Goal: Contribute content: Contribute content

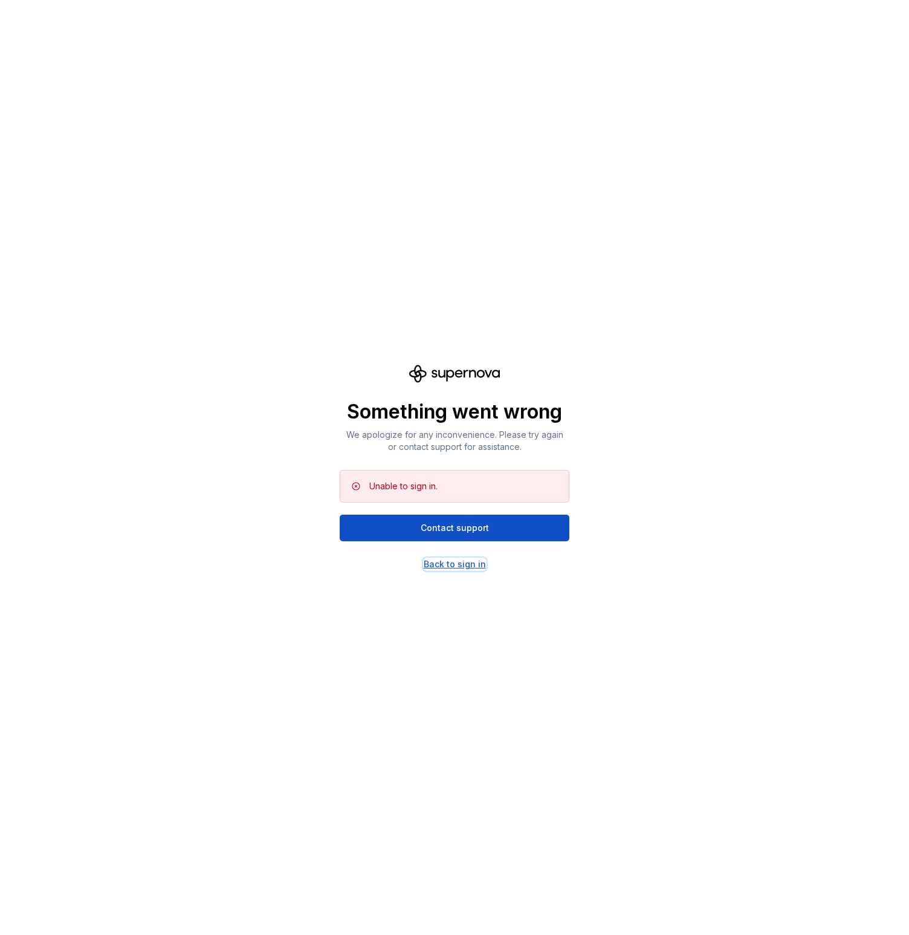
click at [460, 562] on div "Back to sign in" at bounding box center [455, 564] width 62 height 12
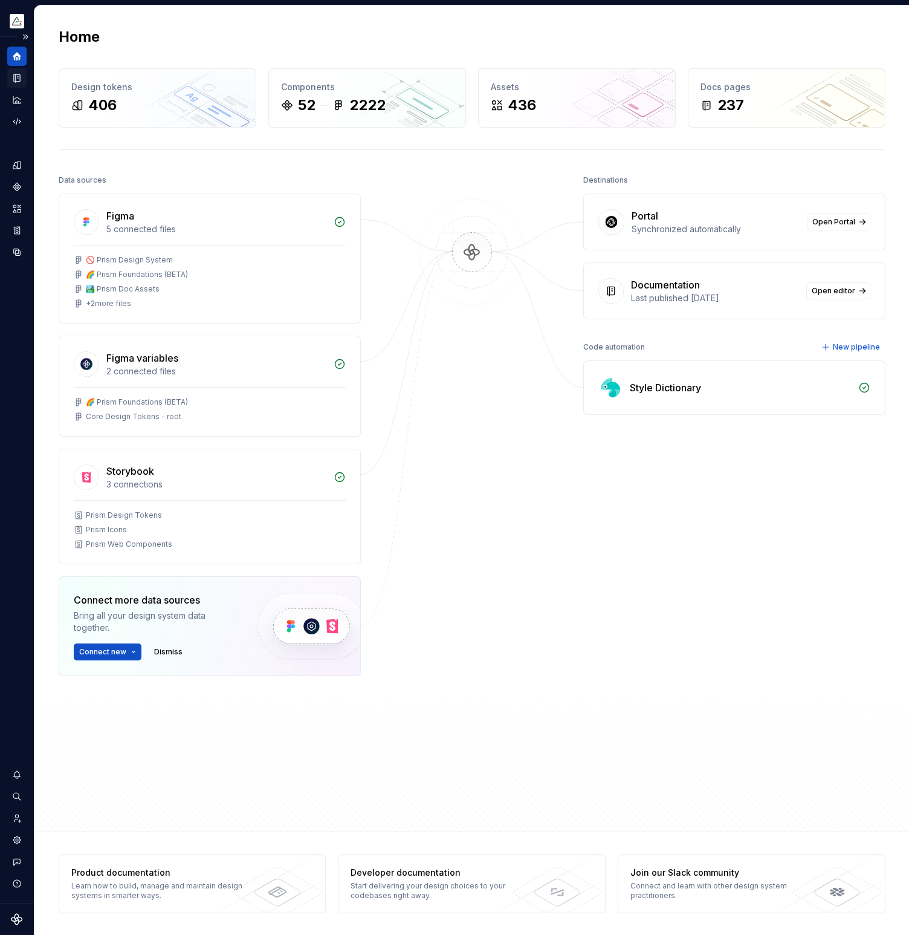
click at [17, 80] on icon "Documentation" at bounding box center [18, 78] width 5 height 7
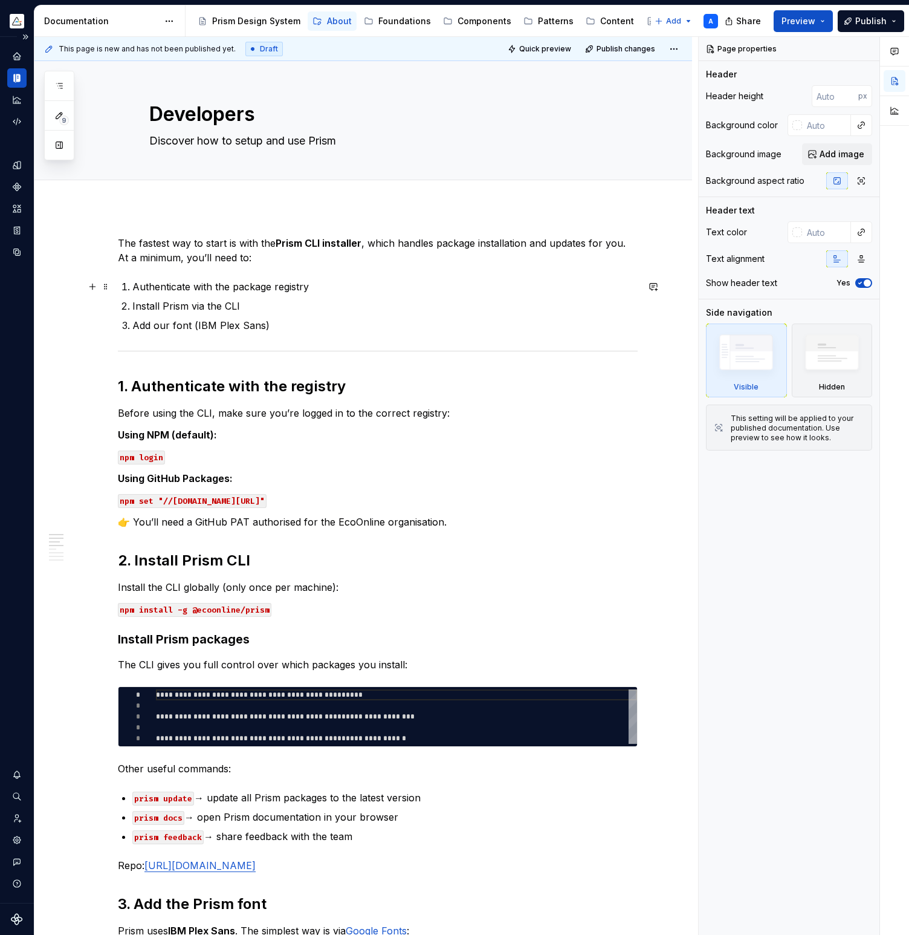
type textarea "*"
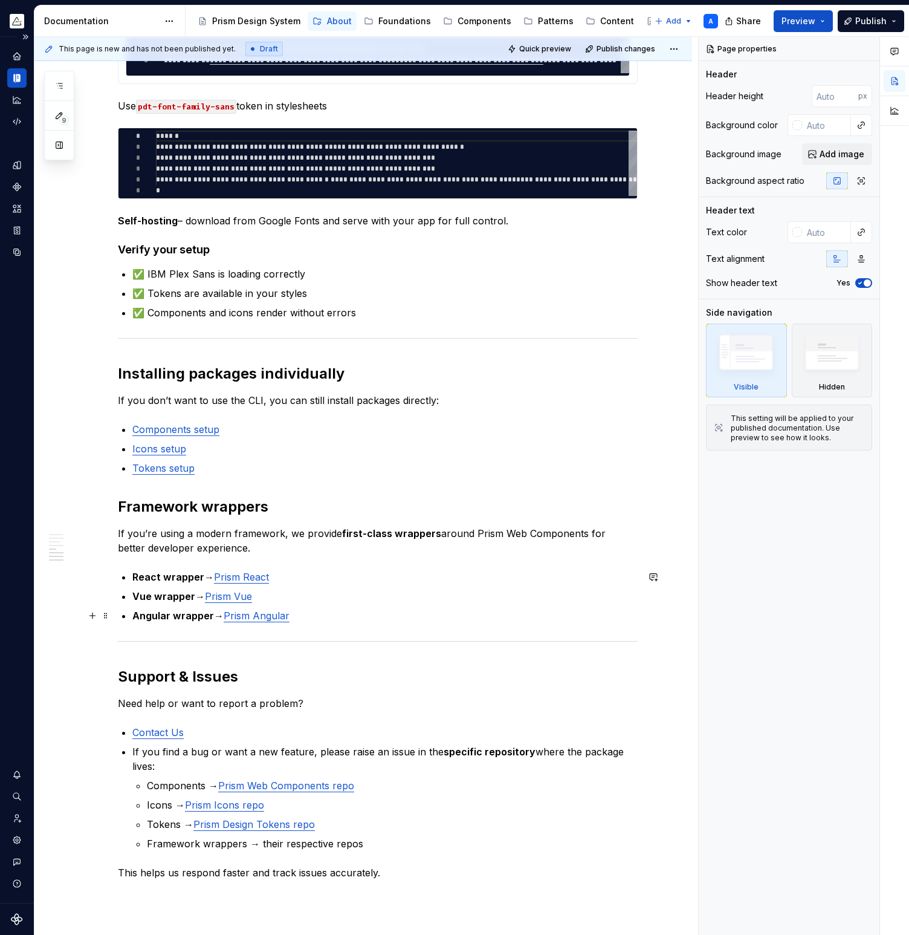
scroll to position [1164, 0]
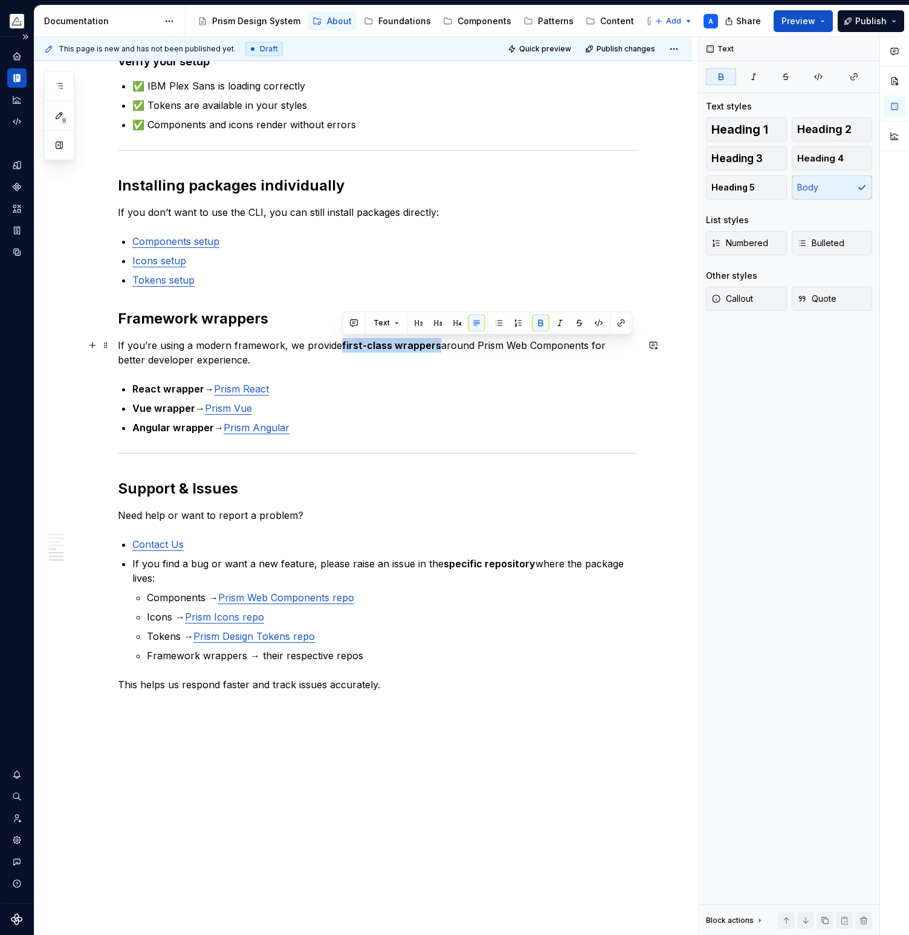
drag, startPoint x: 342, startPoint y: 343, endPoint x: 437, endPoint y: 344, distance: 94.3
click at [437, 344] on strong "first-class wrappers" at bounding box center [391, 345] width 99 height 12
click at [545, 324] on button "button" at bounding box center [541, 322] width 17 height 17
click at [177, 360] on p "If you’re using a modern framework, we provide wrappers around Prism Web Compon…" at bounding box center [378, 352] width 520 height 29
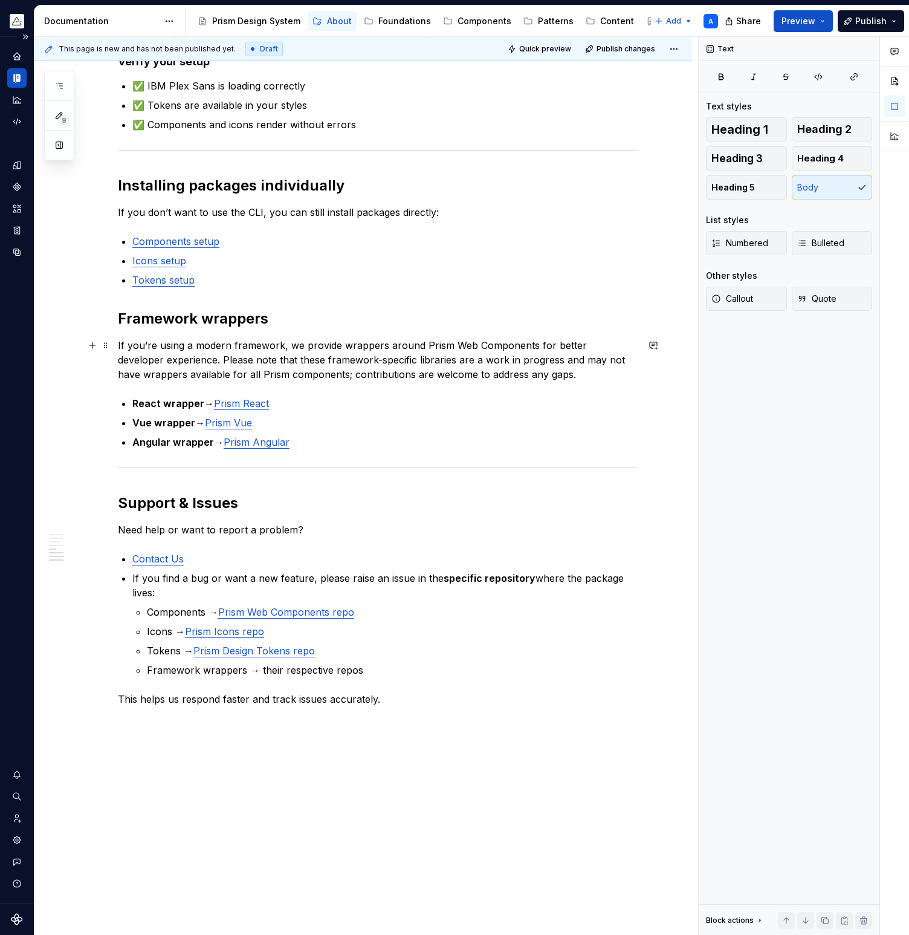
click at [230, 357] on p "If you’re using a modern framework, we provide wrappers around Prism Web Compon…" at bounding box center [378, 360] width 520 height 44
click at [180, 358] on p "If you’re using a modern framework, we provide wrappers around Prism Web Compon…" at bounding box center [378, 360] width 520 height 44
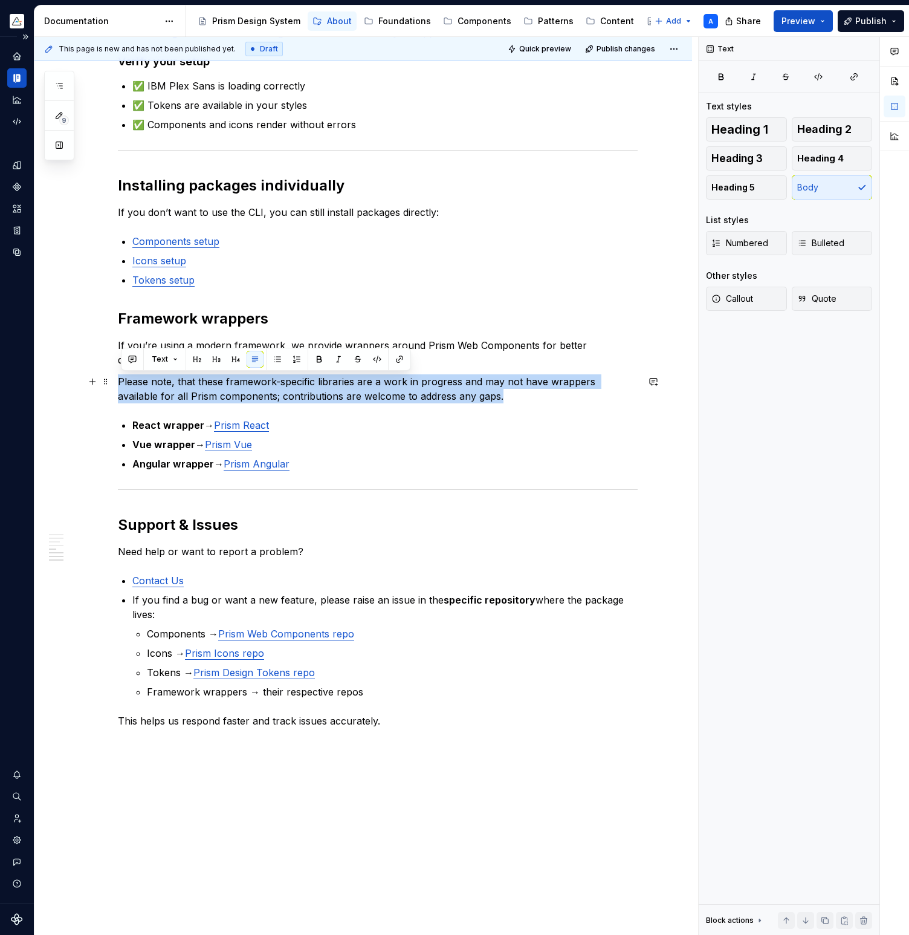
drag, startPoint x: 460, startPoint y: 397, endPoint x: 121, endPoint y: 385, distance: 338.8
click at [121, 385] on p "Please note, that these framework-specific libraries are a work in progress and…" at bounding box center [378, 388] width 520 height 29
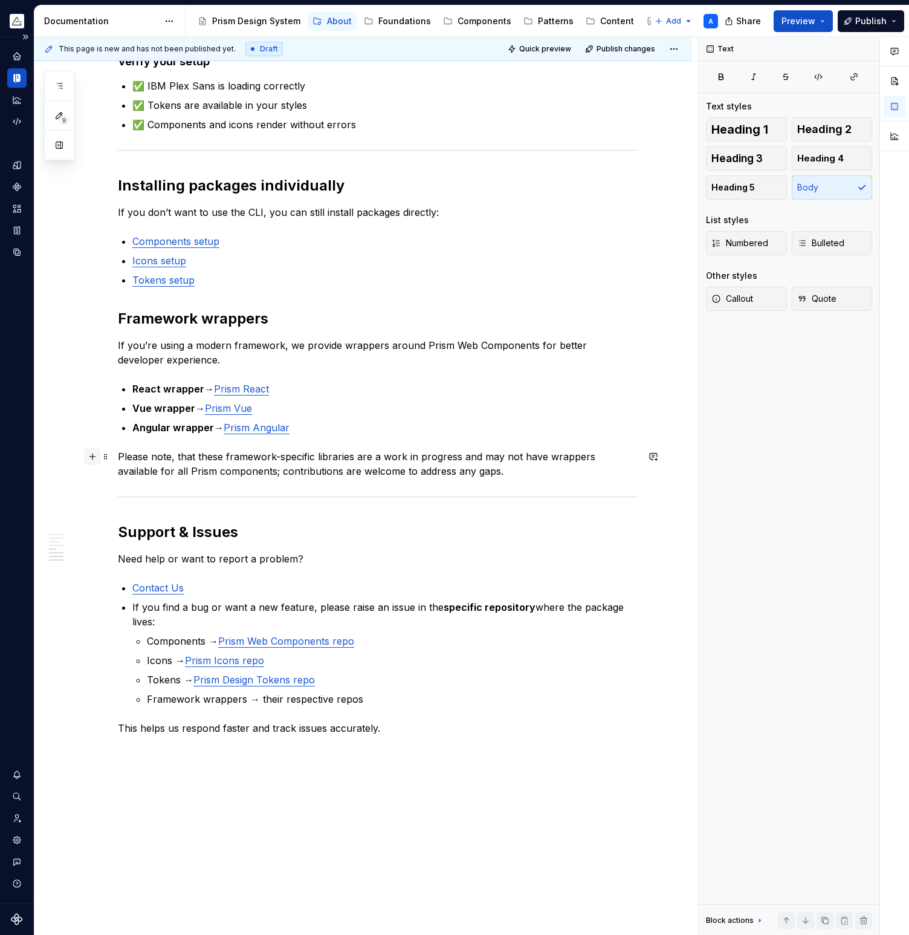
click at [93, 456] on button "button" at bounding box center [92, 456] width 17 height 17
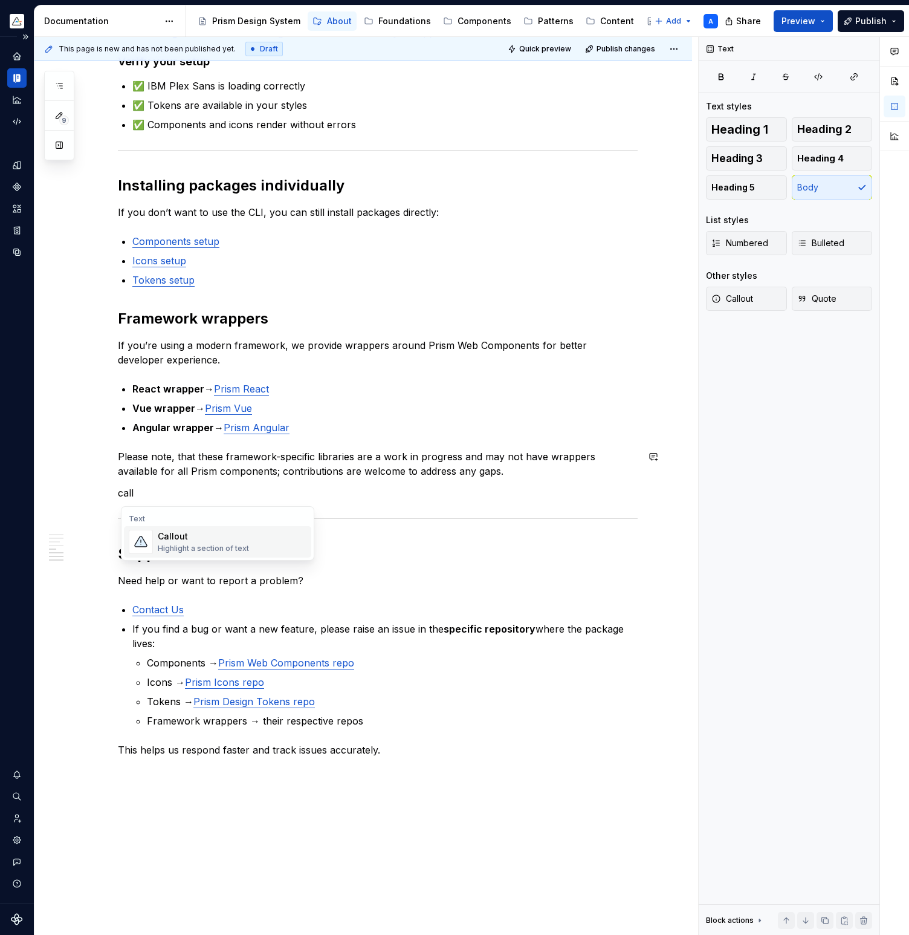
click at [177, 543] on div "Callout Highlight a section of text" at bounding box center [203, 541] width 91 height 23
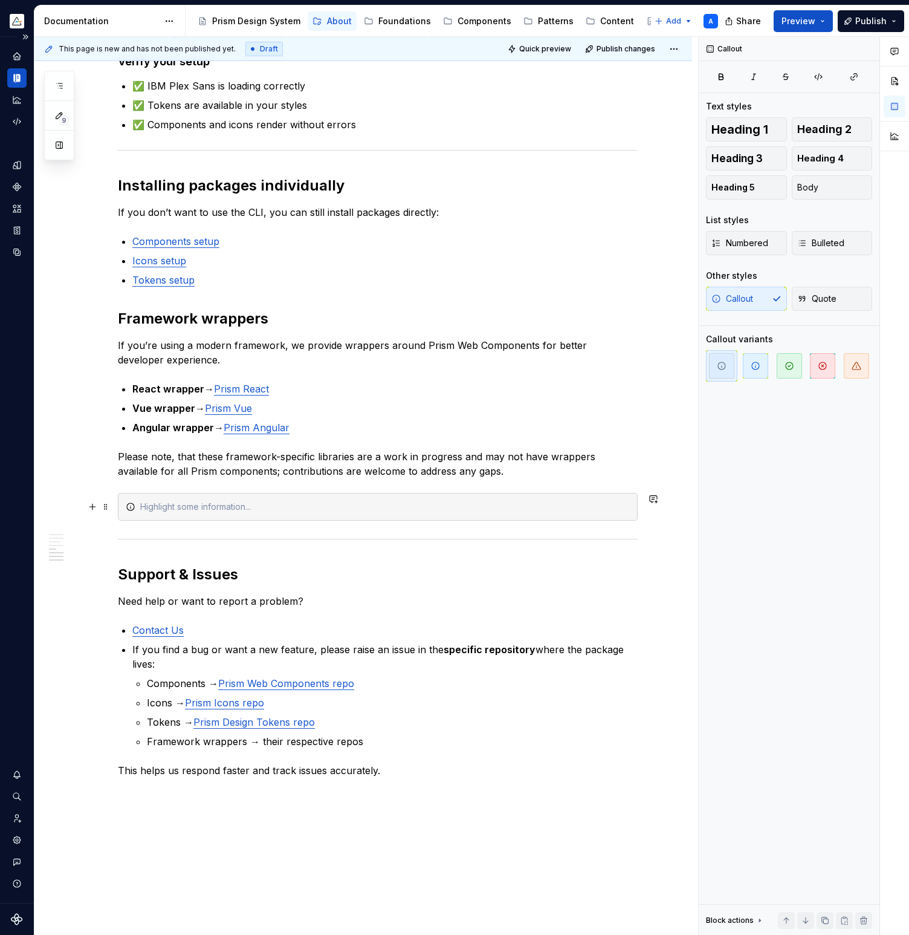
click at [138, 507] on div at bounding box center [378, 507] width 520 height 28
click at [760, 370] on icon "button" at bounding box center [756, 366] width 10 height 10
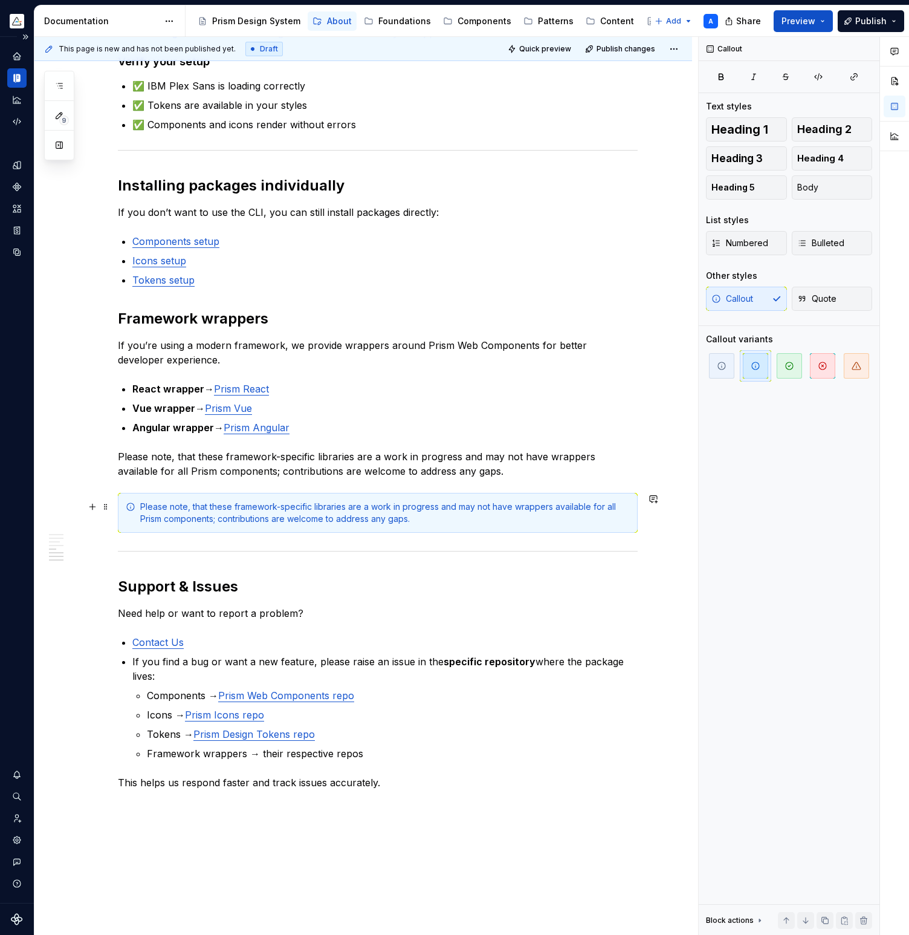
click at [192, 507] on div "Please note, that these framework-specific libraries are a work in progress and…" at bounding box center [385, 513] width 490 height 24
drag, startPoint x: 192, startPoint y: 507, endPoint x: 182, endPoint y: 507, distance: 10.3
click at [182, 507] on div "Please note that these framework-specific libraries are a work in progress and …" at bounding box center [385, 513] width 490 height 24
drag, startPoint x: 144, startPoint y: 506, endPoint x: 189, endPoint y: 506, distance: 44.7
click at [189, 506] on div "Please note that these framework-specific libraries are a work in progress and …" at bounding box center [385, 513] width 490 height 24
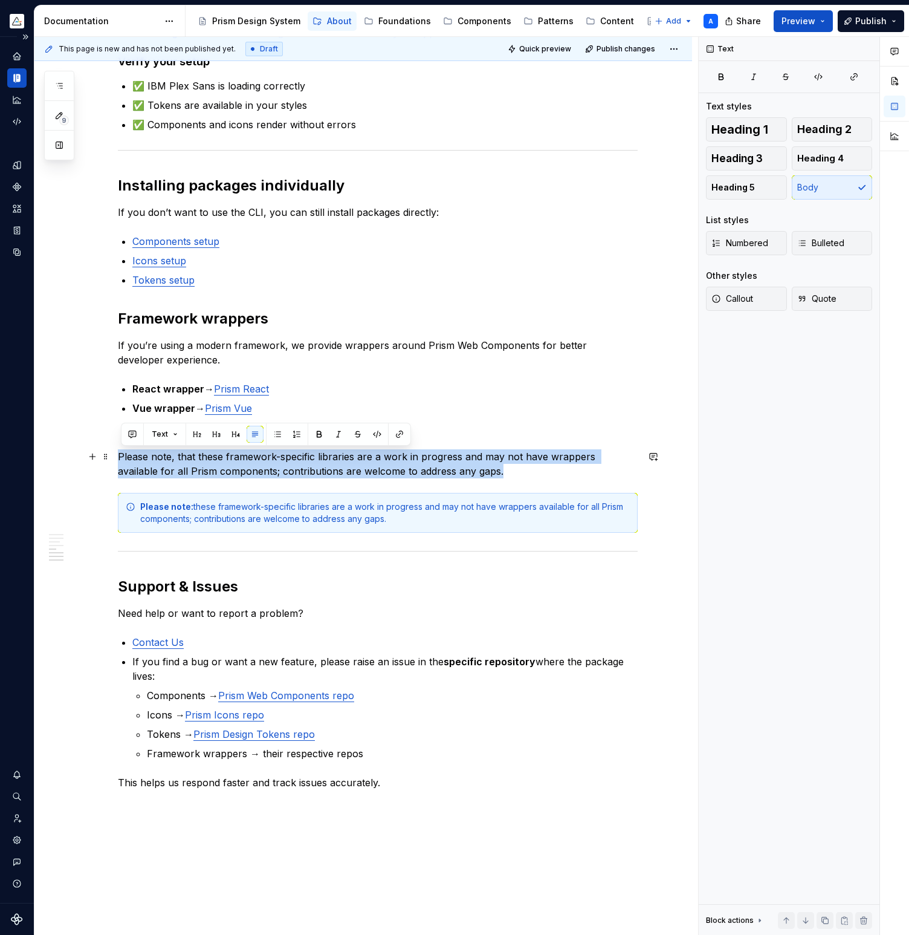
drag, startPoint x: 461, startPoint y: 472, endPoint x: 115, endPoint y: 455, distance: 345.7
click at [115, 455] on div "**********" at bounding box center [363, 64] width 658 height 2042
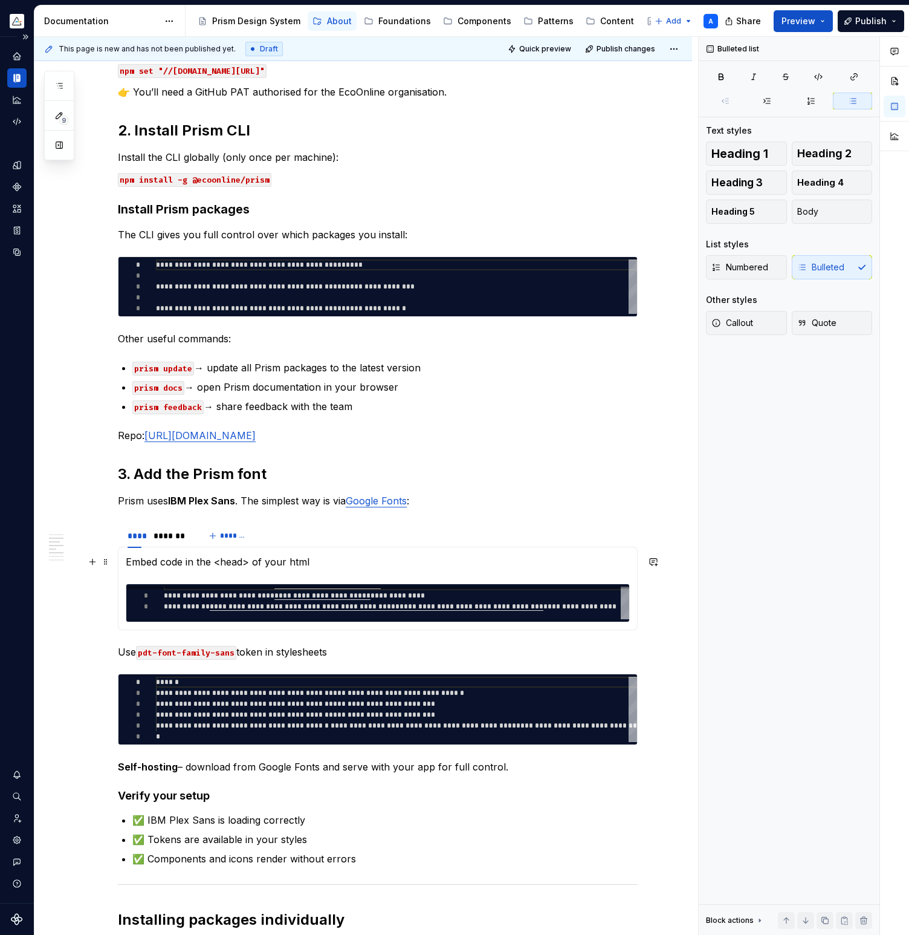
scroll to position [438, 0]
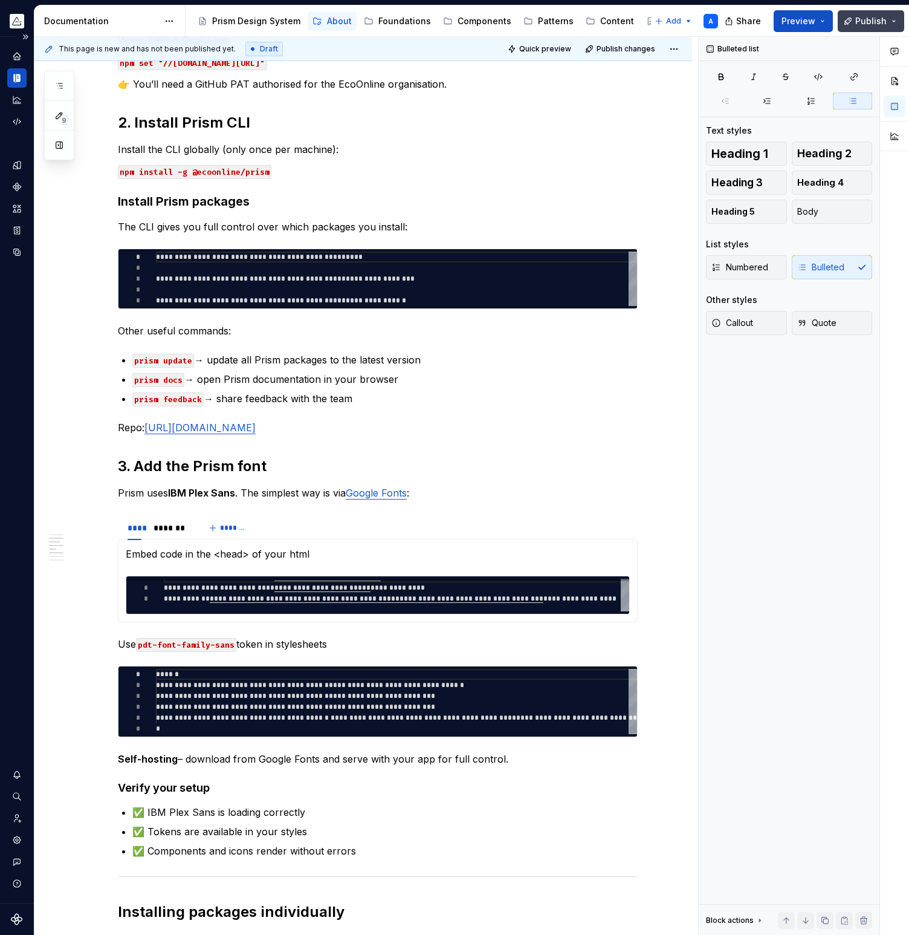
click at [864, 23] on span "Publish" at bounding box center [871, 21] width 31 height 12
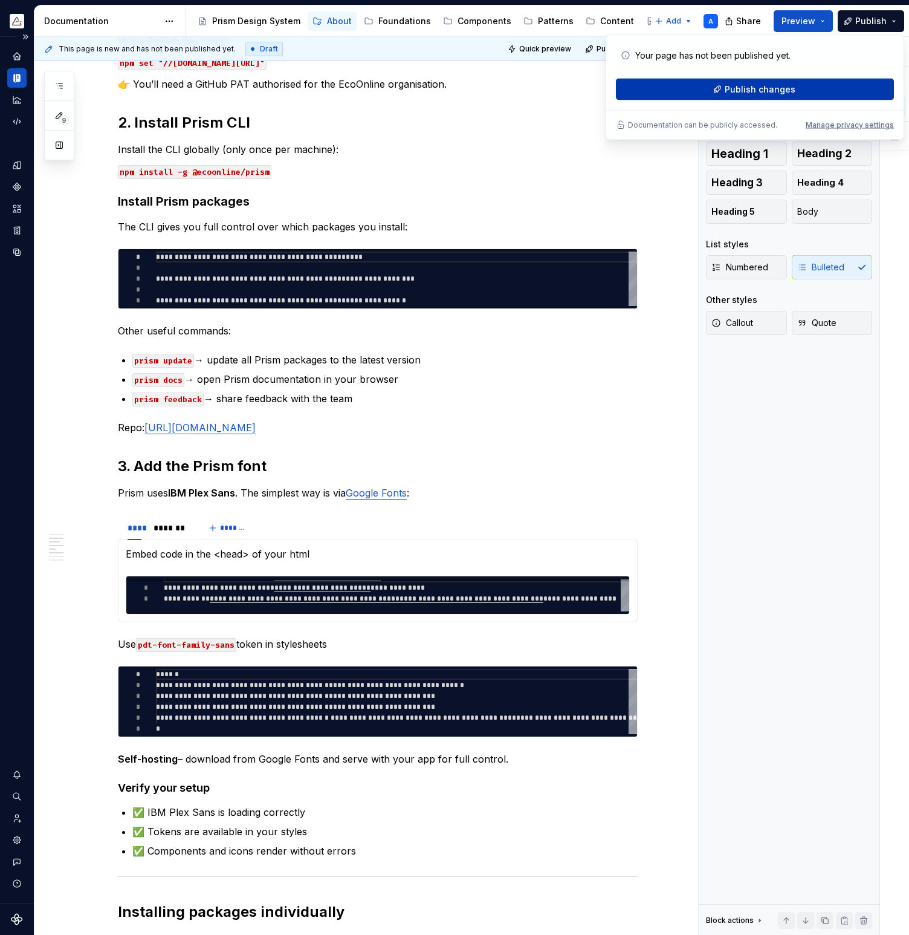
click at [767, 92] on span "Publish changes" at bounding box center [760, 89] width 71 height 12
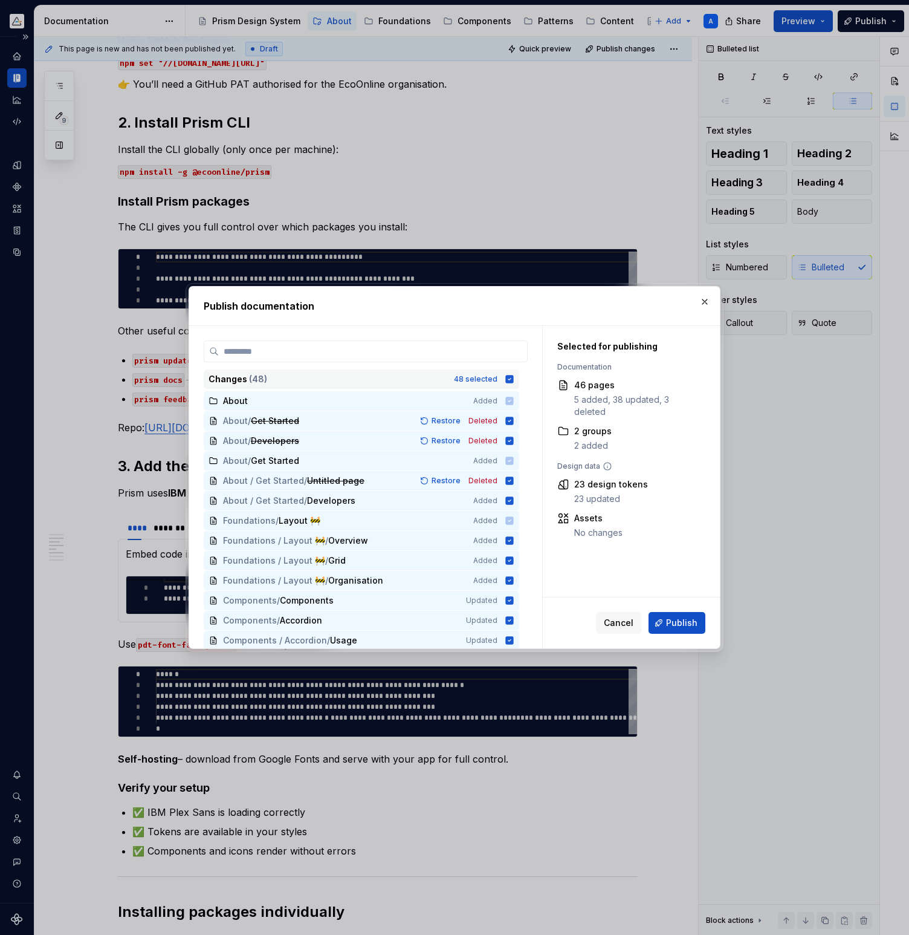
click at [514, 379] on icon at bounding box center [510, 379] width 8 height 8
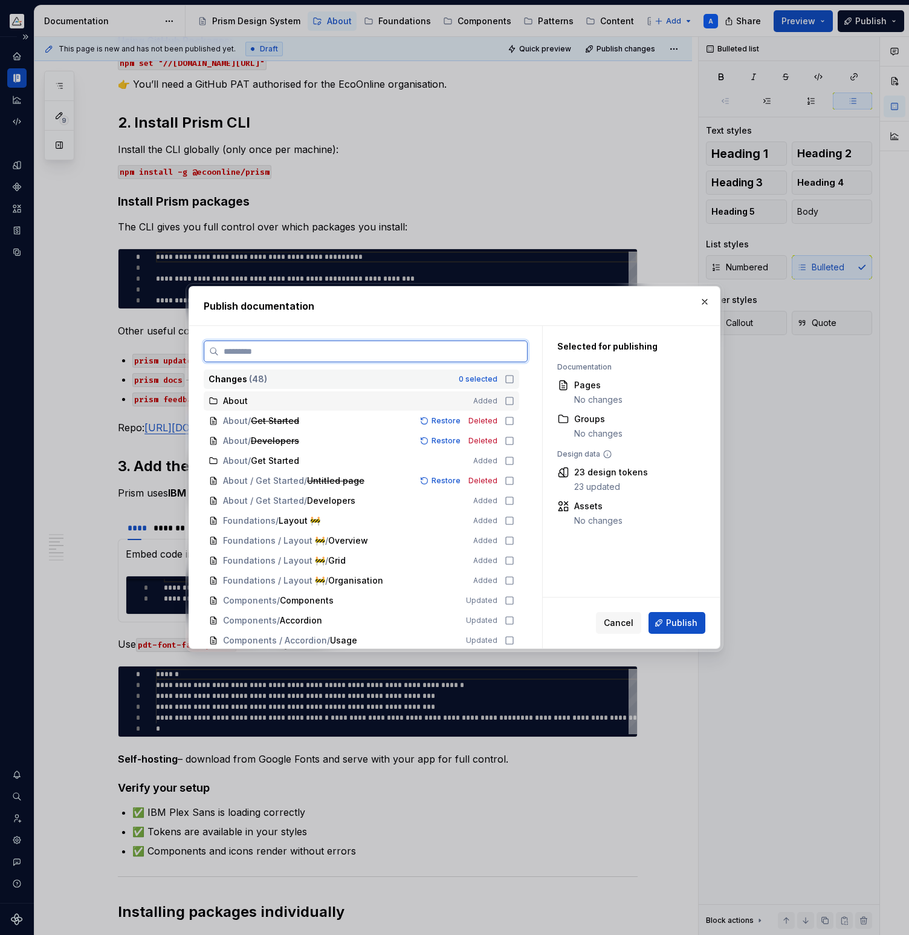
click at [515, 402] on icon at bounding box center [510, 401] width 10 height 10
click at [515, 460] on icon at bounding box center [510, 461] width 10 height 10
click at [515, 441] on icon at bounding box center [510, 441] width 10 height 10
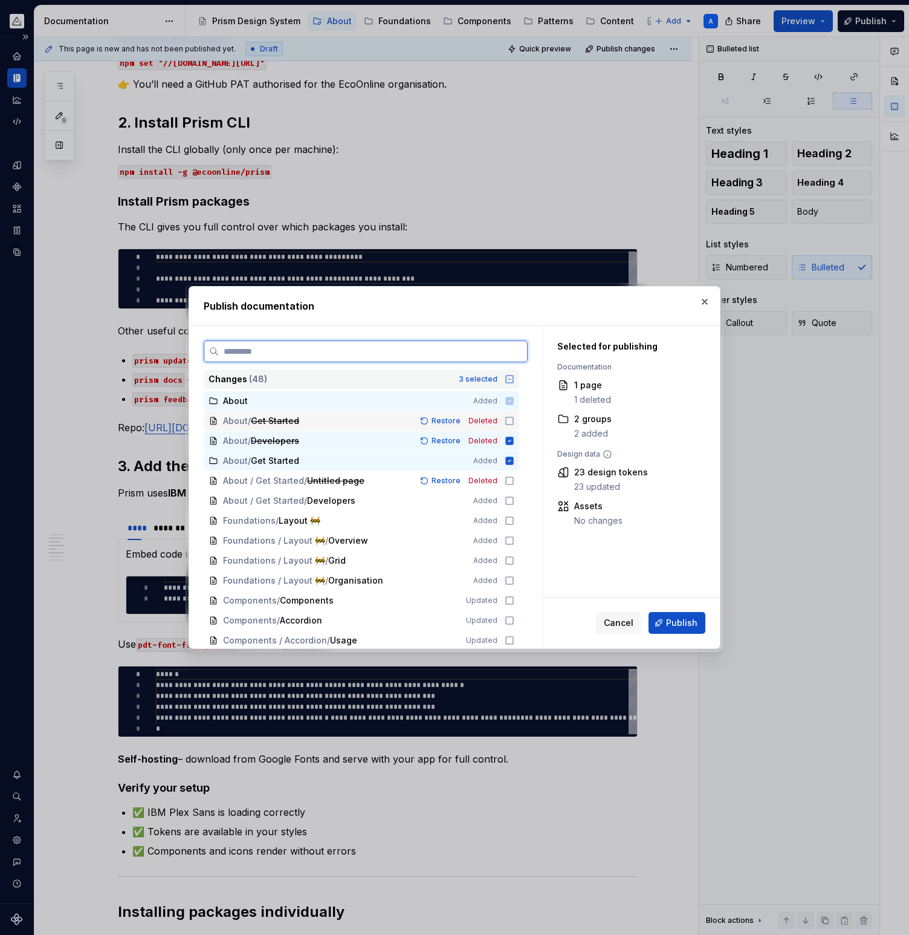
click at [515, 420] on icon at bounding box center [510, 421] width 10 height 10
click at [515, 484] on icon at bounding box center [510, 481] width 10 height 10
click at [515, 498] on icon at bounding box center [510, 501] width 10 height 10
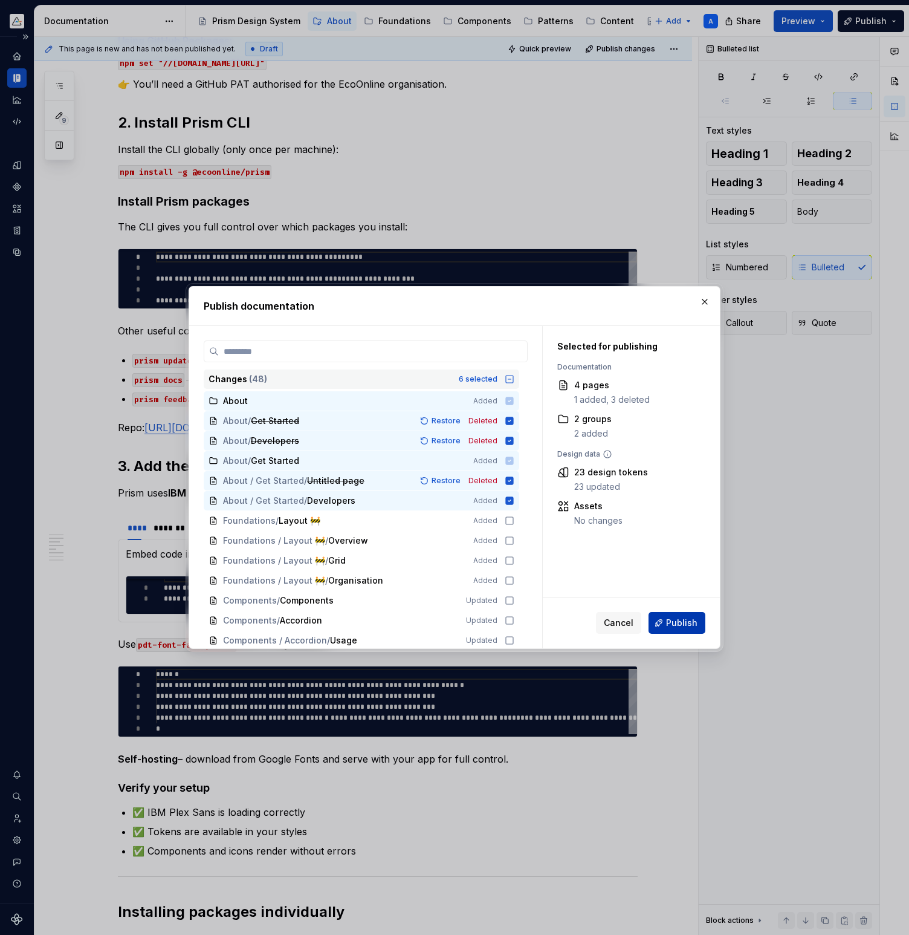
click at [679, 620] on span "Publish" at bounding box center [681, 623] width 31 height 12
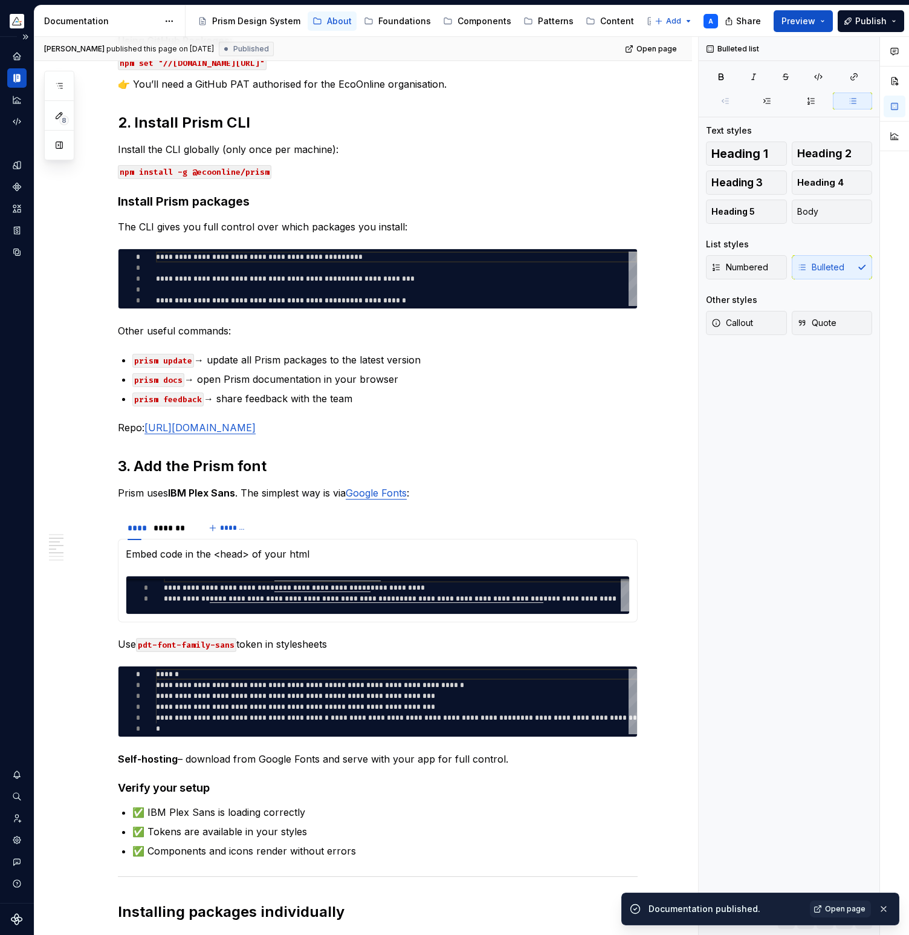
click at [16, 78] on icon "Documentation" at bounding box center [16, 78] width 11 height 11
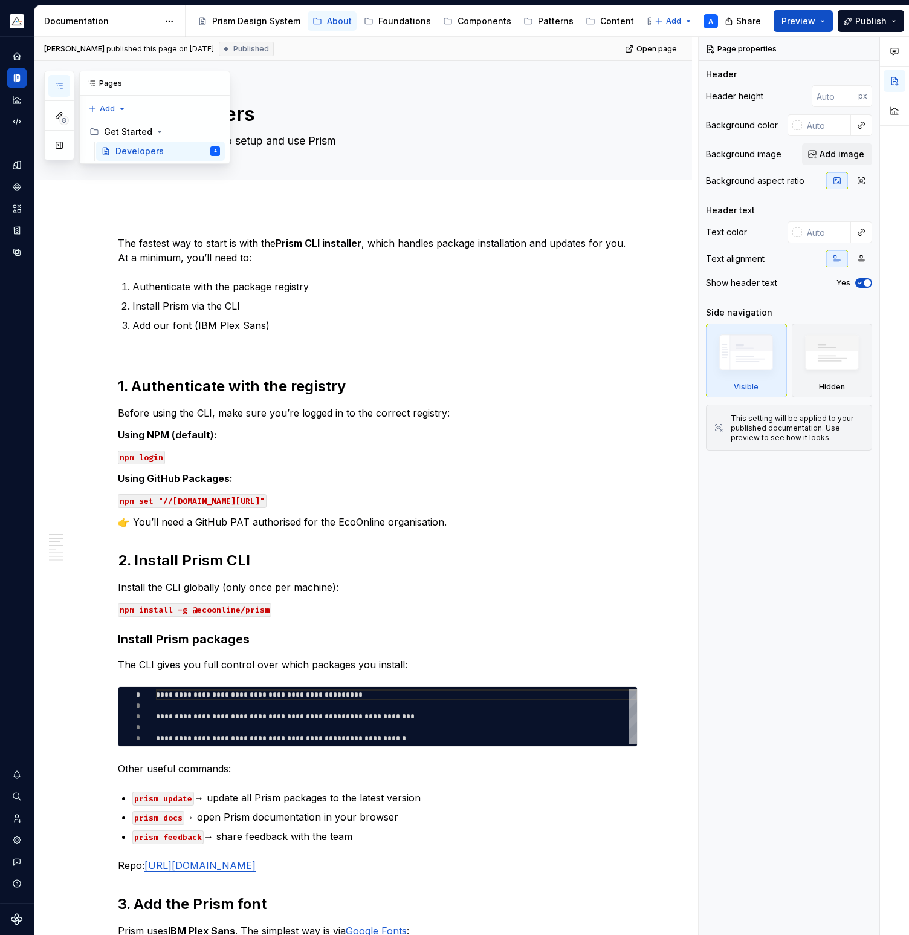
click at [60, 86] on icon "button" at bounding box center [59, 86] width 10 height 10
click at [380, 22] on div "Foundations" at bounding box center [405, 21] width 53 height 12
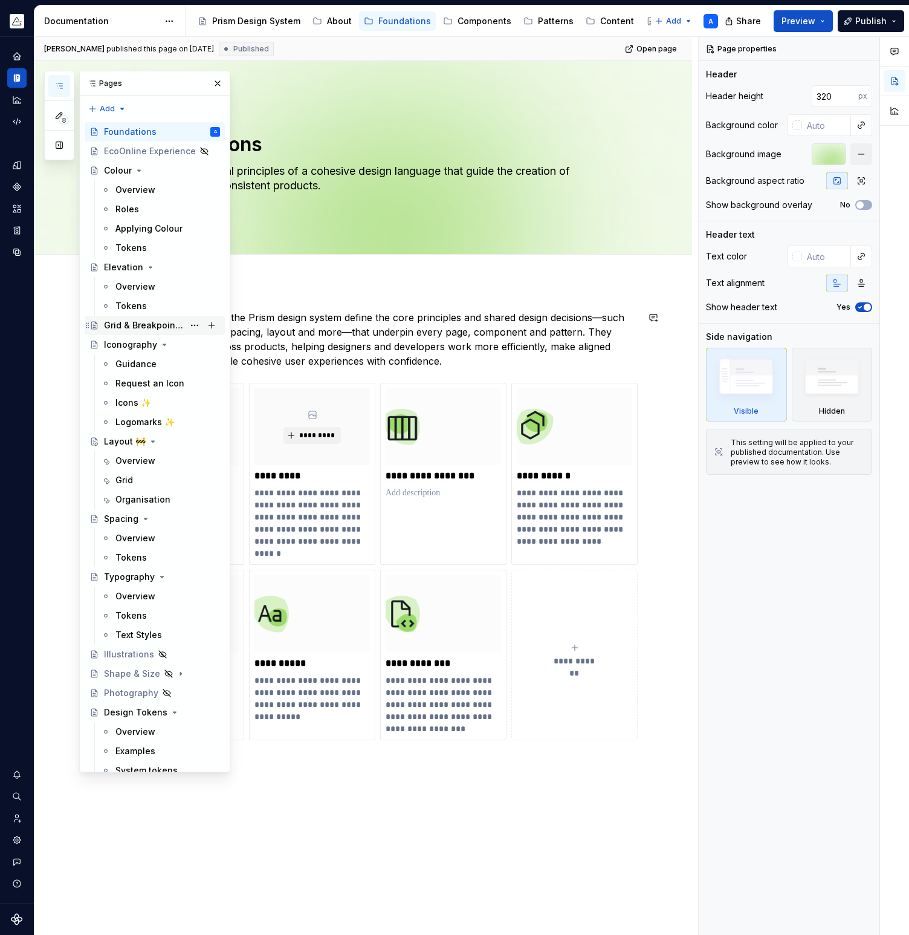
click at [137, 327] on div "Grid & Breakpoints 🚧" at bounding box center [144, 325] width 80 height 12
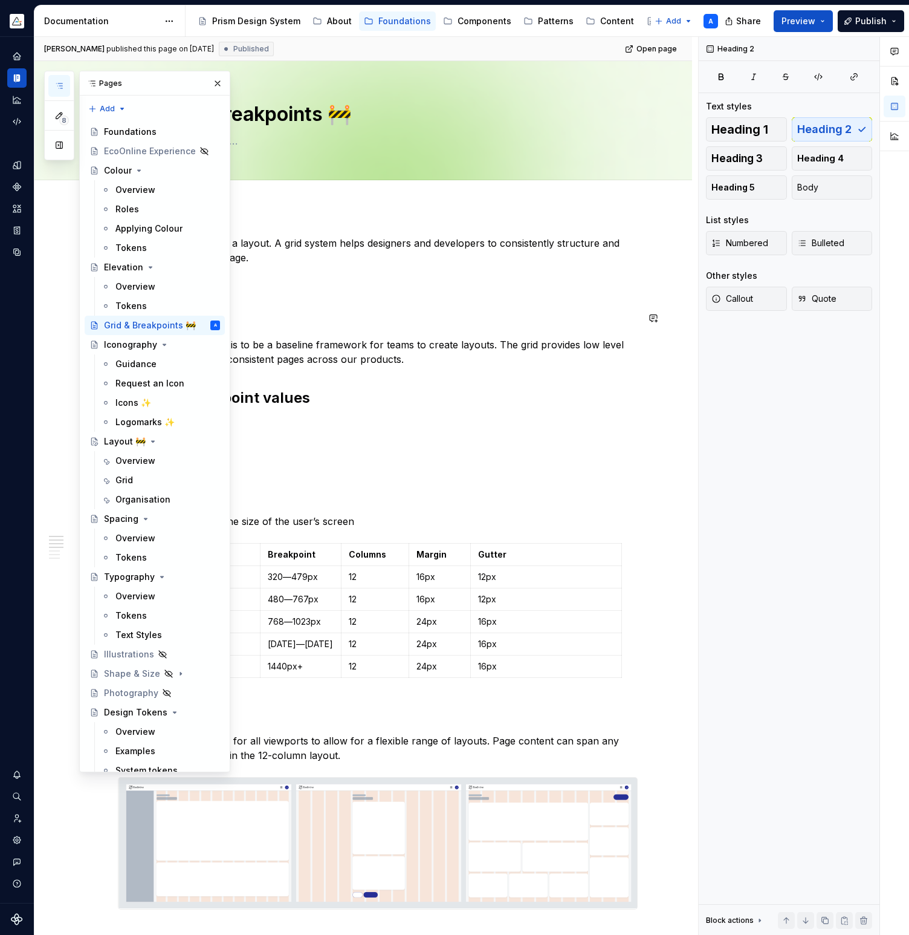
click at [220, 82] on button "button" at bounding box center [217, 83] width 17 height 17
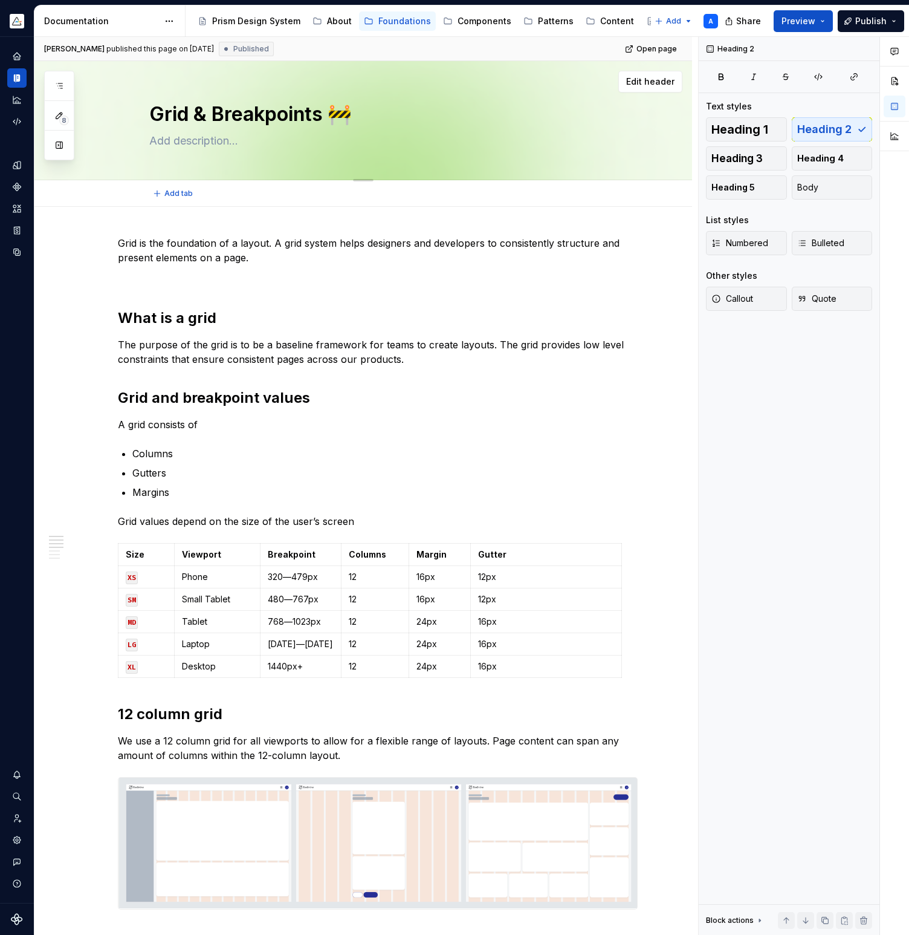
click at [155, 114] on textarea "Grid & Breakpoints 🚧" at bounding box center [375, 114] width 457 height 29
click at [216, 114] on textarea "Grid & Breakpoints 🚧" at bounding box center [375, 114] width 457 height 29
drag, startPoint x: 216, startPoint y: 114, endPoint x: 322, endPoint y: 117, distance: 105.9
click at [322, 117] on textarea "Grid & Breakpoints 🚧" at bounding box center [375, 114] width 457 height 29
type textarea "*"
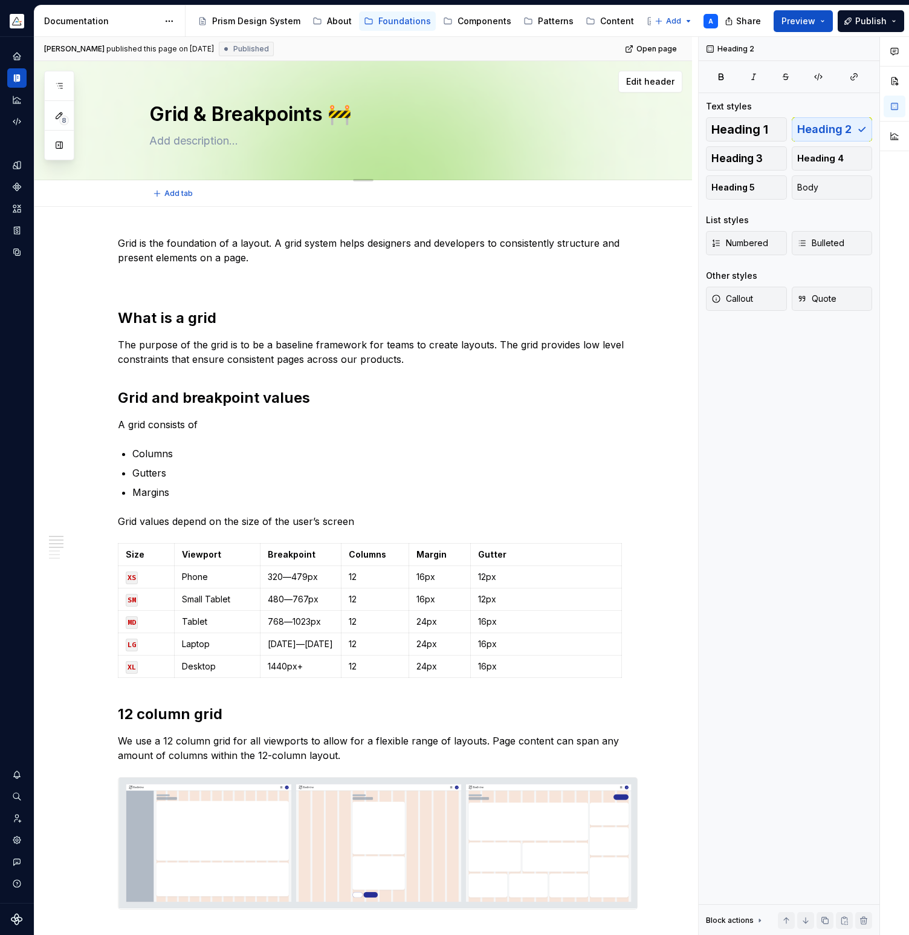
type textarea "Grid & L 🚧"
type textarea "*"
type textarea "Grid & La 🚧"
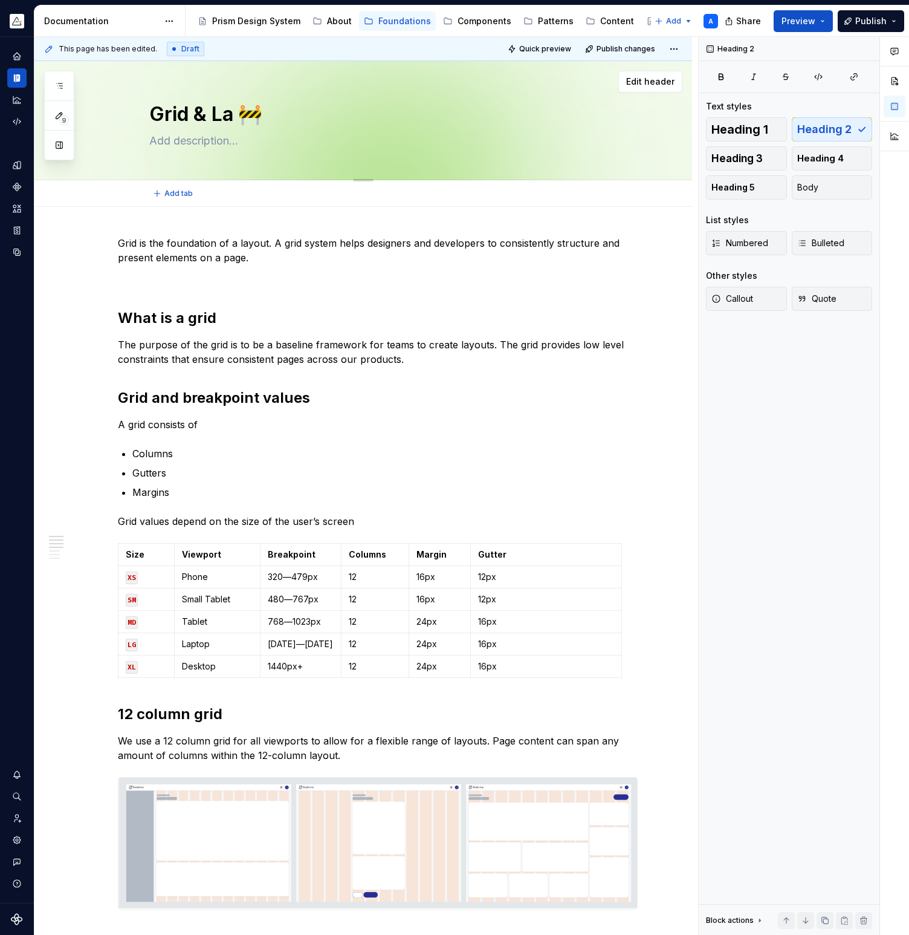
type textarea "*"
type textarea "Grid & Lay 🚧"
type textarea "*"
type textarea "Grid & Layo 🚧"
type textarea "*"
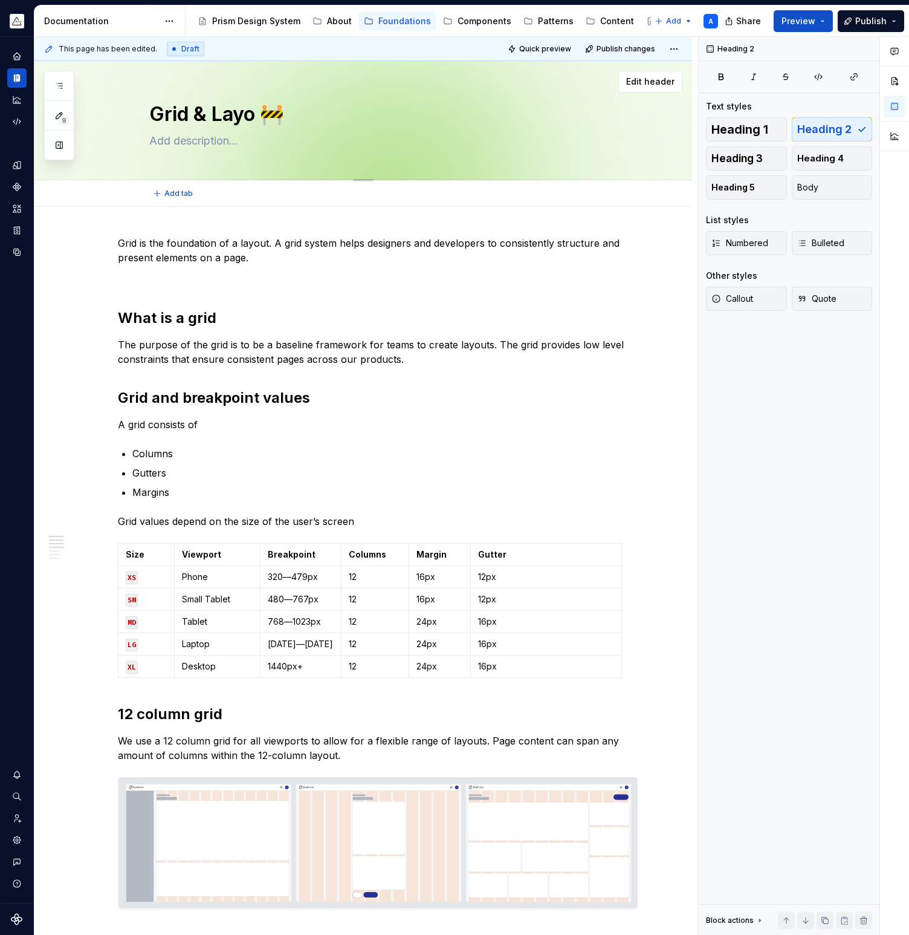
type textarea "Grid & Layou 🚧"
type textarea "*"
type textarea "Grid & Layout 🚧"
type textarea "*"
type textarea "Grid & Layout 🚧"
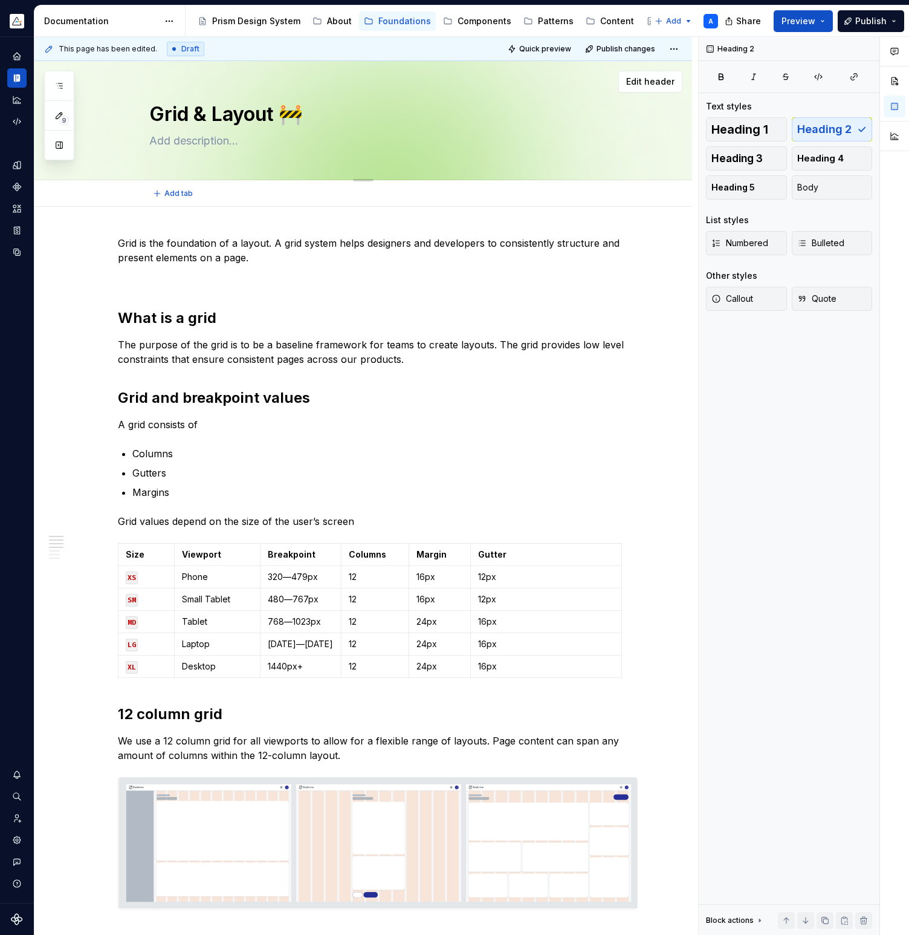
click at [229, 145] on textarea at bounding box center [375, 140] width 457 height 19
paste textarea "Grid is used to position content and create consistent page layouts."
type textarea "*"
type textarea "Grid is used to position content and create consistent page layouts."
drag, startPoint x: 236, startPoint y: 142, endPoint x: 155, endPoint y: 138, distance: 81.1
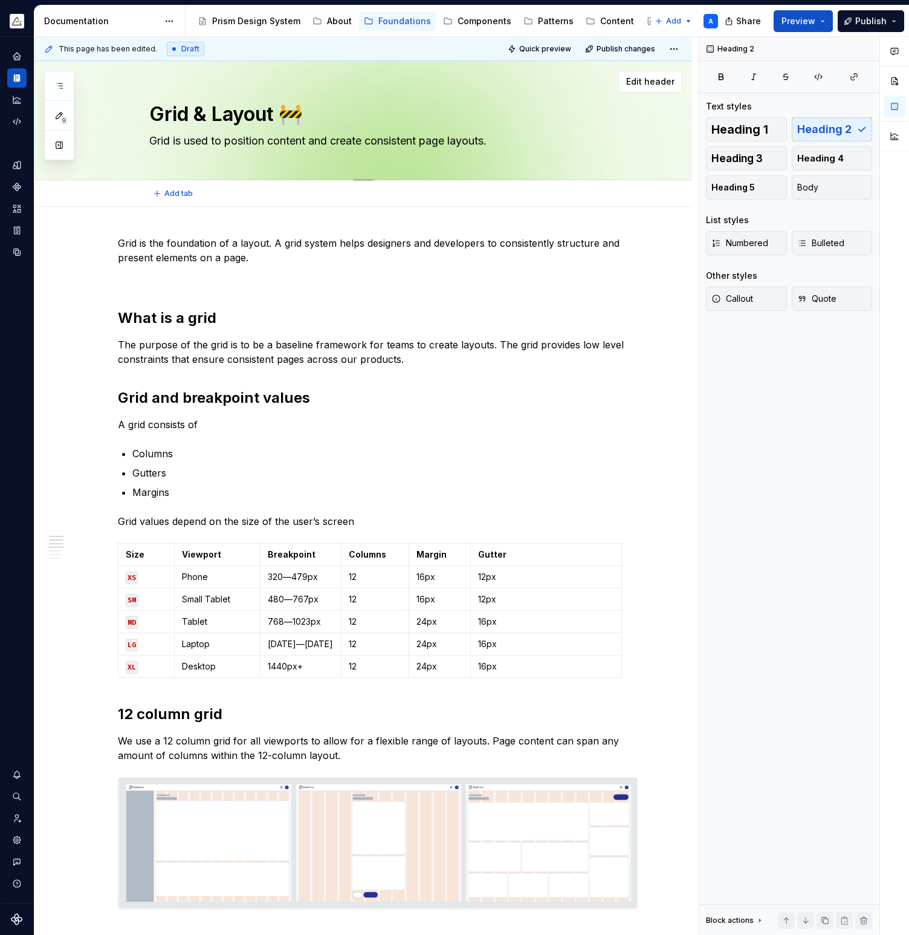
click at [155, 138] on textarea "Grid is used to position content and create consistent page layouts." at bounding box center [375, 140] width 457 height 19
type textarea "*"
type textarea "Position content and create consistent page layouts."
type textarea "*"
type textarea "Position content and create consistent page layouts."
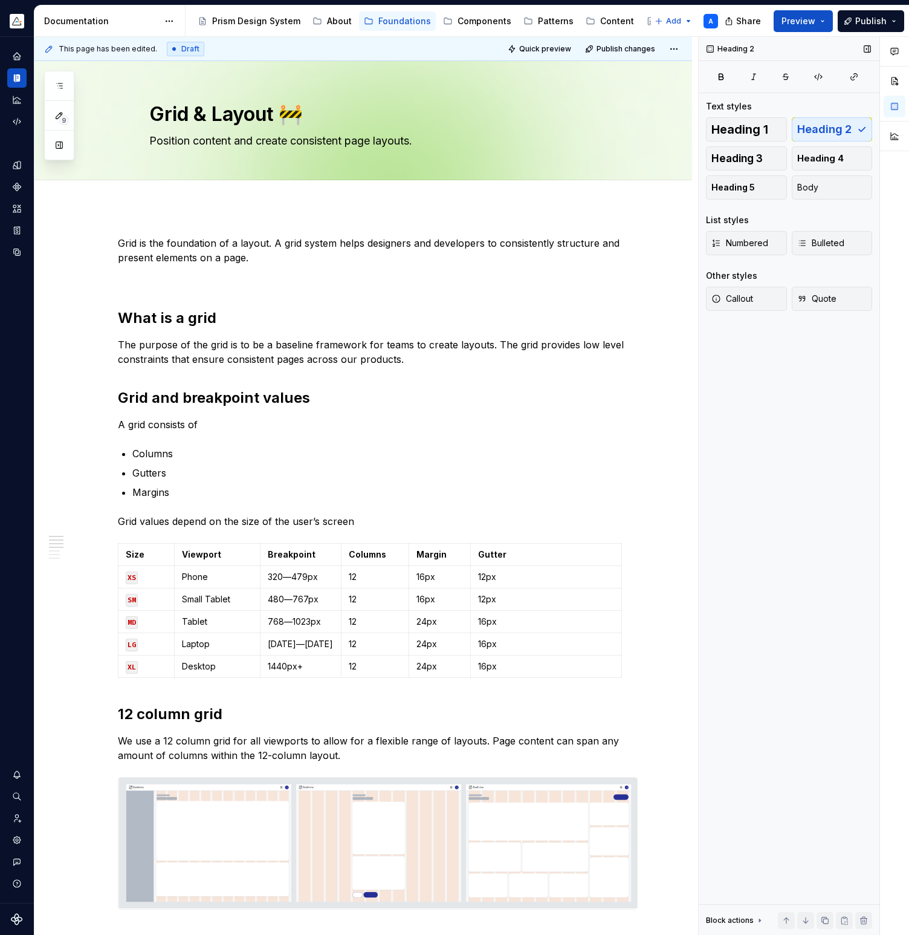
type textarea "*"
drag, startPoint x: 337, startPoint y: 243, endPoint x: 276, endPoint y: 242, distance: 61.7
click at [276, 242] on p "Grid is the foundation of a layout. A grid system helps designers and developer…" at bounding box center [378, 250] width 520 height 29
copy p "A grid system"
drag, startPoint x: 140, startPoint y: 242, endPoint x: 123, endPoint y: 242, distance: 16.3
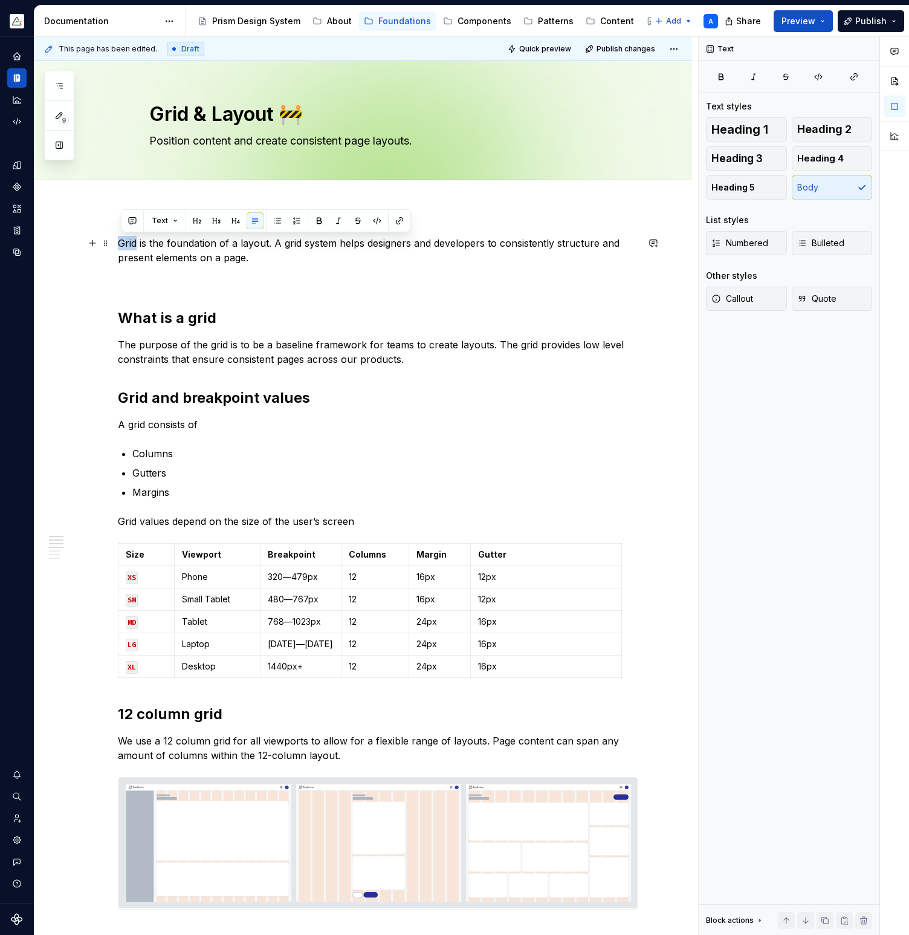
click at [123, 242] on p "Grid is the foundation of a layout. A grid system helps designers and developer…" at bounding box center [378, 250] width 520 height 29
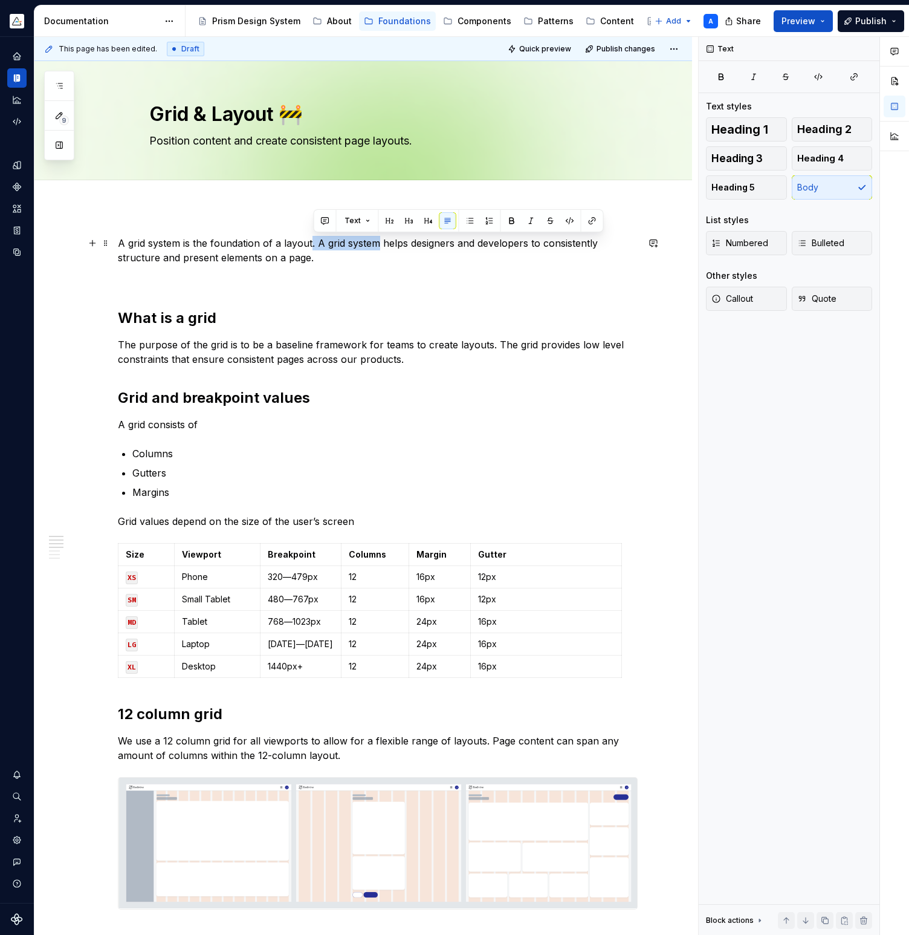
drag, startPoint x: 314, startPoint y: 246, endPoint x: 382, endPoint y: 243, distance: 68.4
click at [382, 243] on p "A grid system is the foundation of a layout. A grid system helps designers and …" at bounding box center [378, 250] width 520 height 29
click at [401, 281] on p at bounding box center [378, 279] width 520 height 15
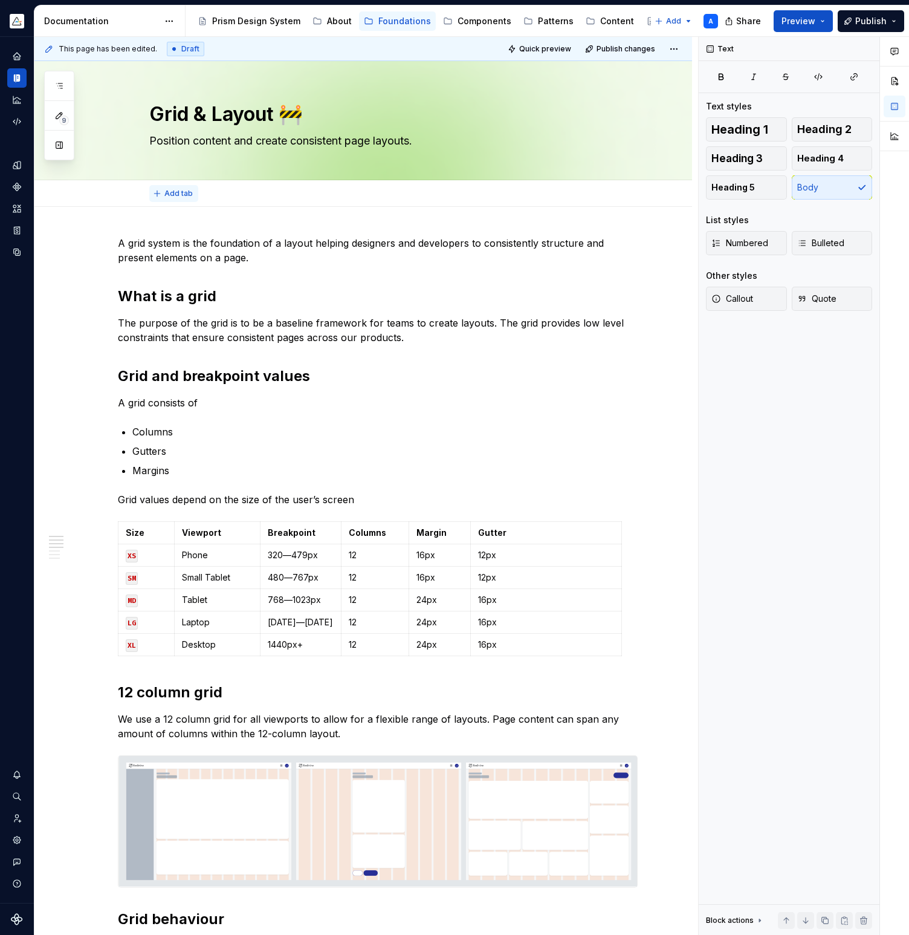
click at [177, 193] on span "Add tab" at bounding box center [178, 194] width 28 height 10
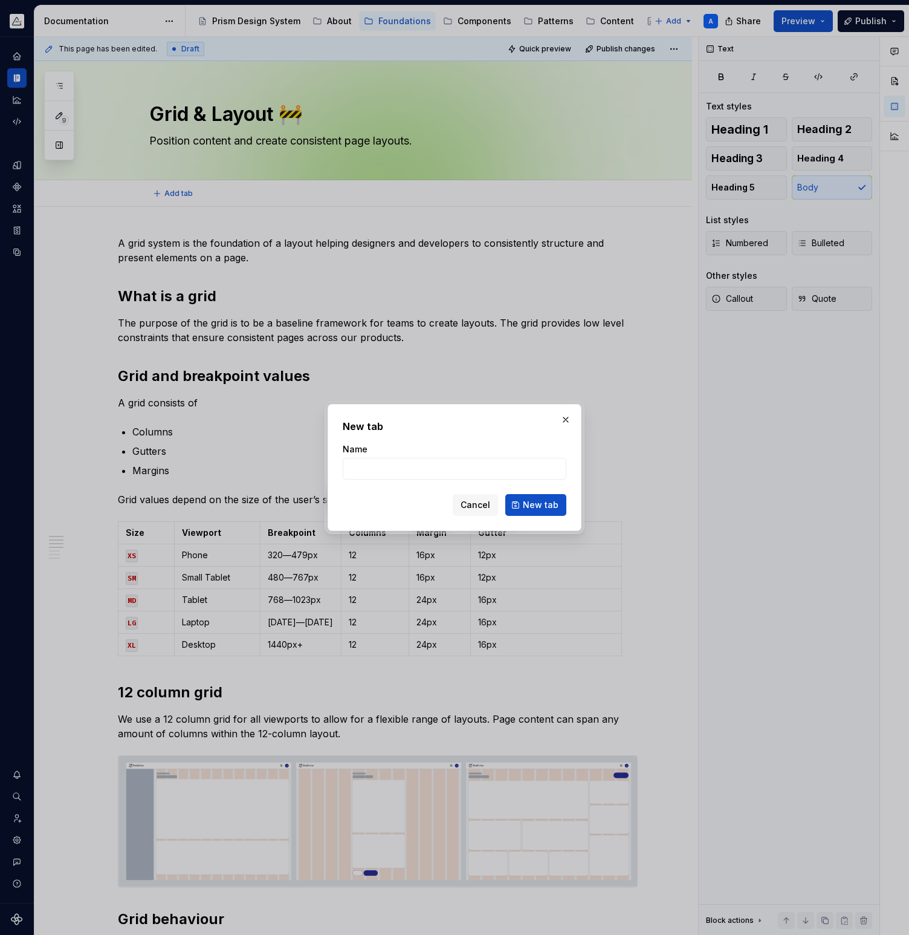
type textarea "*"
type input "Grid"
click at [553, 509] on span "New tab" at bounding box center [541, 505] width 36 height 12
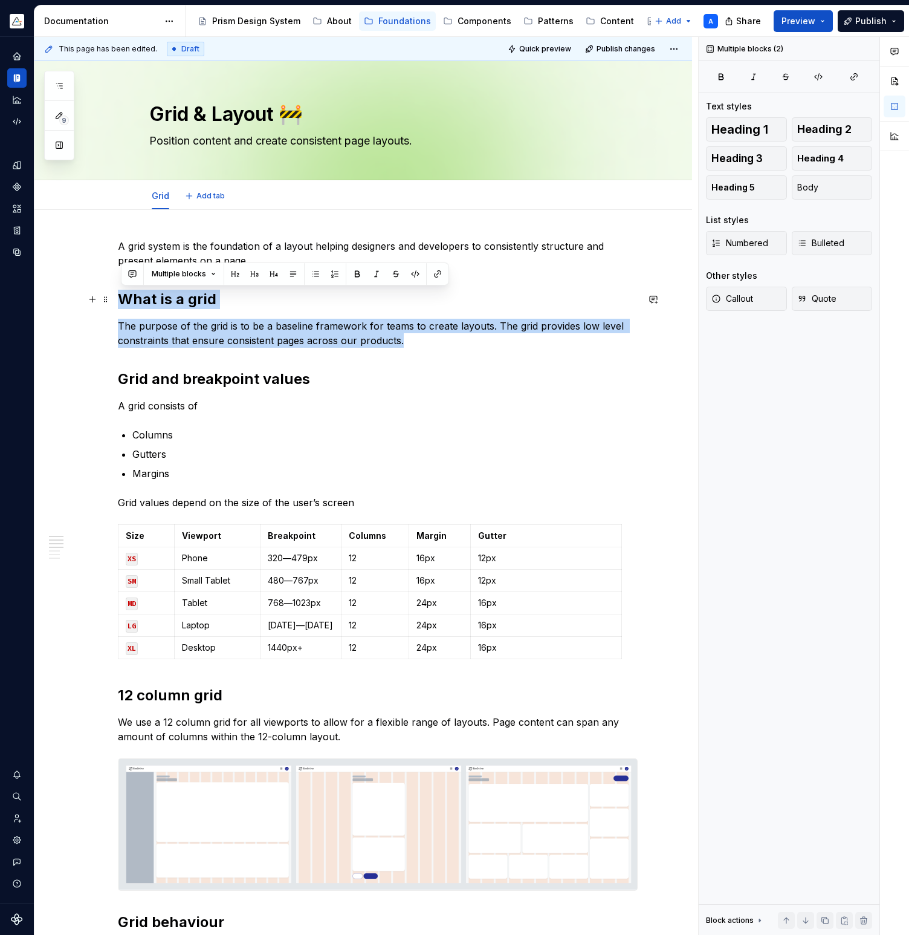
drag, startPoint x: 407, startPoint y: 342, endPoint x: 123, endPoint y: 303, distance: 286.8
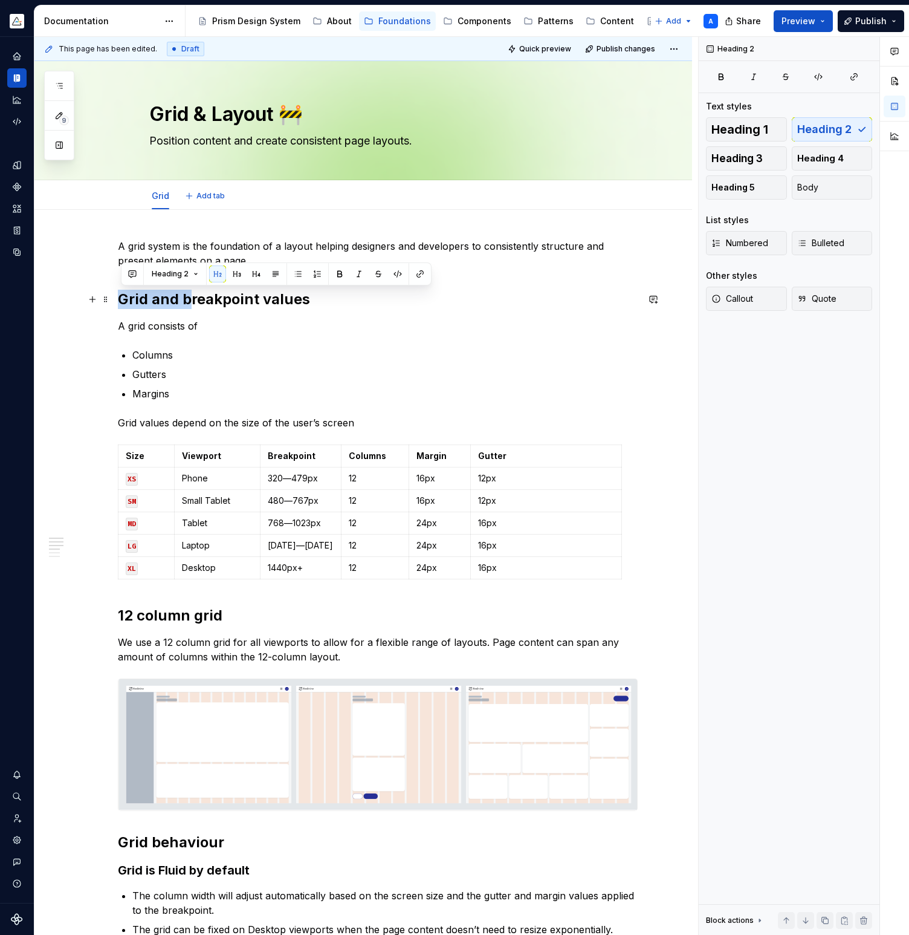
drag, startPoint x: 192, startPoint y: 299, endPoint x: 125, endPoint y: 301, distance: 67.1
click at [125, 301] on h2 "Grid and breakpoint values" at bounding box center [378, 299] width 520 height 19
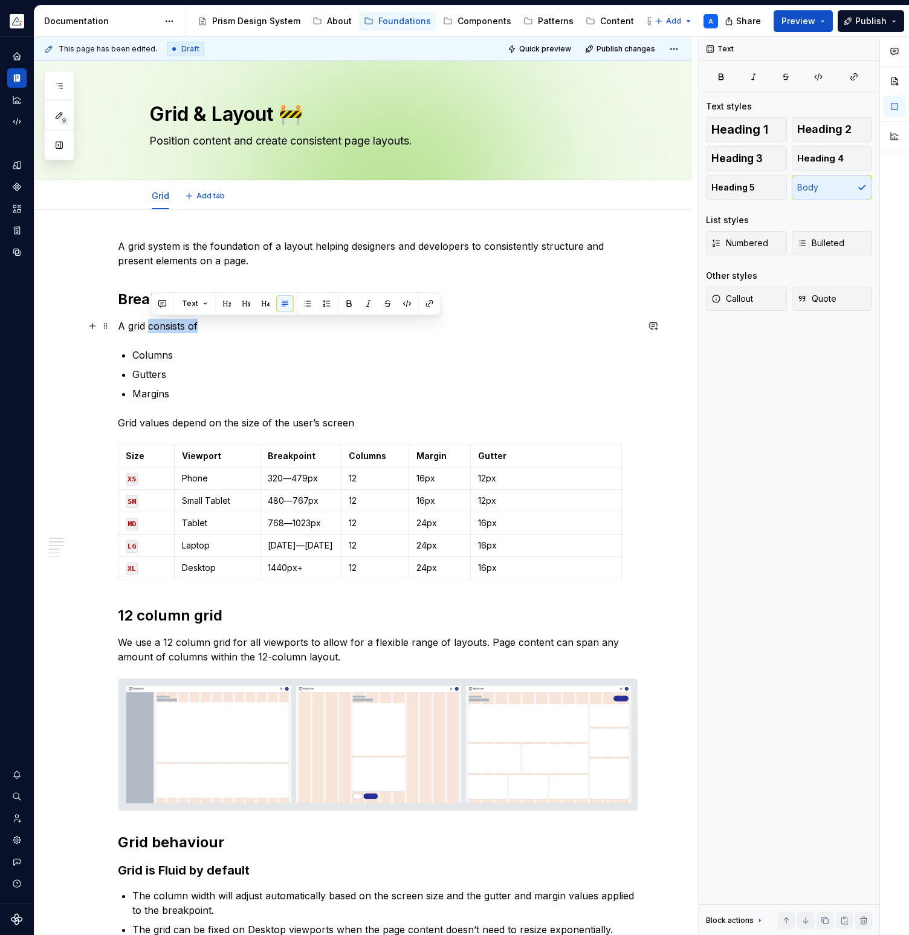
drag, startPoint x: 153, startPoint y: 324, endPoint x: 203, endPoint y: 326, distance: 50.2
click at [203, 326] on p "A grid consists of" at bounding box center [378, 326] width 520 height 15
click at [151, 328] on p "A grid consists of" at bounding box center [378, 326] width 520 height 15
click at [249, 321] on p "A grid structure consists of" at bounding box center [378, 326] width 520 height 15
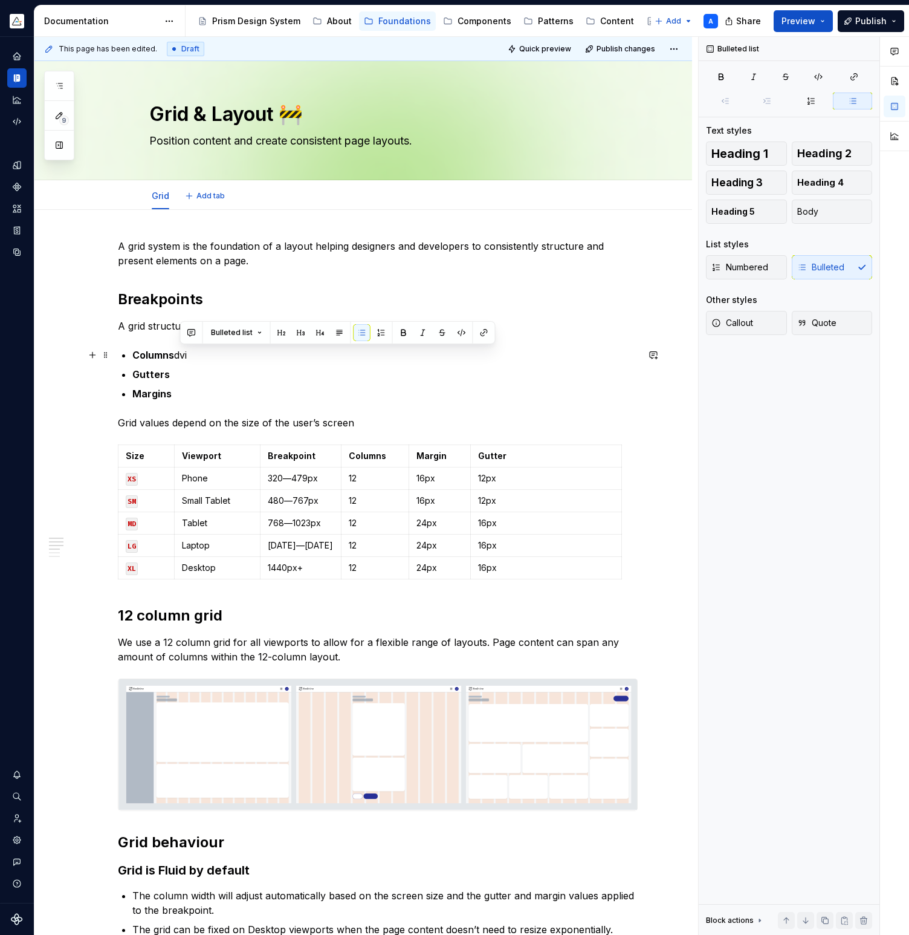
drag, startPoint x: 182, startPoint y: 354, endPoint x: 197, endPoint y: 354, distance: 14.5
click at [197, 354] on p "Columns dvi" at bounding box center [385, 355] width 506 height 15
click at [186, 371] on p "Gutters" at bounding box center [385, 374] width 506 height 15
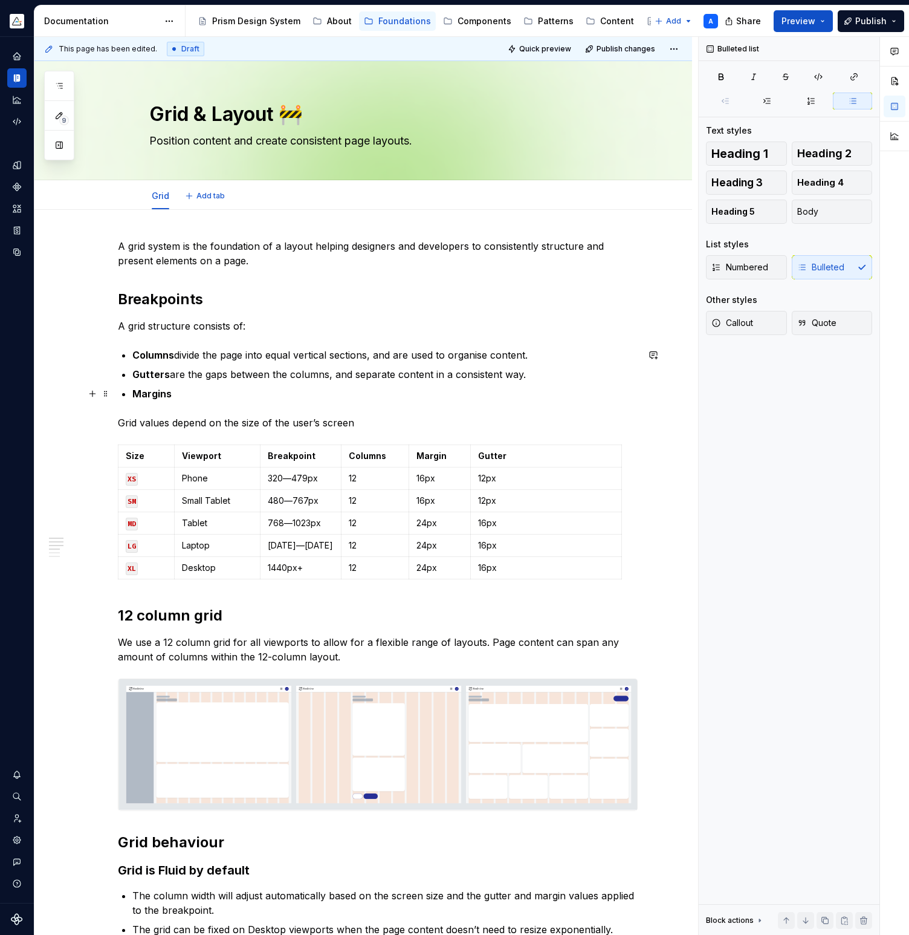
click at [221, 392] on p "Margins" at bounding box center [385, 393] width 506 height 15
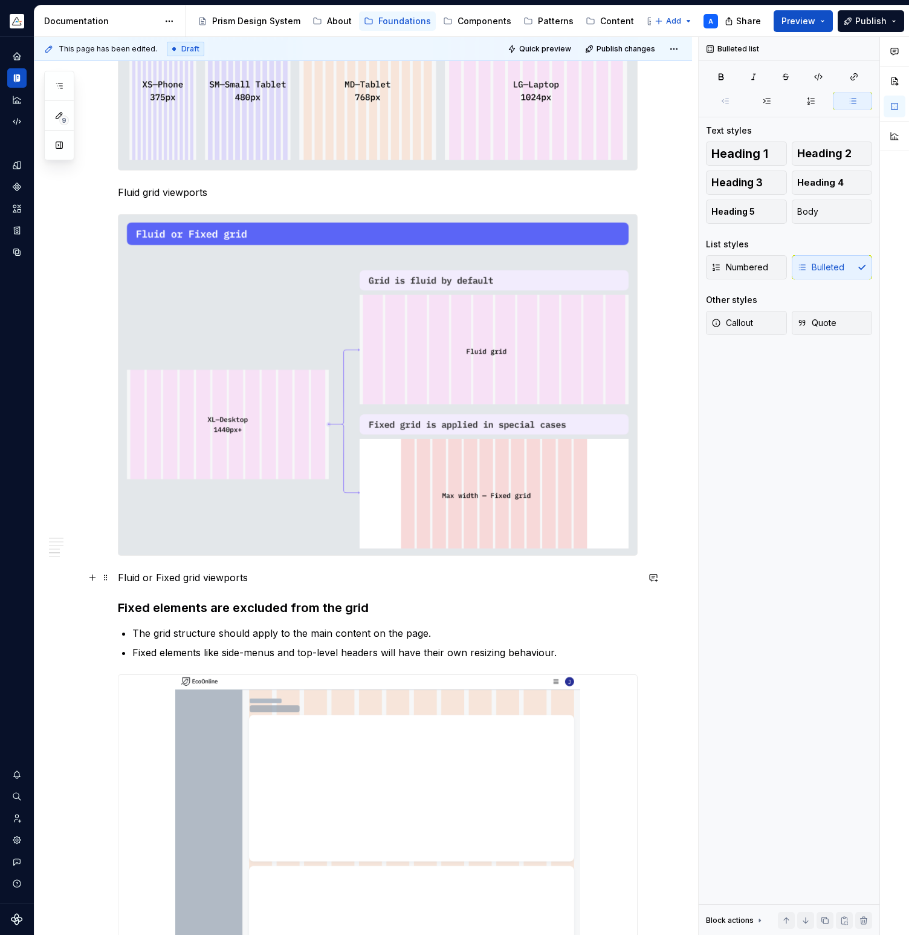
scroll to position [1264, 0]
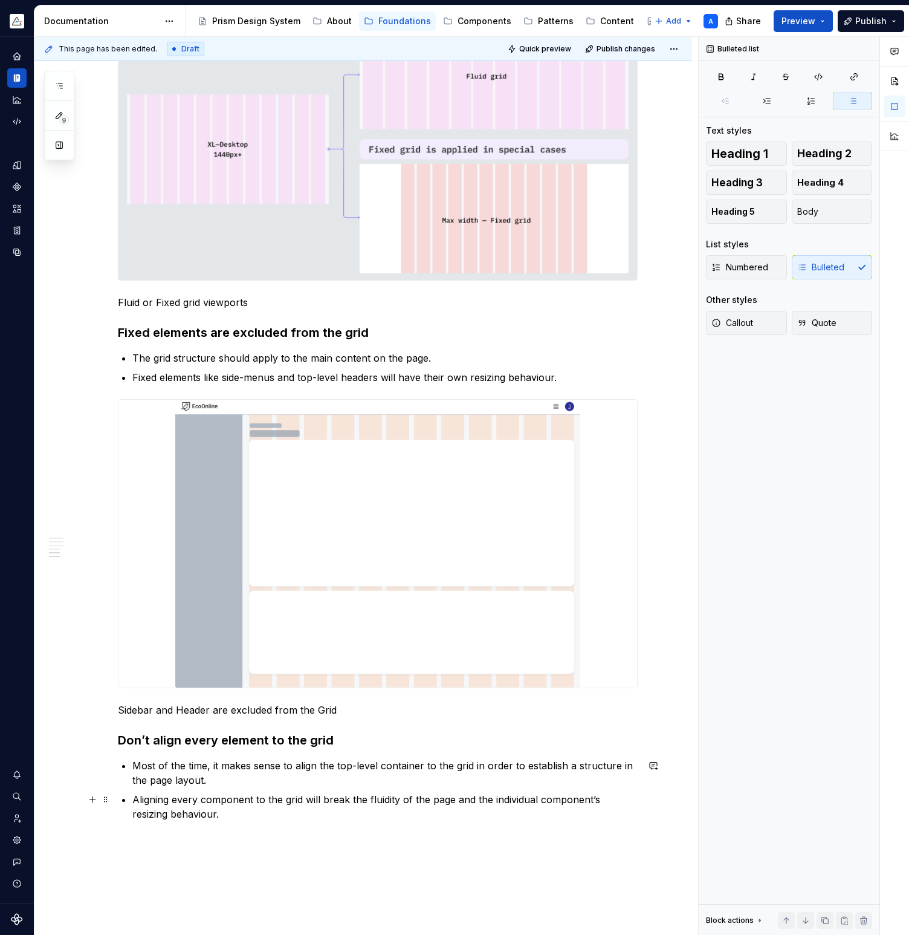
click at [233, 815] on p "Aligning every component to the grid will break the fluidity of the page and th…" at bounding box center [385, 806] width 506 height 29
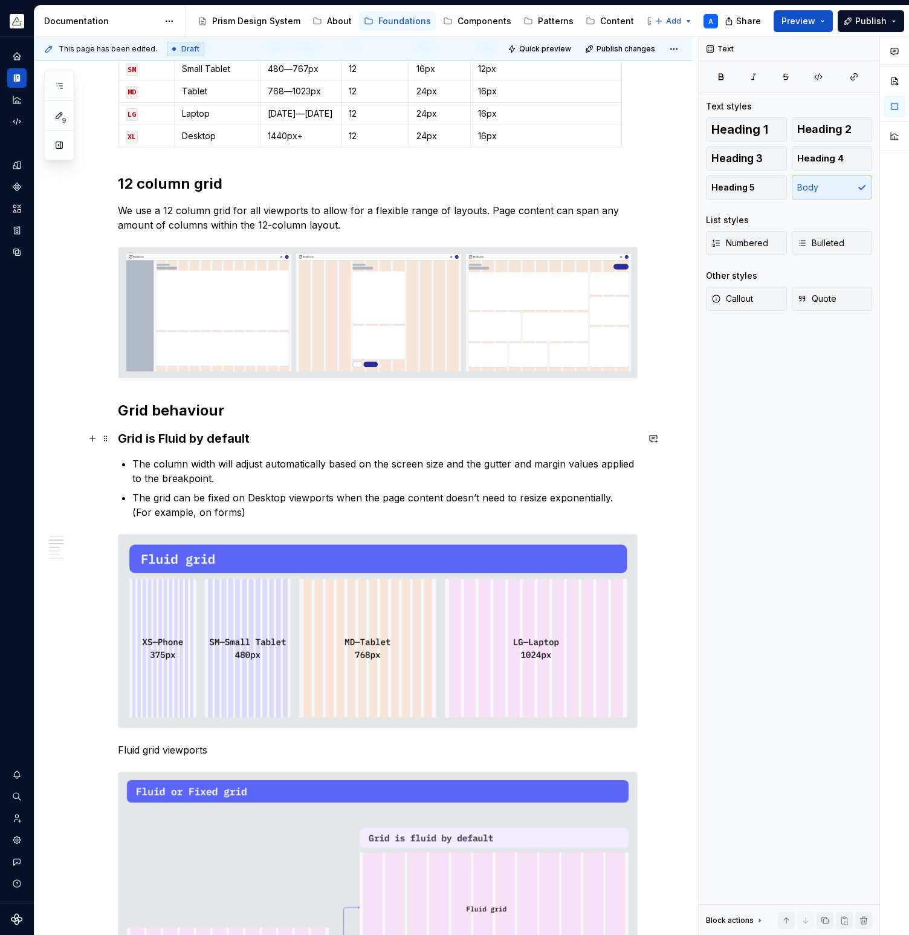
scroll to position [0, 0]
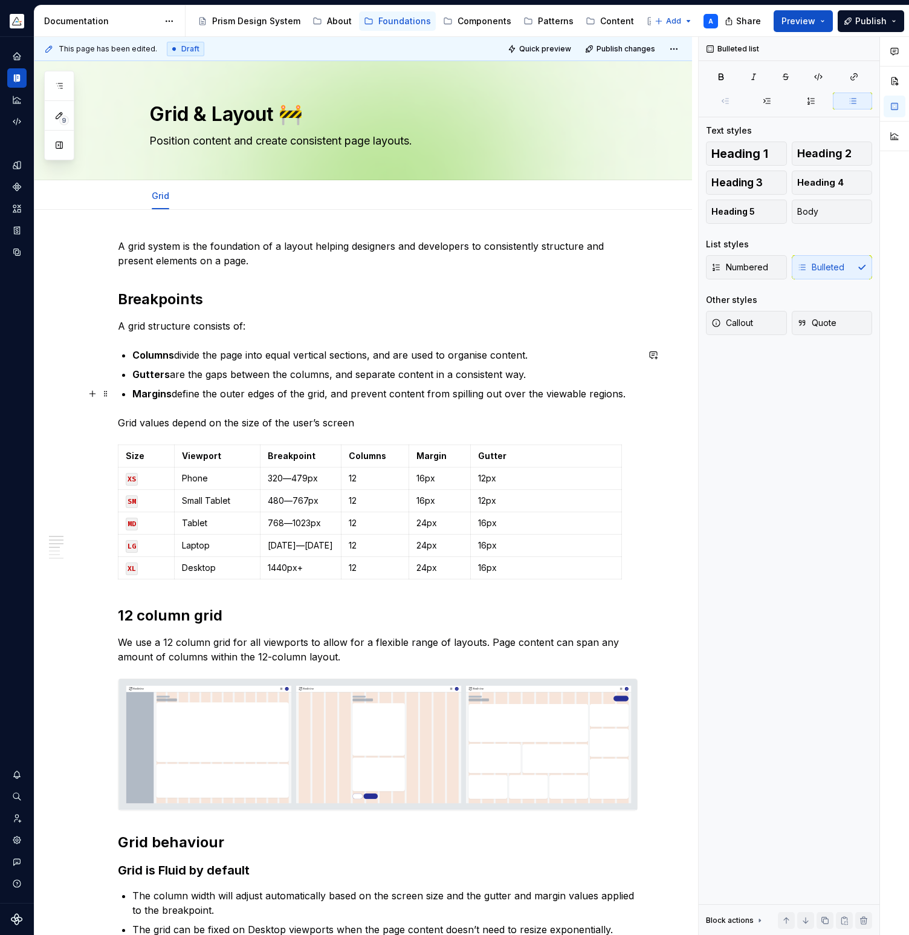
click at [626, 395] on p "Margins define the outer edges of the grid, and prevent content from spilling o…" at bounding box center [385, 393] width 506 height 15
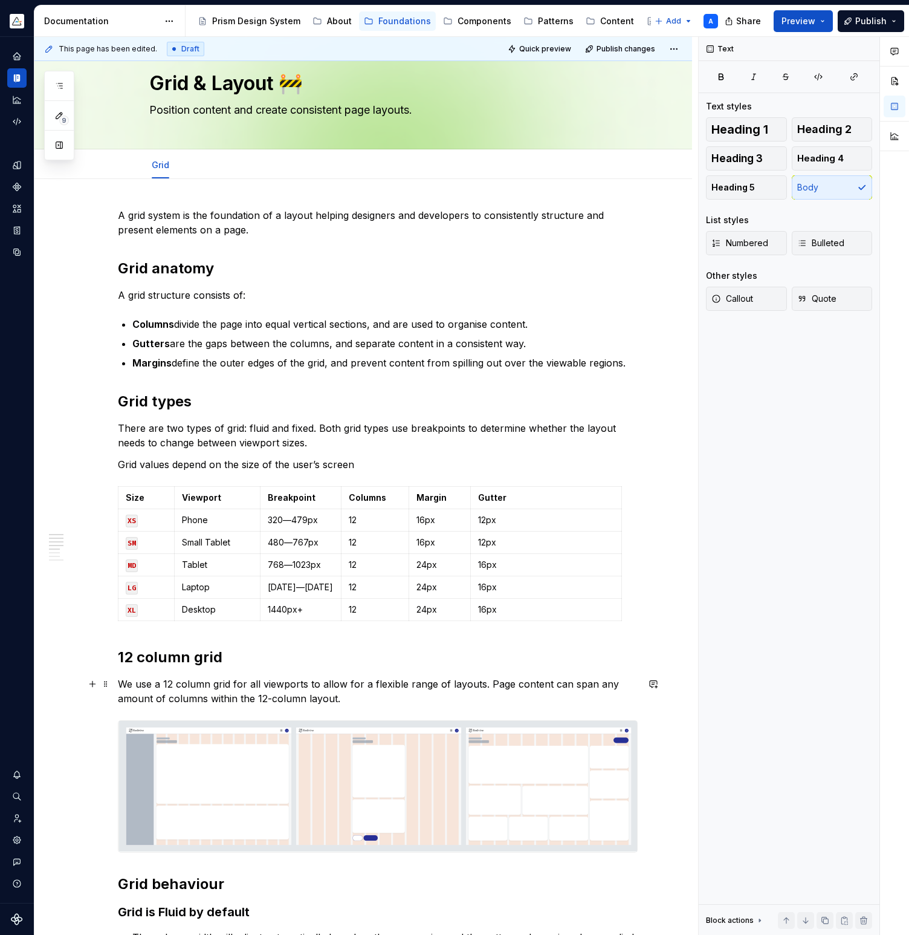
scroll to position [52, 0]
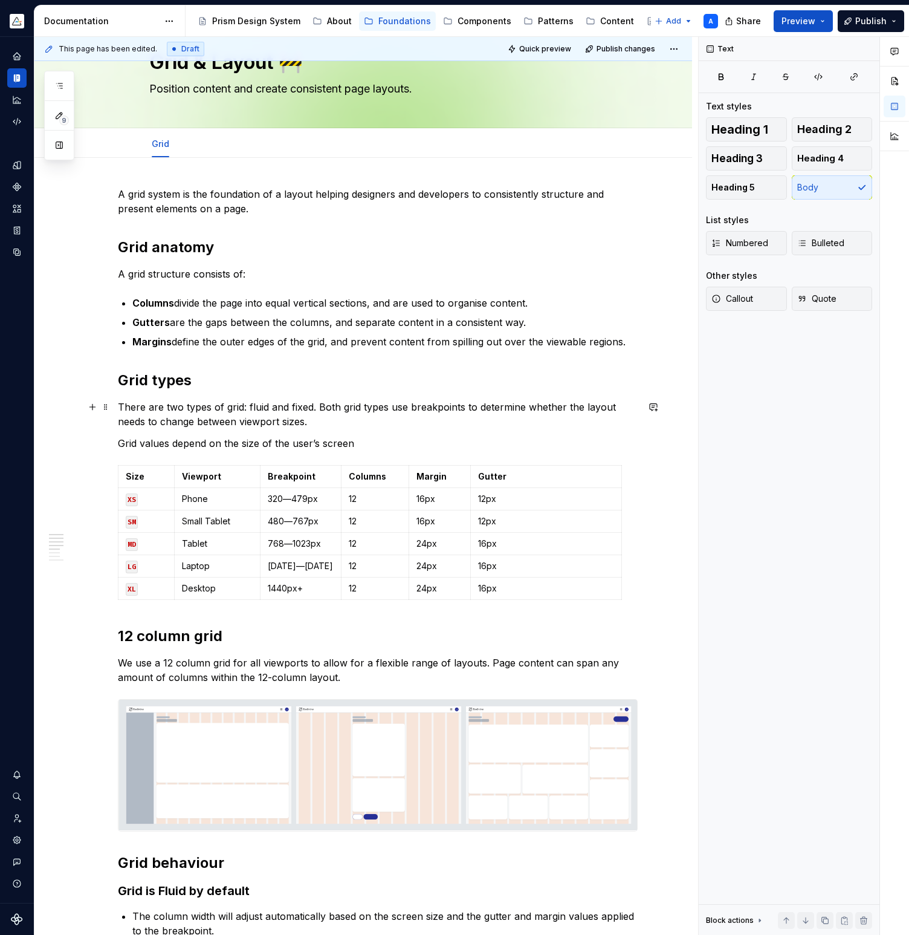
click at [343, 423] on p "There are two types of grid: fluid and fixed. Both grid types use breakpoints t…" at bounding box center [378, 414] width 520 height 29
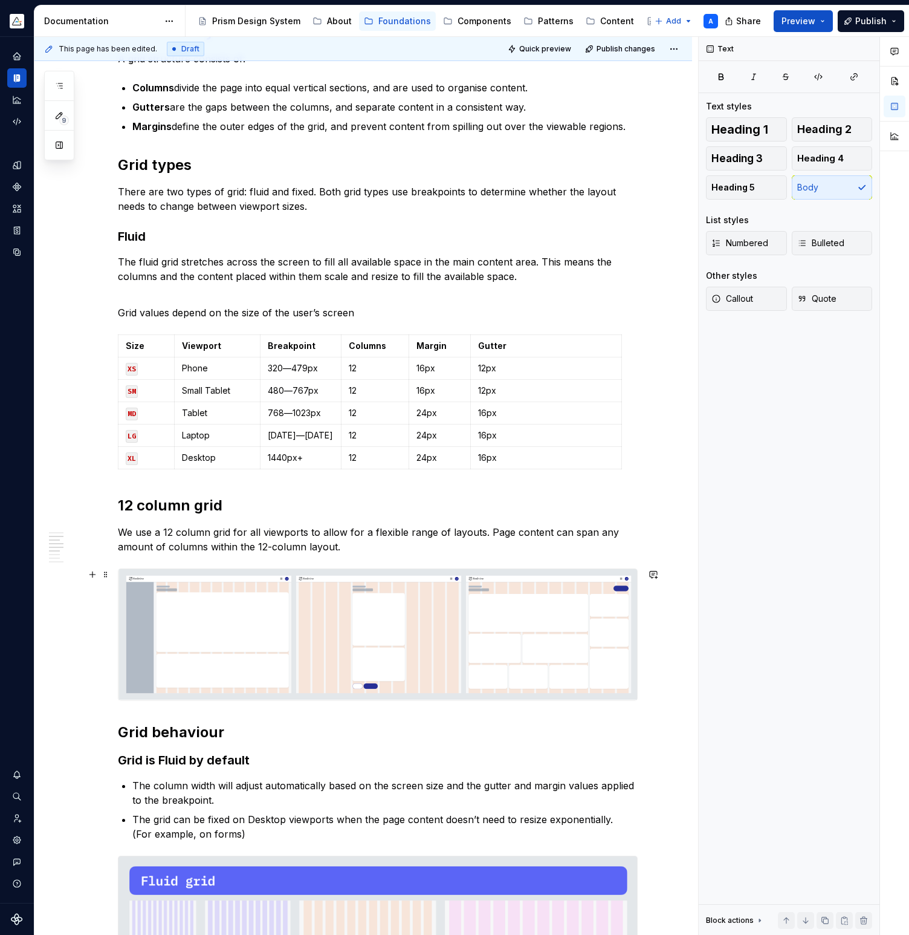
scroll to position [412, 0]
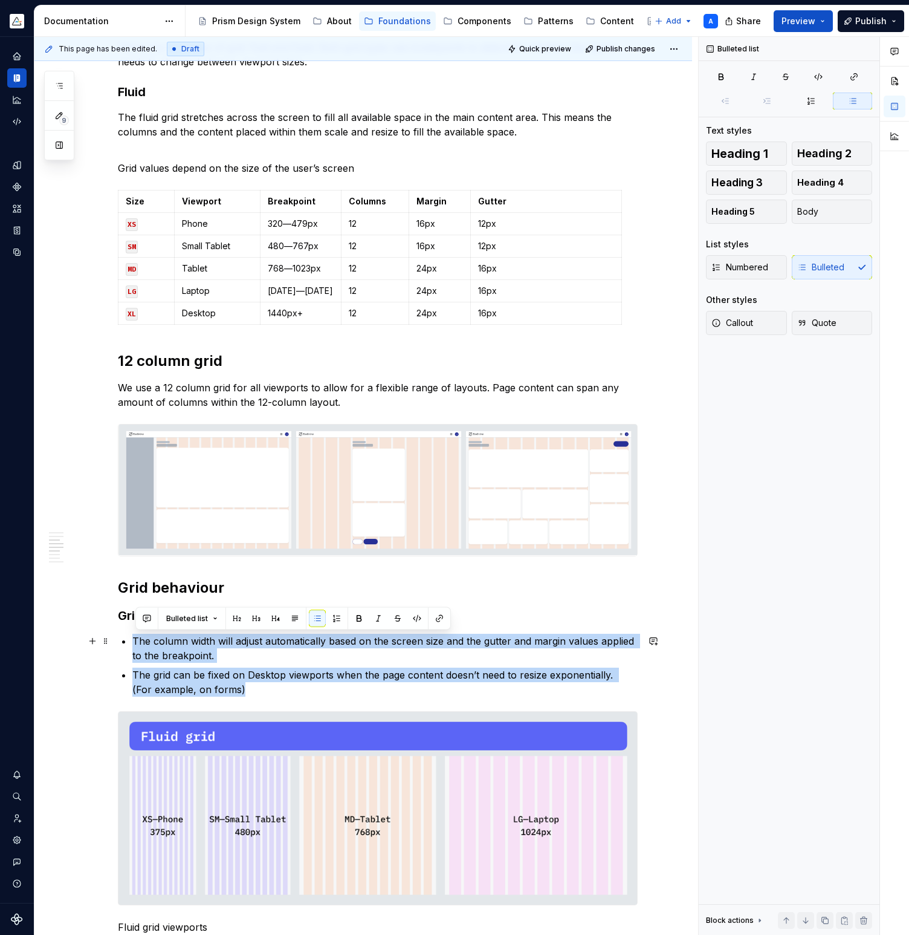
drag, startPoint x: 227, startPoint y: 691, endPoint x: 129, endPoint y: 643, distance: 108.2
click at [132, 643] on ul "The column width will adjust automatically based on the screen size and the gut…" at bounding box center [385, 665] width 506 height 63
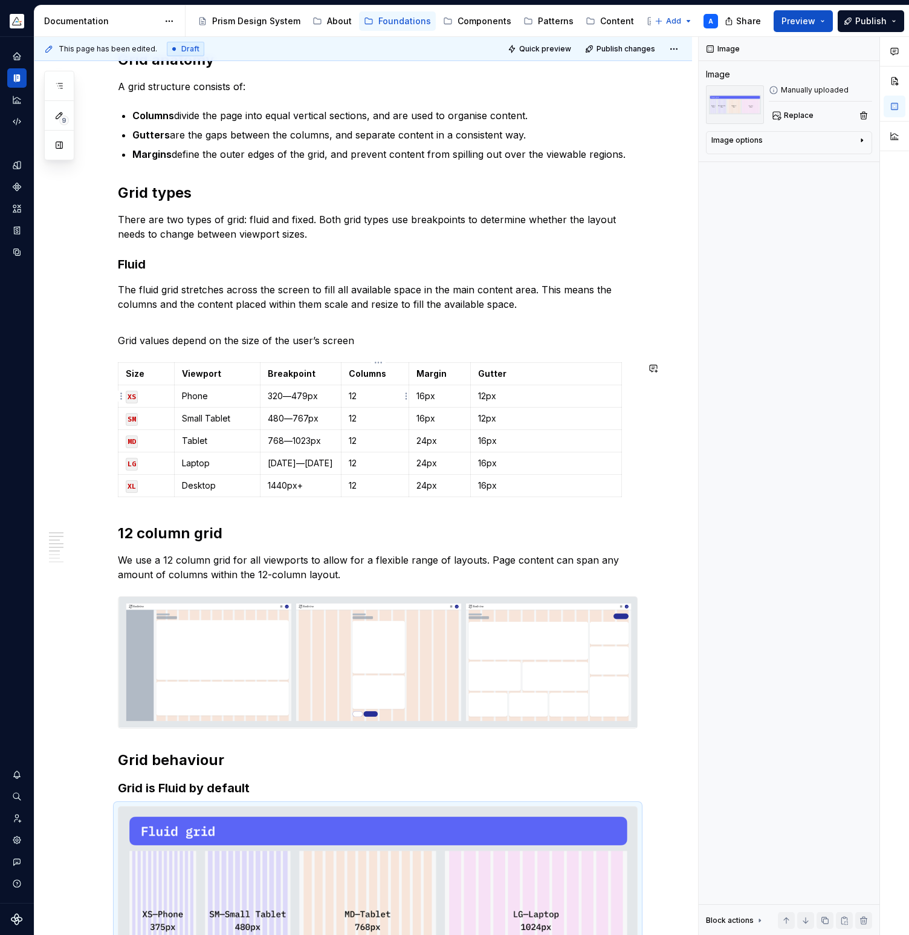
scroll to position [382, 0]
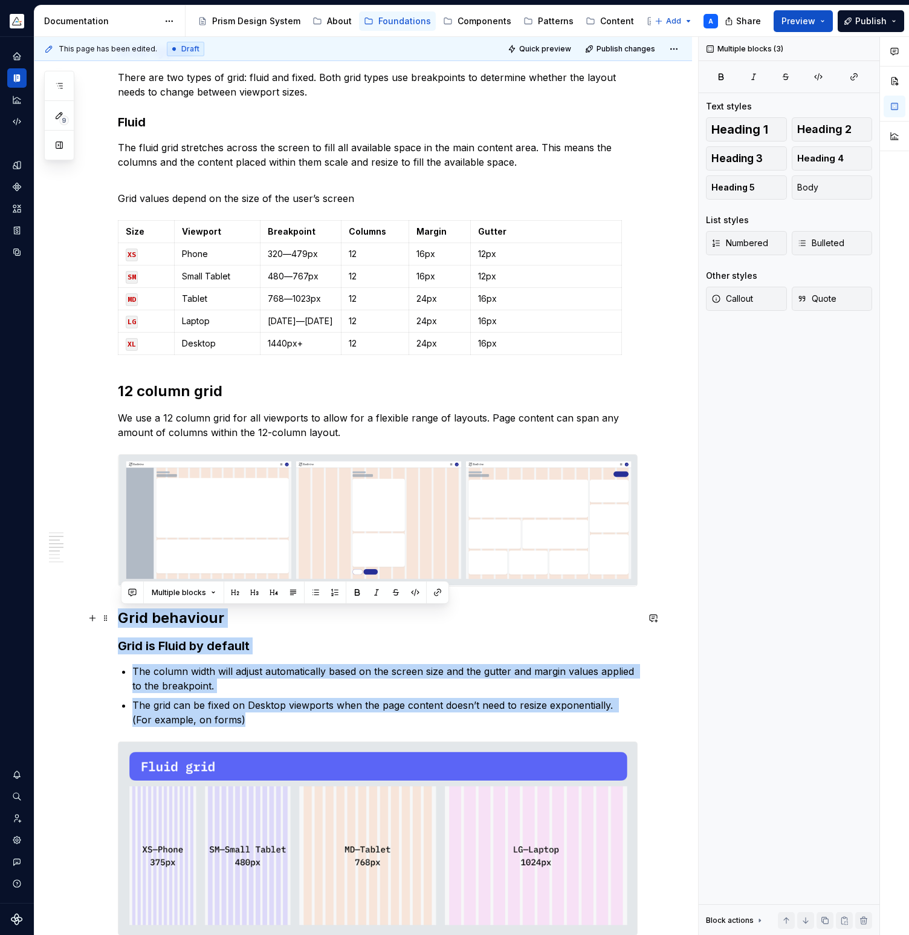
drag, startPoint x: 229, startPoint y: 720, endPoint x: 118, endPoint y: 619, distance: 150.2
copy div "Grid behaviour Grid is Fluid by default The column width will adjust automatica…"
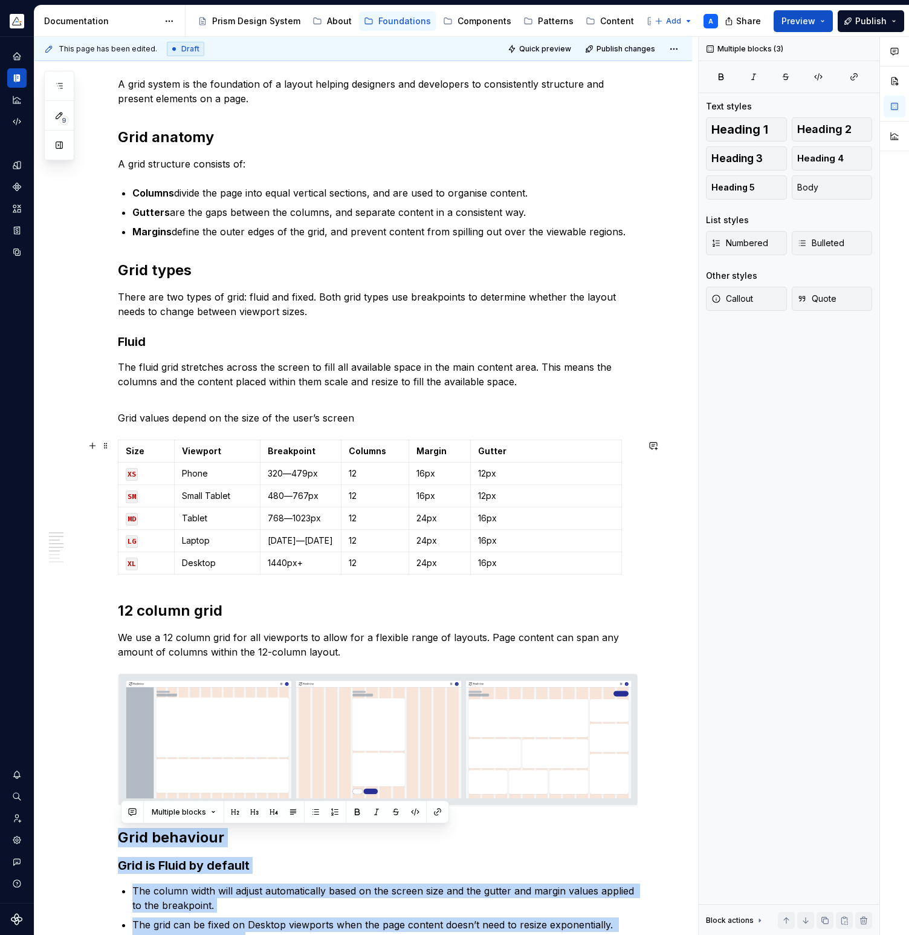
scroll to position [154, 0]
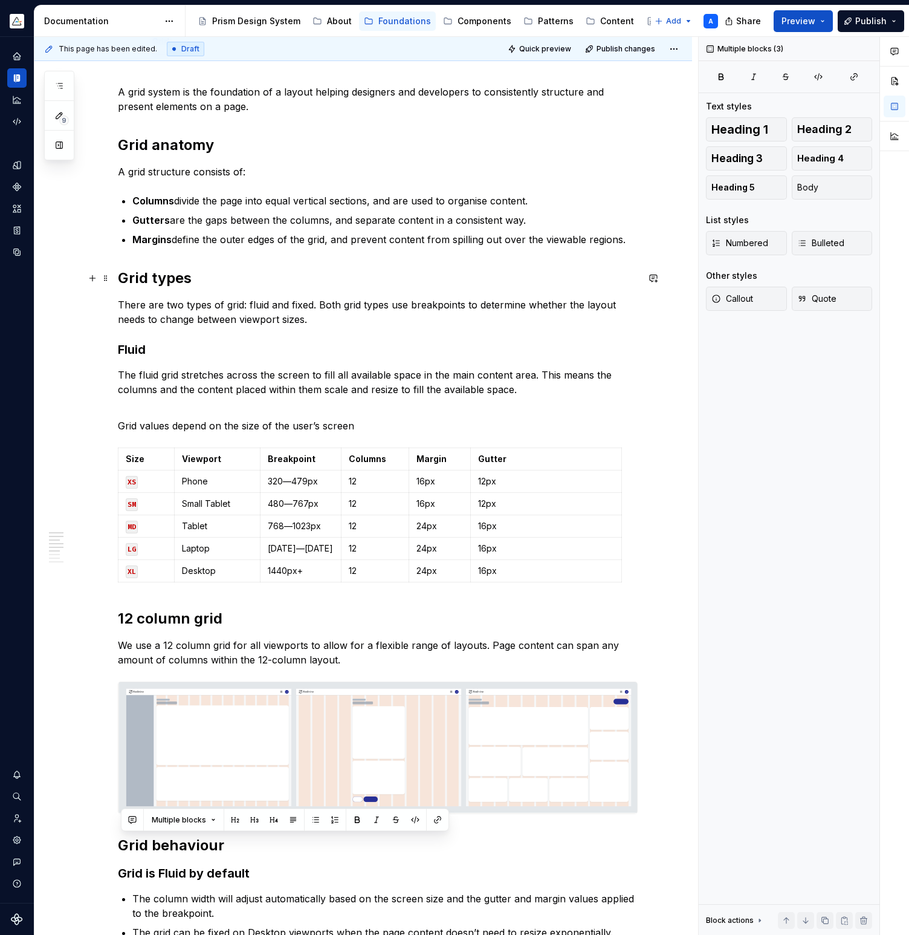
click at [285, 285] on h2 "Grid types" at bounding box center [378, 277] width 520 height 19
click at [631, 242] on p "Margins define the outer edges of the grid, and prevent content from spilling o…" at bounding box center [385, 239] width 506 height 15
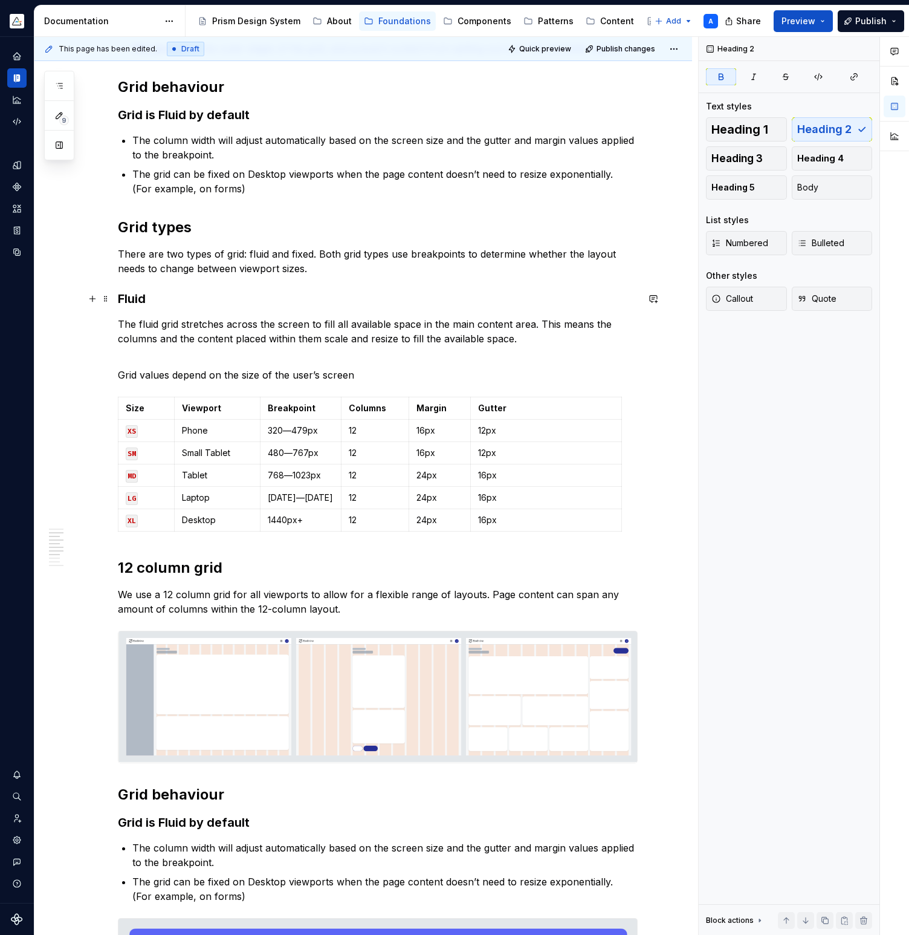
scroll to position [337, 0]
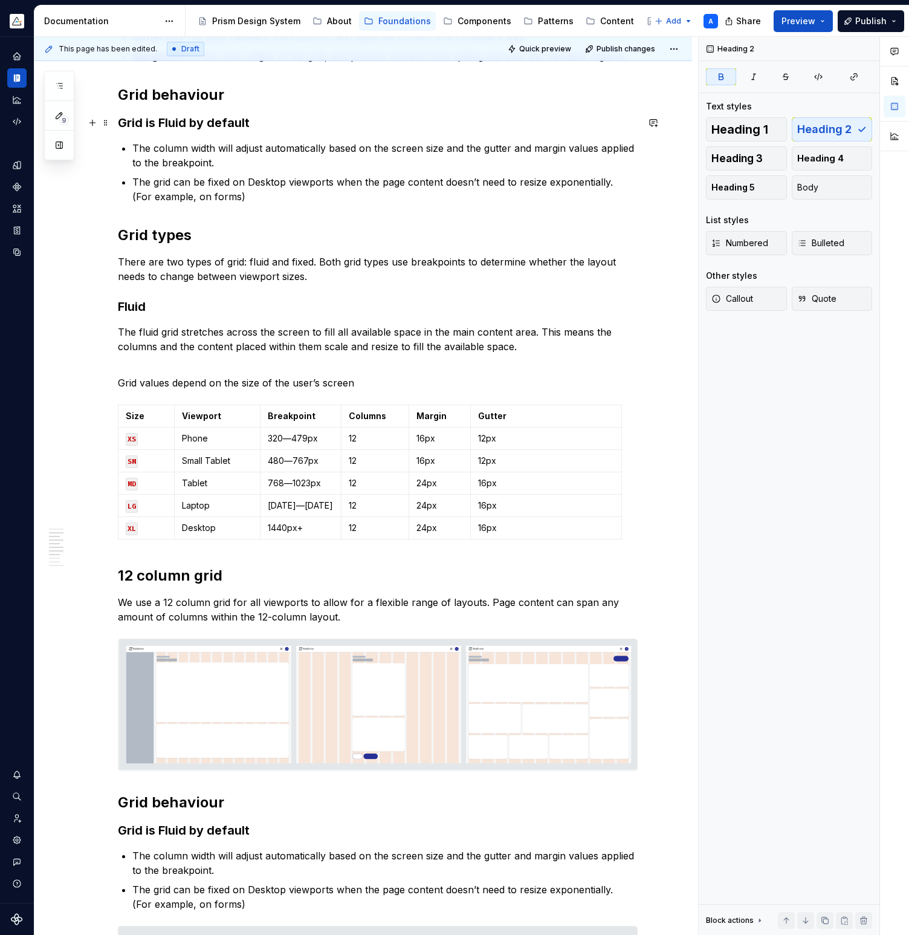
click at [145, 119] on h3 "Grid is Fluid by default" at bounding box center [378, 122] width 520 height 17
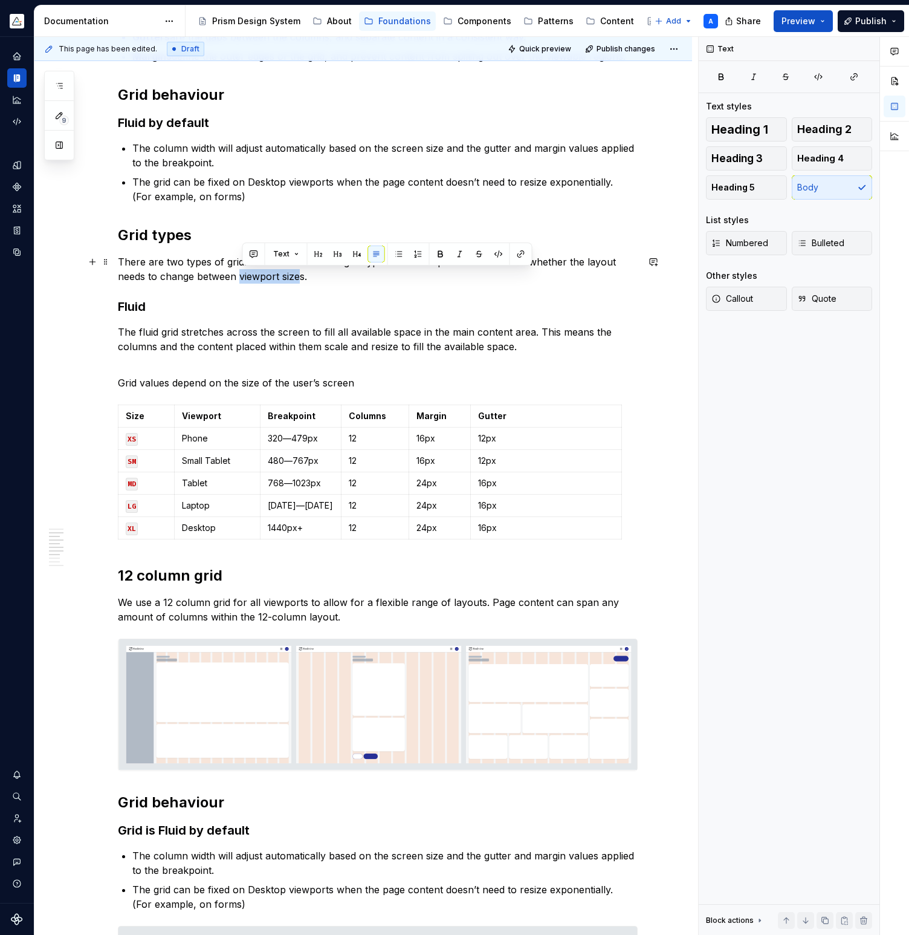
drag, startPoint x: 243, startPoint y: 278, endPoint x: 305, endPoint y: 274, distance: 61.8
click at [305, 274] on p "There are two types of grid: fluid and fixed. Both grid types use breakpoints t…" at bounding box center [378, 269] width 520 height 29
copy p "viewport size"
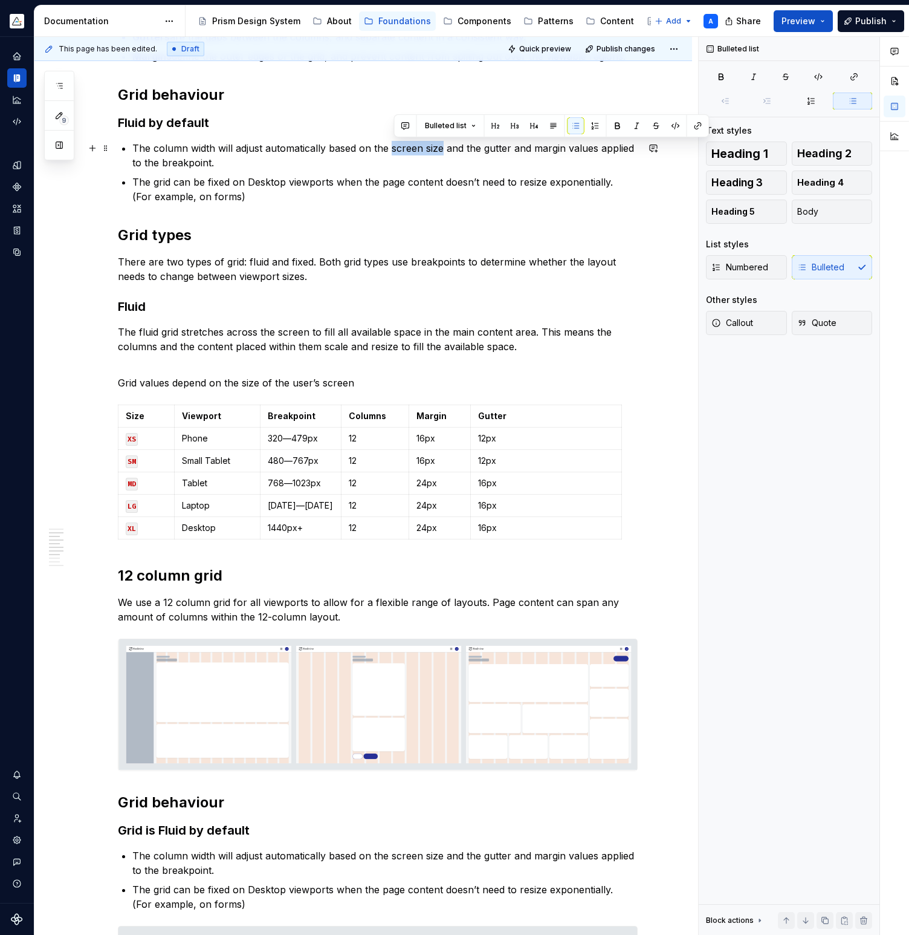
drag, startPoint x: 394, startPoint y: 149, endPoint x: 445, endPoint y: 148, distance: 51.4
click at [445, 148] on p "The column width will adjust automatically based on the screen size and the gut…" at bounding box center [385, 155] width 506 height 29
click at [495, 148] on p "The column width will adjust automatically based on the viewport size and the g…" at bounding box center [385, 155] width 506 height 29
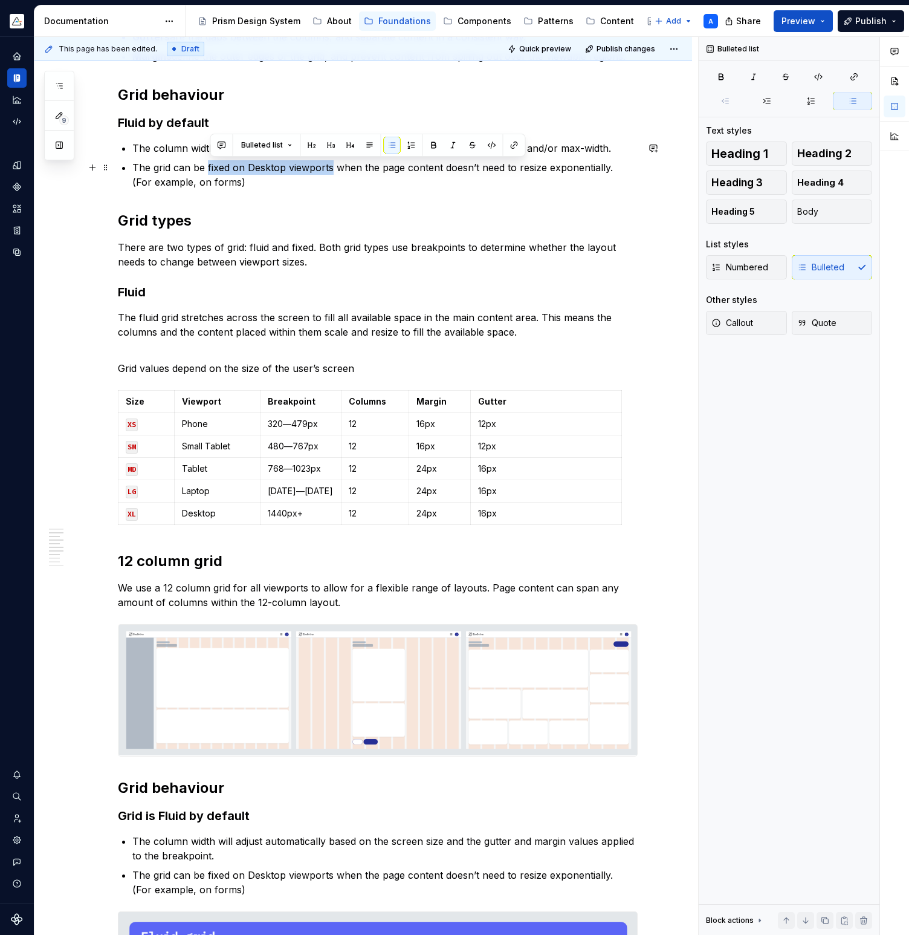
drag, startPoint x: 209, startPoint y: 167, endPoint x: 333, endPoint y: 172, distance: 124.1
click at [333, 172] on p "The grid can be fixed on Desktop viewports when the page content doesn’t need t…" at bounding box center [385, 174] width 506 height 29
click at [261, 169] on p "The grid can be contained when the page content doesn’t need to resize exponent…" at bounding box center [385, 174] width 506 height 29
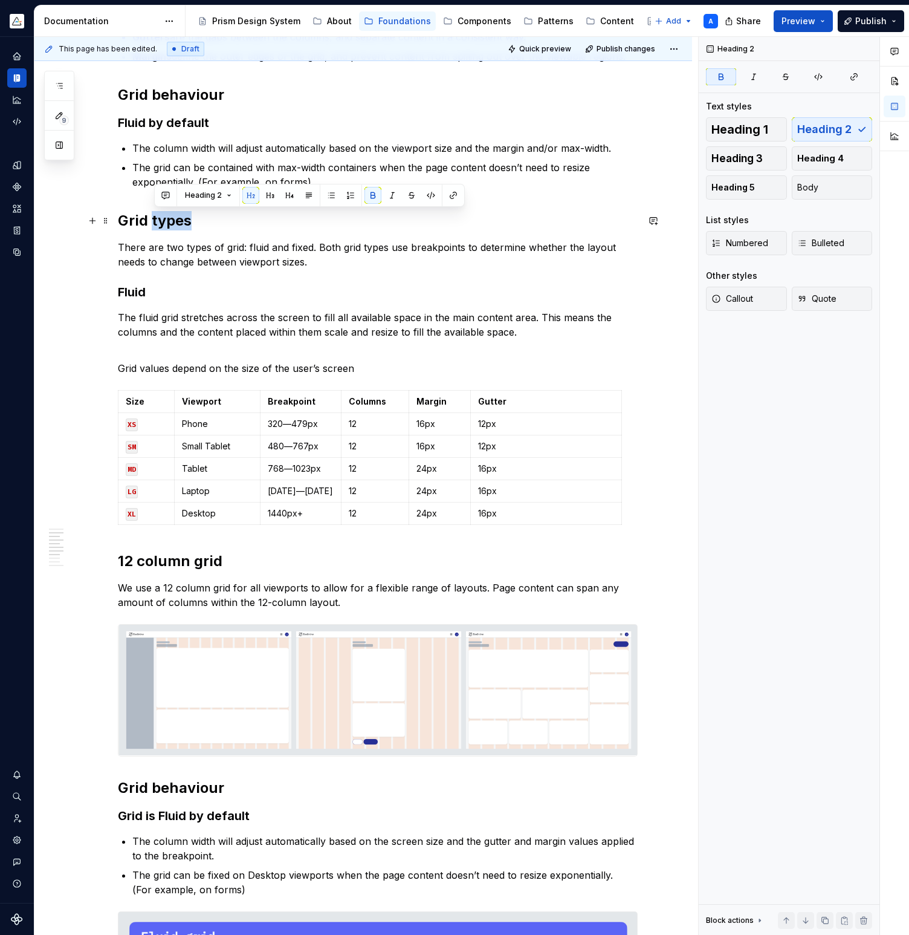
drag, startPoint x: 154, startPoint y: 222, endPoint x: 192, endPoint y: 223, distance: 37.5
click at [192, 223] on strong "Grid types" at bounding box center [155, 221] width 74 height 18
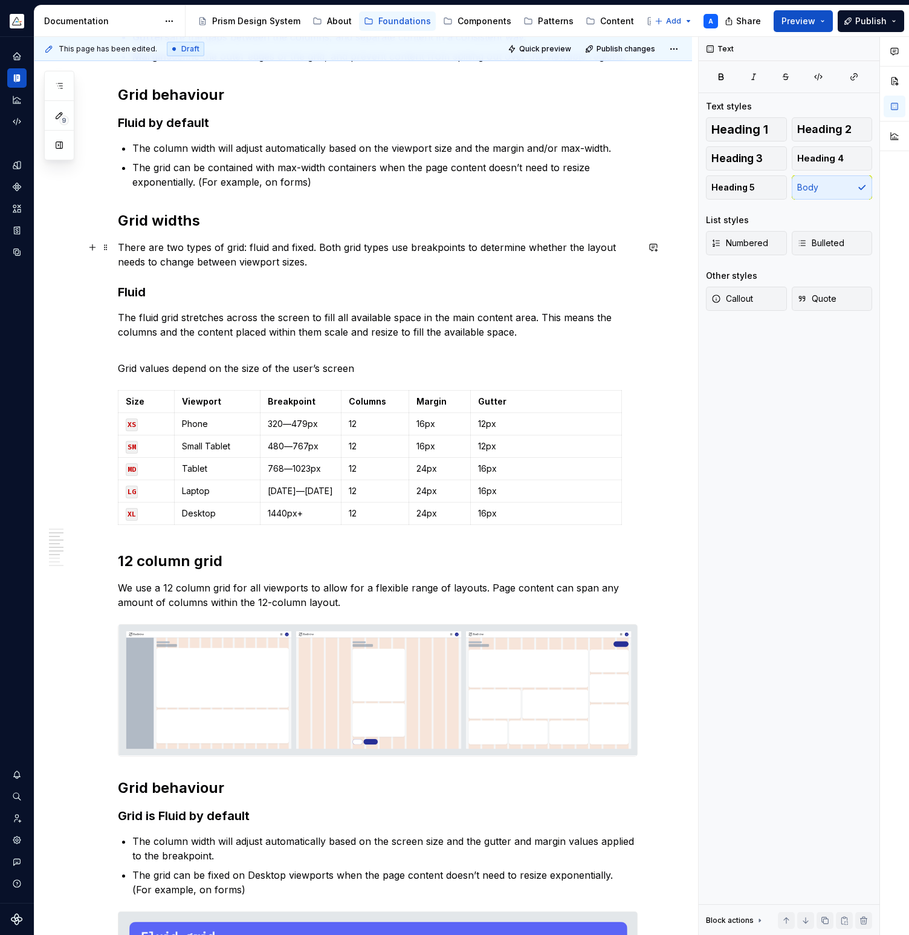
click at [172, 247] on p "There are two types of grid: fluid and fixed. Both grid types use breakpoints t…" at bounding box center [378, 254] width 520 height 29
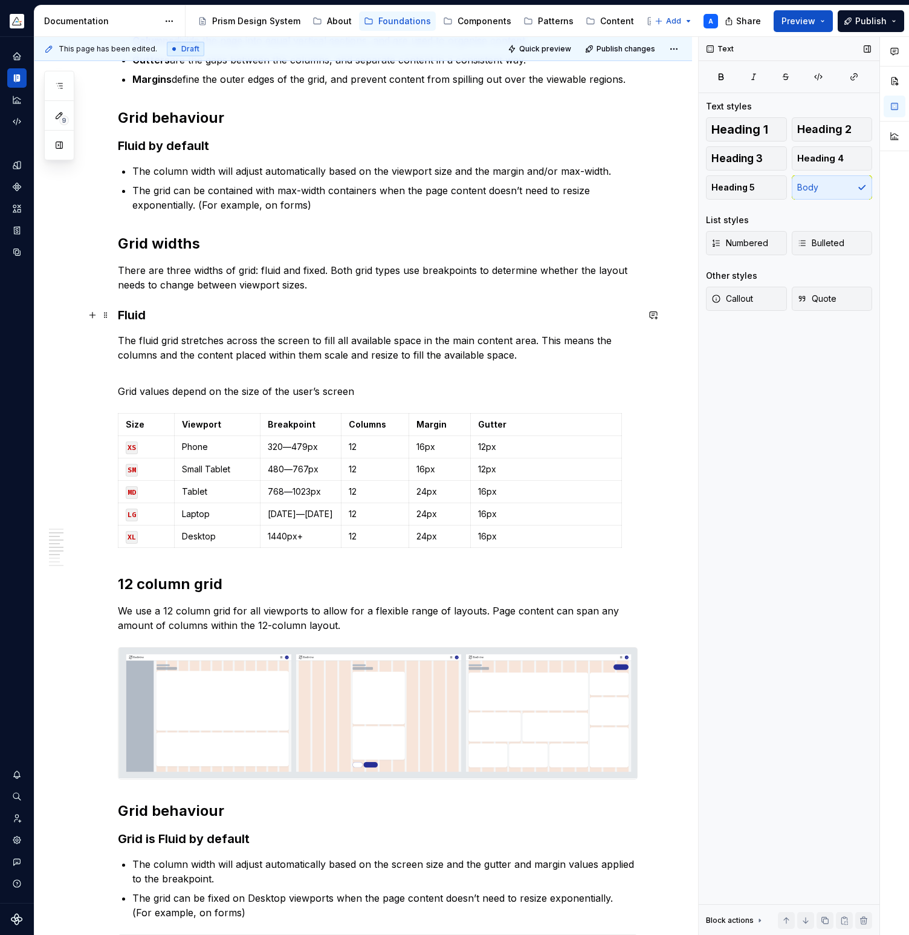
scroll to position [307, 0]
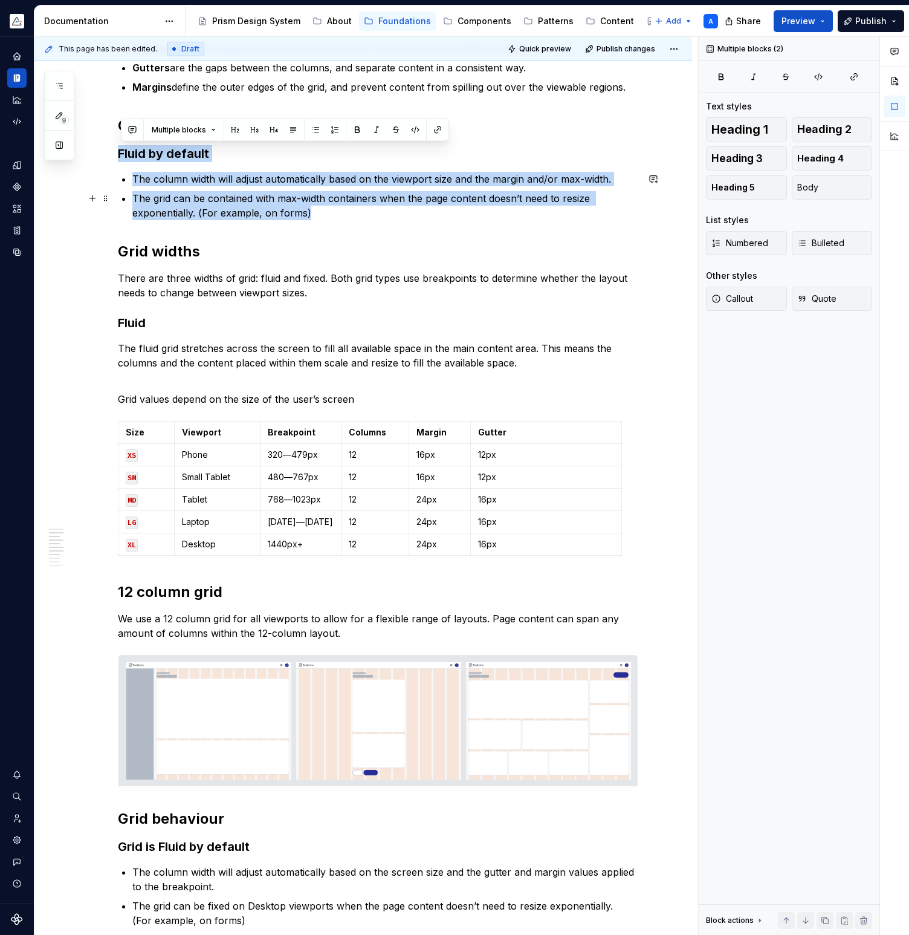
drag, startPoint x: 122, startPoint y: 153, endPoint x: 316, endPoint y: 207, distance: 201.4
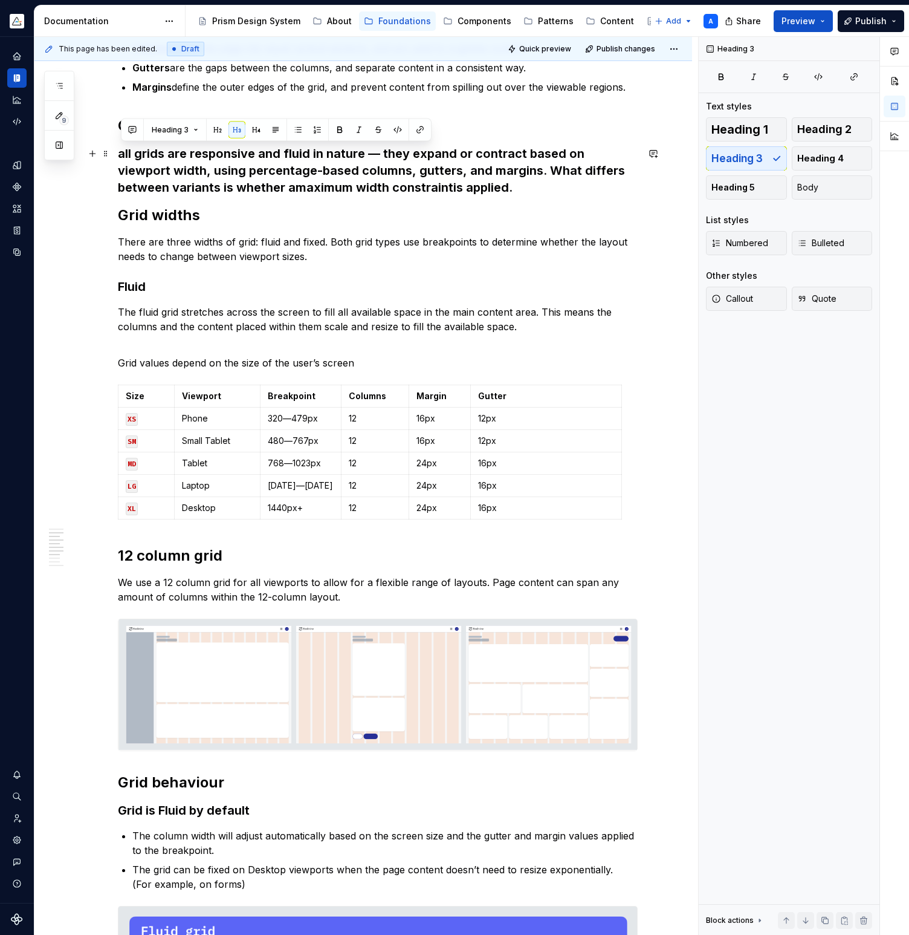
drag, startPoint x: 472, startPoint y: 185, endPoint x: 120, endPoint y: 155, distance: 353.8
click at [827, 187] on button "Body" at bounding box center [832, 187] width 81 height 24
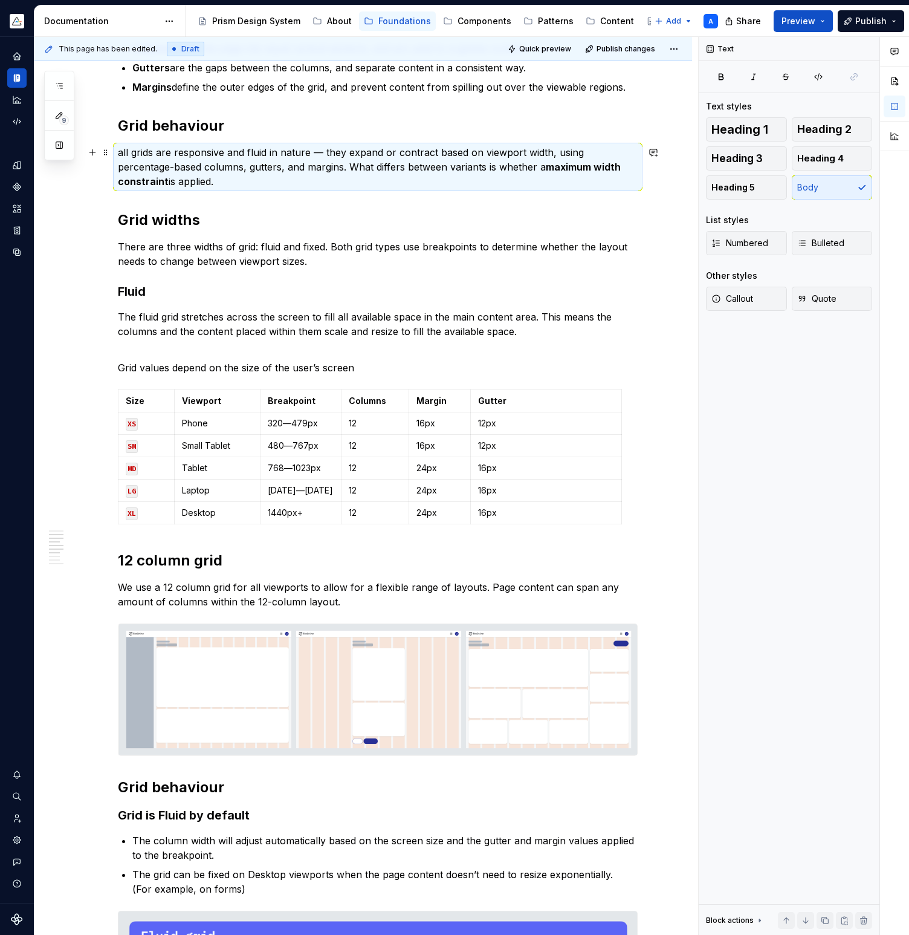
click at [125, 153] on p "all grids are responsive and fluid in nature — they expand or contract based on…" at bounding box center [378, 167] width 520 height 44
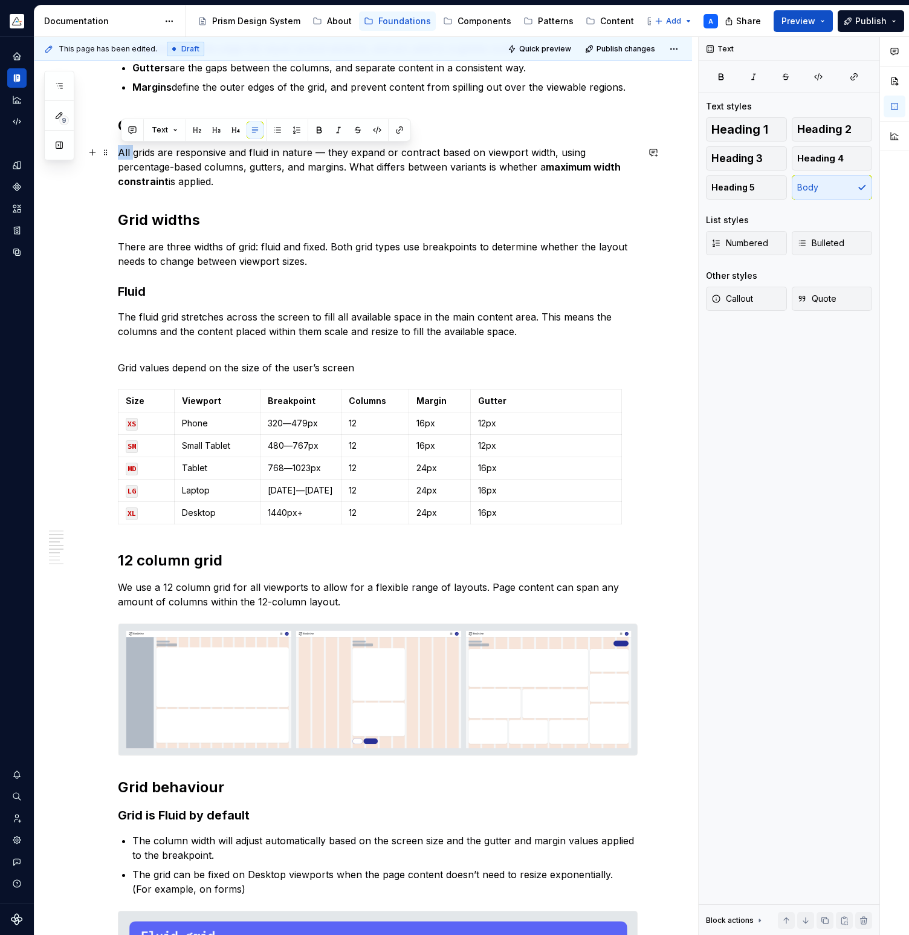
drag, startPoint x: 135, startPoint y: 154, endPoint x: 121, endPoint y: 152, distance: 14.6
click at [121, 152] on p "All grids are responsive and fluid in nature — they expand or contract based on…" at bounding box center [378, 167] width 520 height 44
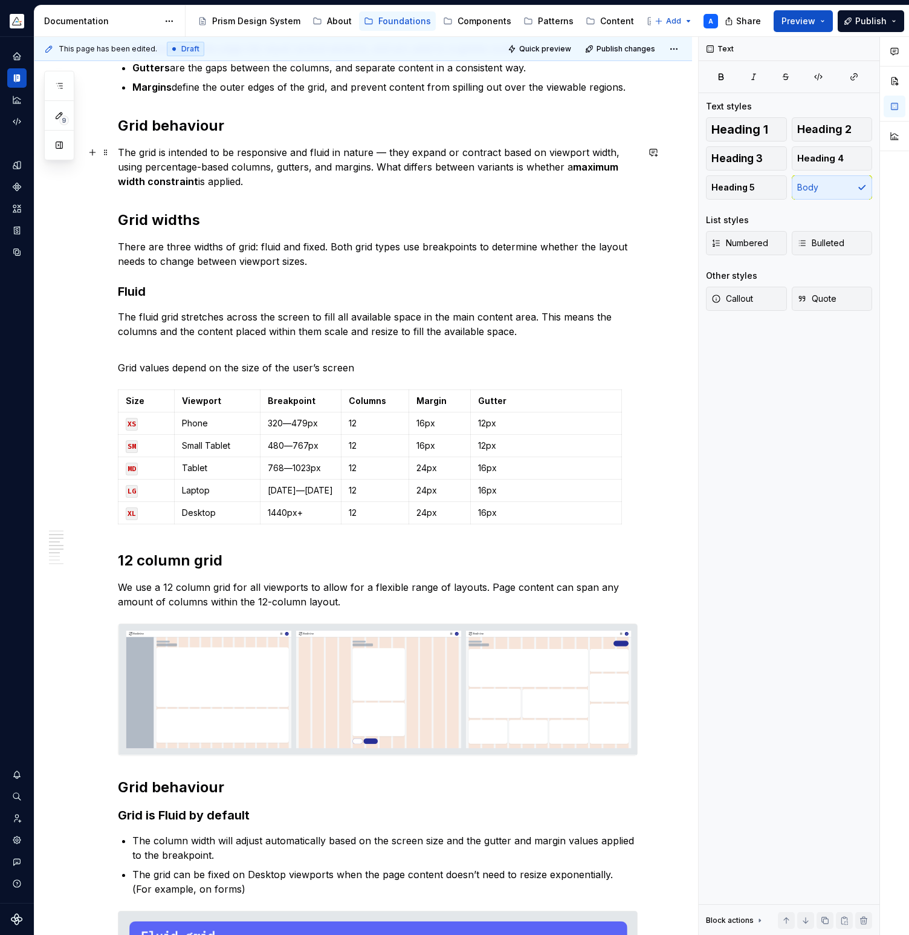
click at [402, 151] on p "The grid is intended to be responsive and fluid in nature — they expand or cont…" at bounding box center [378, 167] width 520 height 44
click at [432, 154] on p "The grid is intended to be responsive and fluid in nature — it expand or contra…" at bounding box center [378, 167] width 520 height 44
click at [490, 152] on p "The grid is intended to be responsive and fluid in nature — it expands or contr…" at bounding box center [378, 167] width 520 height 44
drag, startPoint x: 150, startPoint y: 166, endPoint x: 233, endPoint y: 167, distance: 82.9
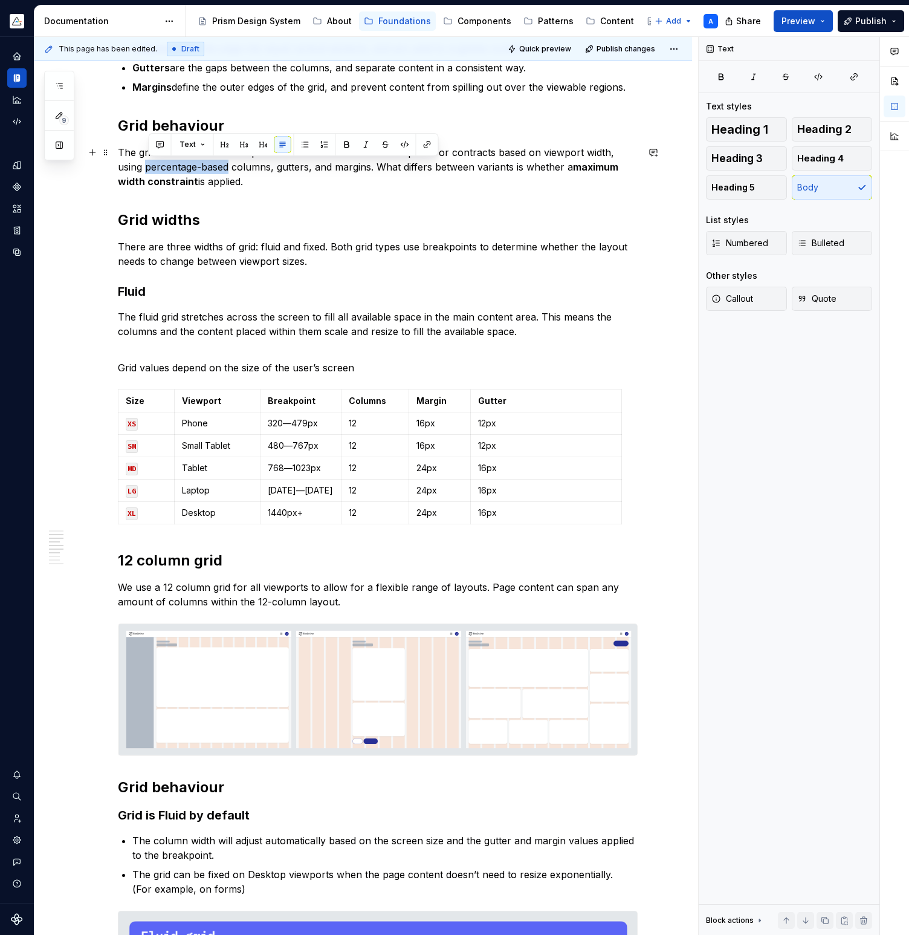
click at [233, 167] on p "The grid is intended to be responsive and fluid in nature — it expands or contr…" at bounding box center [378, 167] width 520 height 44
click at [185, 223] on strong "Grid widths" at bounding box center [159, 220] width 82 height 18
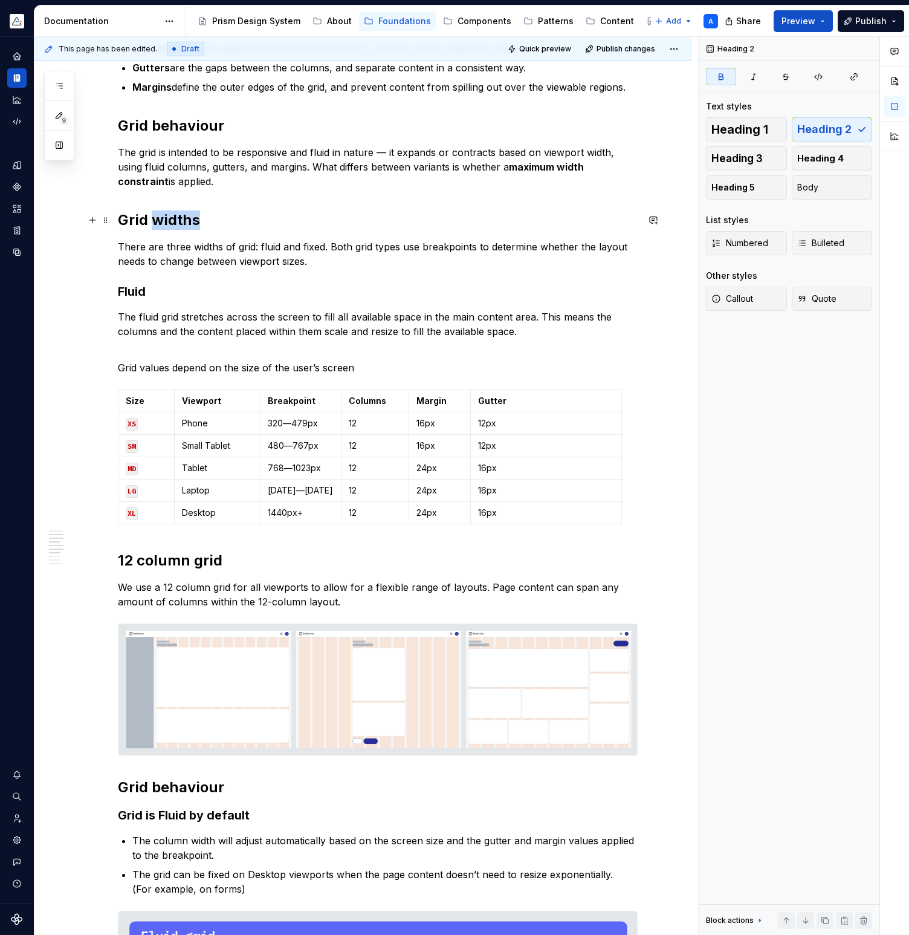
click at [185, 223] on strong "Grid widths" at bounding box center [159, 220] width 82 height 18
click at [205, 247] on p "There are three widths of grid: fluid and fixed. Both grid types use breakpoint…" at bounding box center [378, 253] width 520 height 29
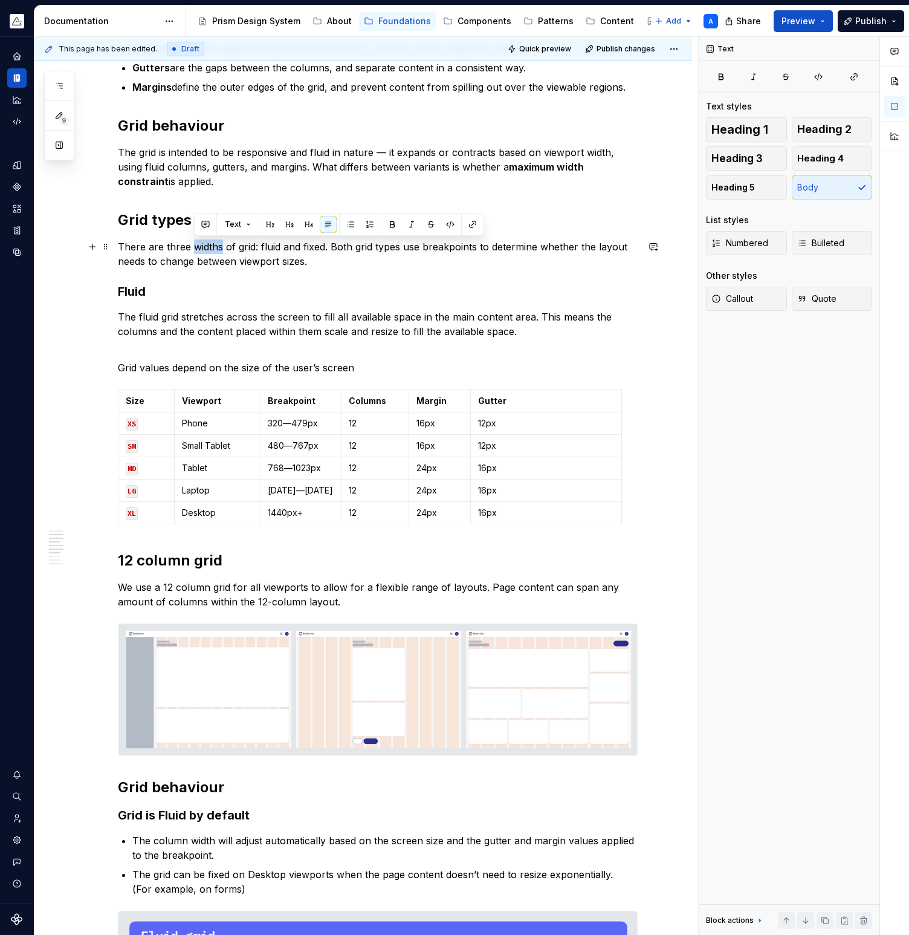
click at [205, 247] on p "There are three widths of grid: fluid and fixed. Both grid types use breakpoint…" at bounding box center [378, 253] width 520 height 29
click at [264, 249] on p "There are three types of grid: fluid and fixed. Both grid types use breakpoints…" at bounding box center [378, 253] width 520 height 29
click at [316, 246] on p "There are three types of grid: full and fixed. Both grid types use breakpoints …" at bounding box center [378, 253] width 520 height 29
click at [282, 244] on p "There are three types of grid: full and fixed and fixed-narrow. Both grid types…" at bounding box center [378, 253] width 520 height 29
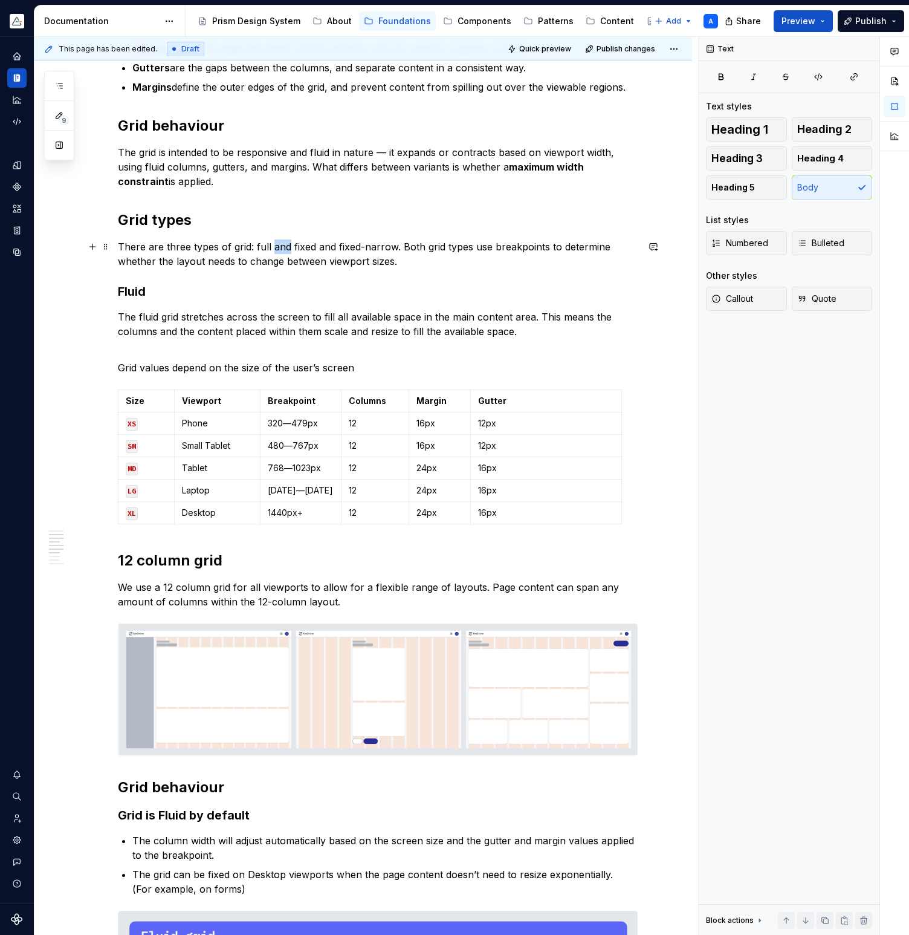
click at [282, 244] on p "There are three types of grid: full and fixed and fixed-narrow. Both grid types…" at bounding box center [378, 253] width 520 height 29
drag, startPoint x: 387, startPoint y: 244, endPoint x: 454, endPoint y: 243, distance: 66.5
click at [454, 243] on p "There are three types of grid: full, fixed and fixed-narrow. Both grid types us…" at bounding box center [378, 253] width 520 height 29
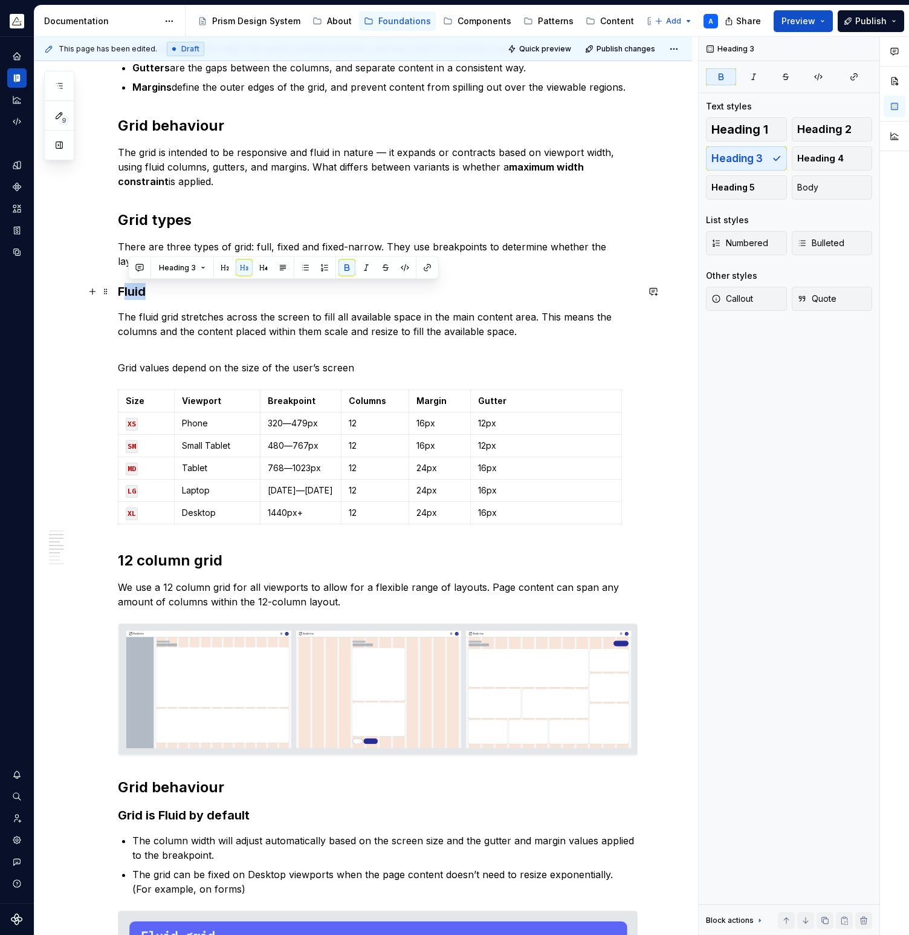
drag, startPoint x: 129, startPoint y: 292, endPoint x: 147, endPoint y: 293, distance: 18.2
click at [146, 293] on strong "Fluid" at bounding box center [132, 291] width 28 height 15
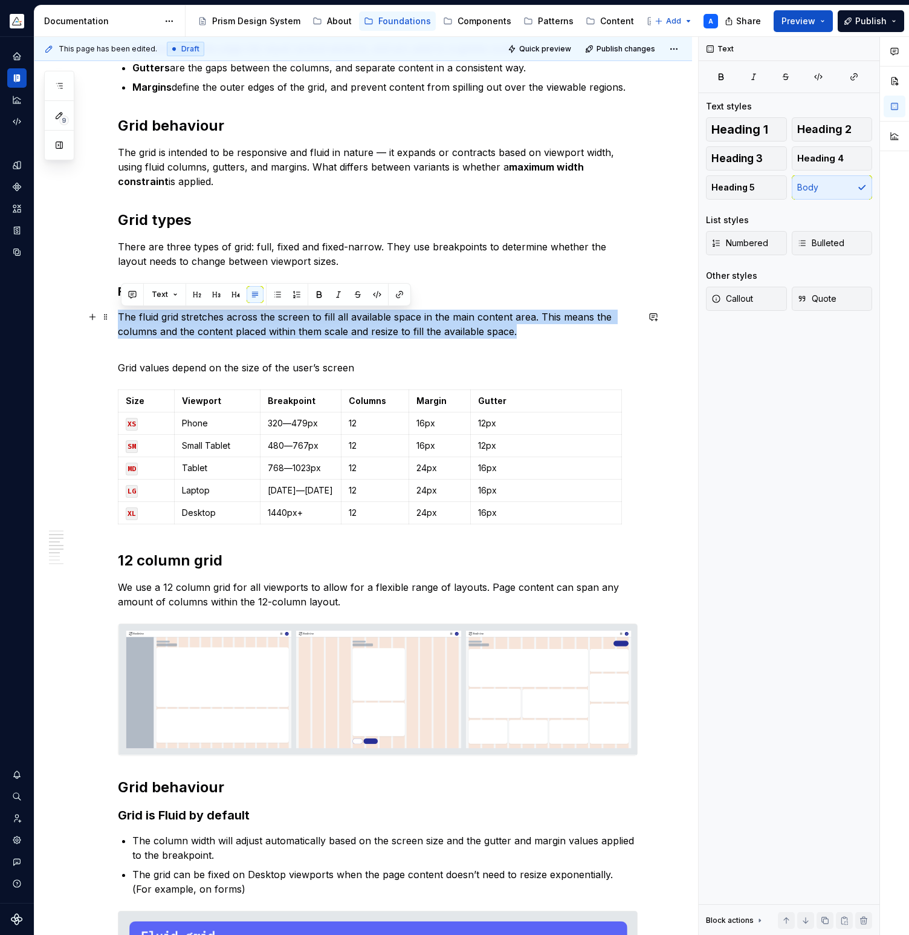
drag, startPoint x: 122, startPoint y: 315, endPoint x: 525, endPoint y: 336, distance: 403.9
click at [525, 336] on p "The fluid grid stretches across the screen to fill all available space in the m…" at bounding box center [378, 332] width 520 height 44
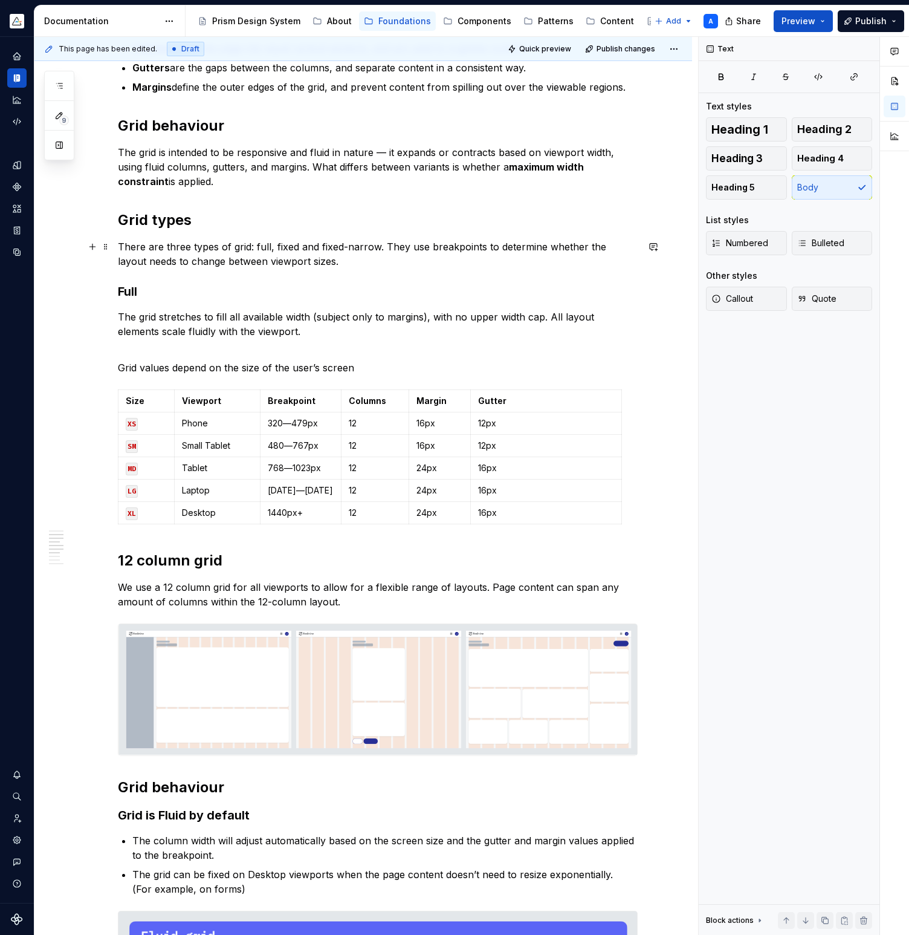
click at [317, 262] on p "There are three types of grid: full, fixed and fixed-narrow. They use breakpoin…" at bounding box center [378, 253] width 520 height 29
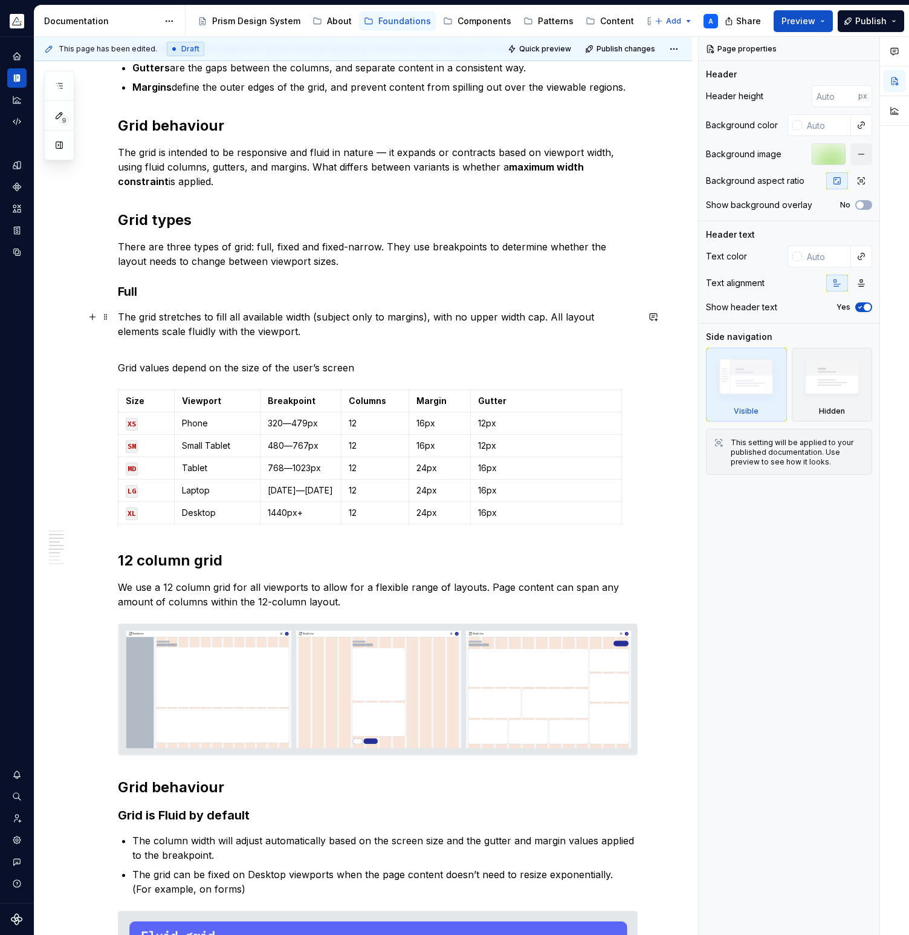
click at [281, 331] on p "The grid stretches to fill all available width (subject only to margins), with …" at bounding box center [378, 332] width 520 height 44
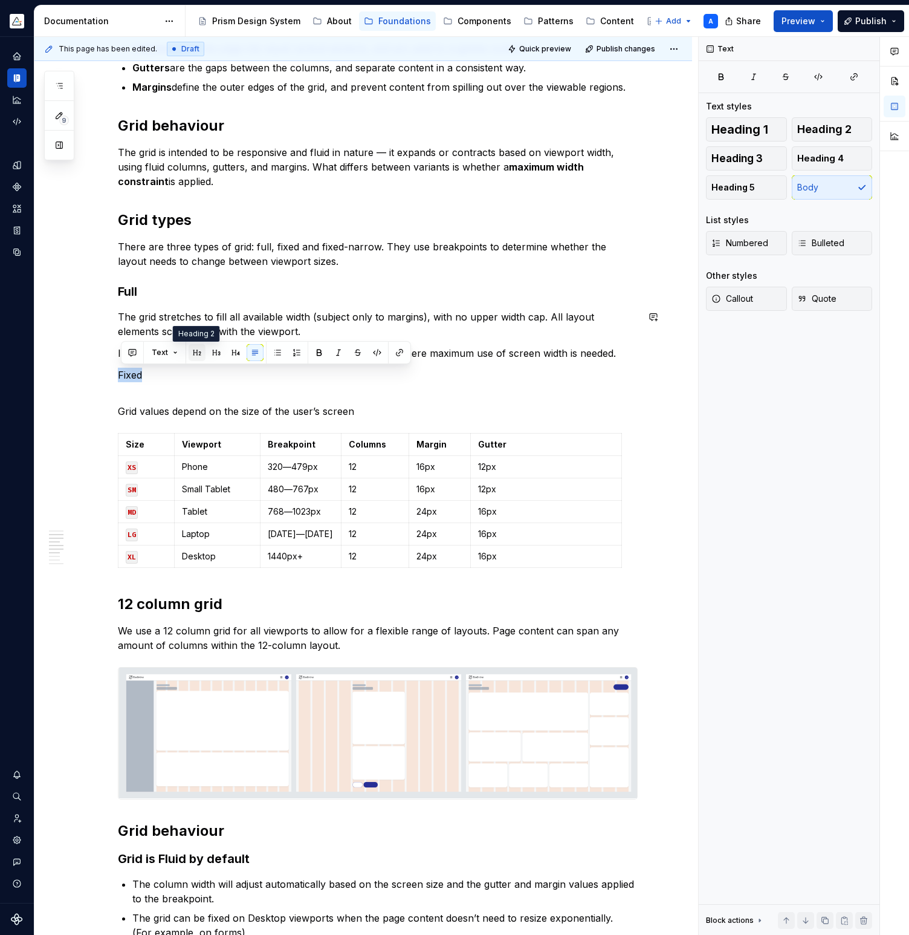
click at [197, 354] on button "button" at bounding box center [197, 352] width 17 height 17
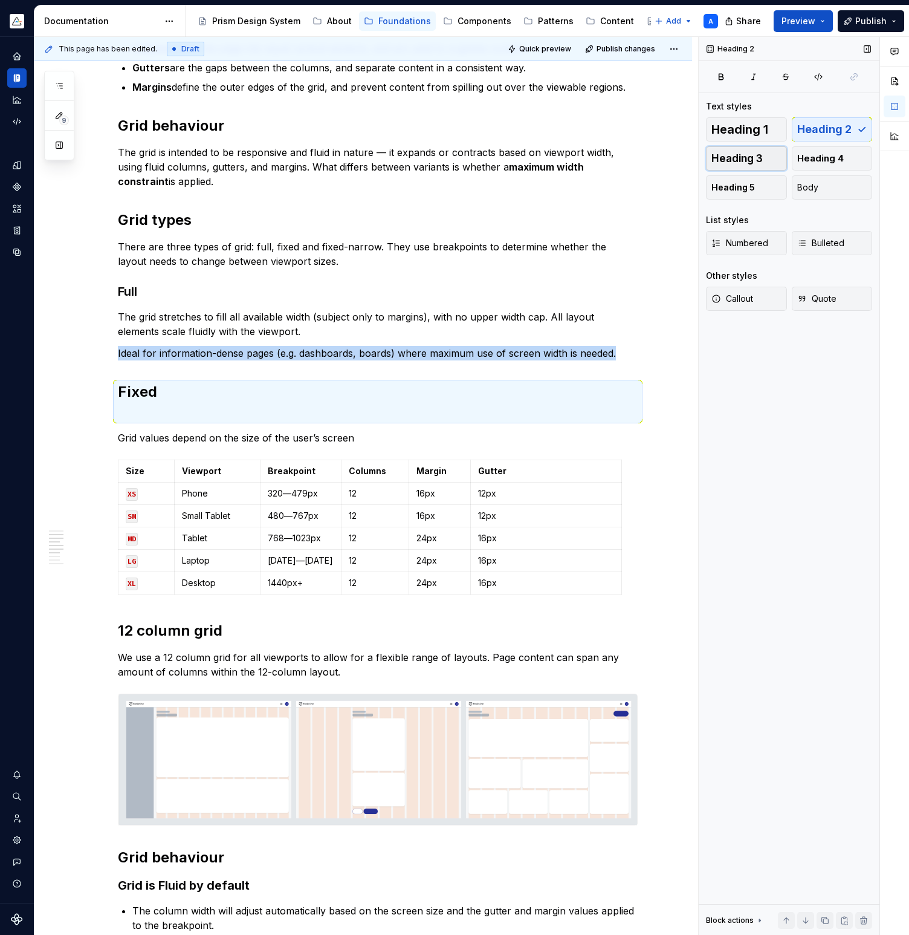
click at [755, 160] on span "Heading 3" at bounding box center [737, 158] width 51 height 12
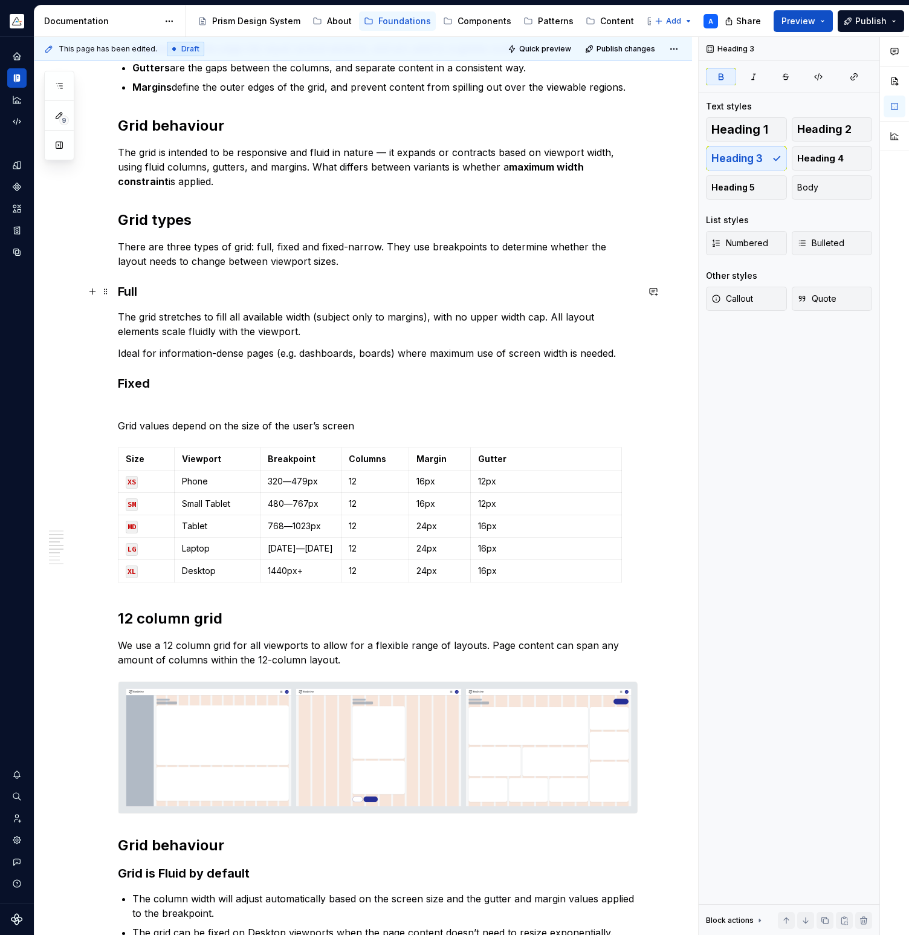
click at [137, 293] on strong "Full" at bounding box center [127, 291] width 19 height 15
click at [171, 377] on h3 "Fixed" at bounding box center [378, 392] width 520 height 34
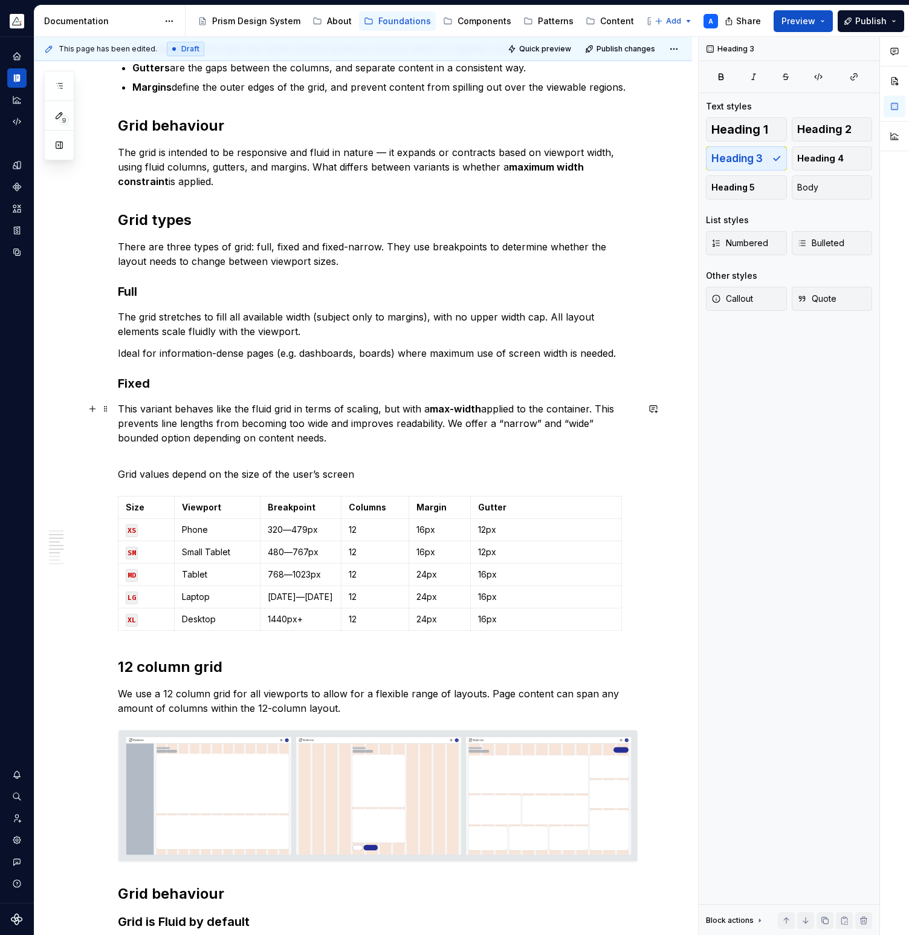
click at [553, 408] on p "This variant behaves like the fluid grid in terms of scaling, but with a max-wi…" at bounding box center [378, 431] width 520 height 58
drag, startPoint x: 450, startPoint y: 421, endPoint x: 458, endPoint y: 434, distance: 14.9
click at [458, 434] on p "This variant behaves like the fluid grid in terms of scaling, but with a max-wi…" at bounding box center [378, 431] width 520 height 58
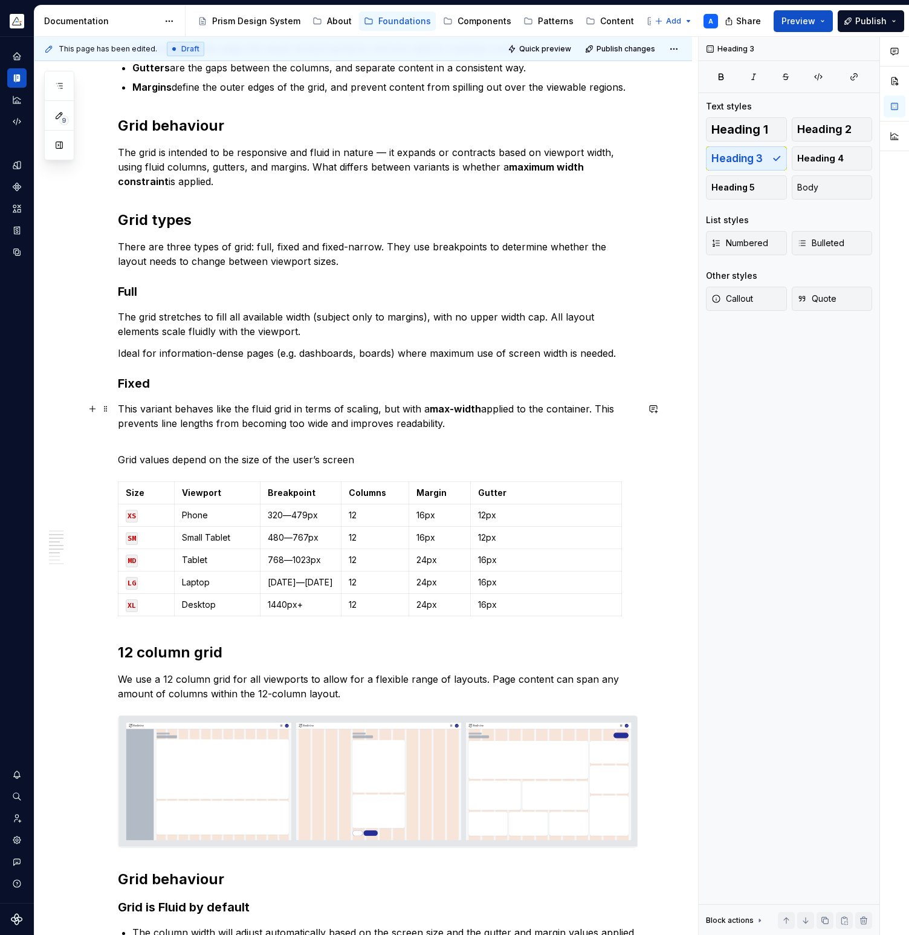
click at [599, 411] on p "This variant behaves like the fluid grid in terms of scaling, but with a max-wi…" at bounding box center [378, 424] width 520 height 44
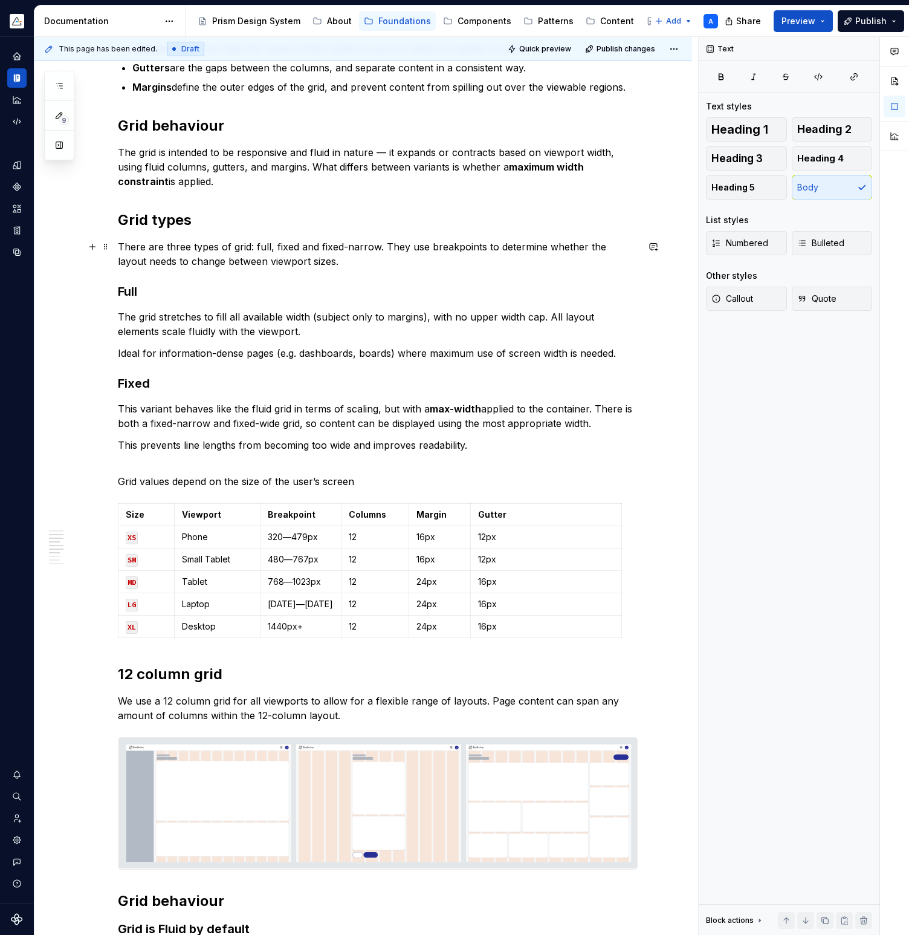
click at [300, 246] on p "There are three types of grid: full, fixed and fixed-narrow. They use breakpoin…" at bounding box center [378, 253] width 520 height 29
click at [264, 249] on p "There are three types of grid: full, fixed-wide and fixed-narrow. They use brea…" at bounding box center [378, 253] width 520 height 29
click at [289, 245] on p "There are three types of grid: full , fixed-wide and fixed-narrow. They use bre…" at bounding box center [378, 253] width 520 height 29
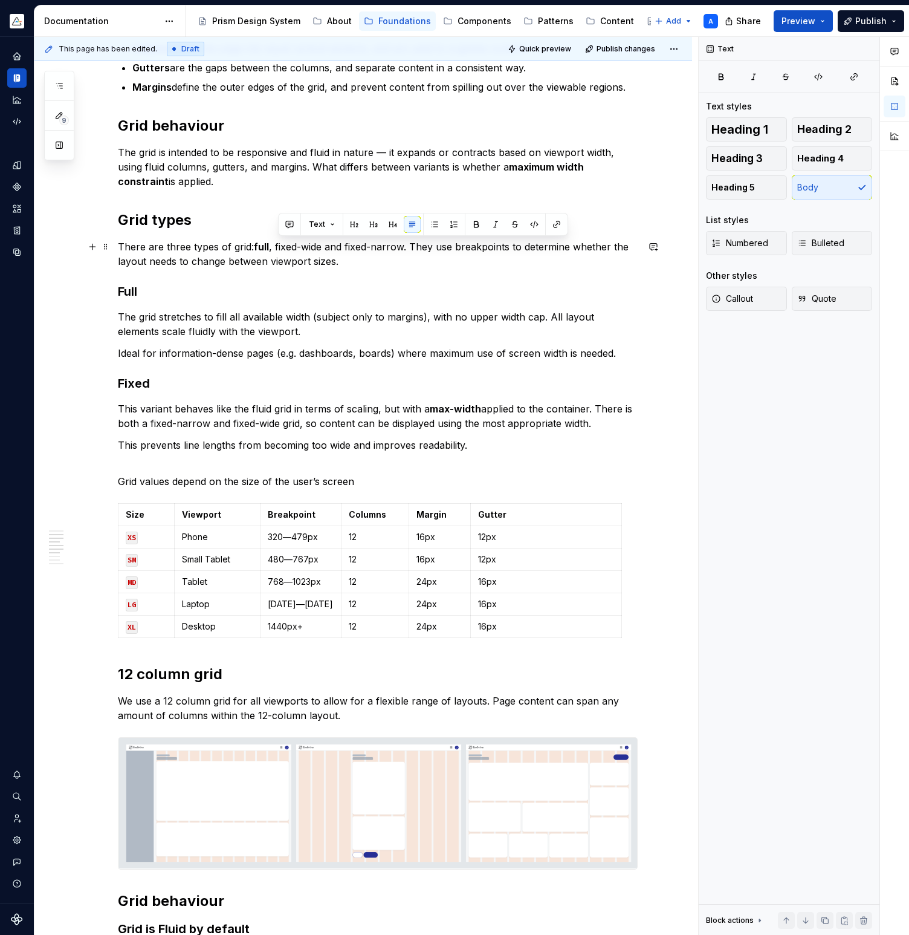
click at [282, 245] on p "There are three types of grid: full , fixed-wide and fixed-narrow. They use bre…" at bounding box center [378, 253] width 520 height 29
drag, startPoint x: 281, startPoint y: 245, endPoint x: 304, endPoint y: 244, distance: 23.6
click at [304, 244] on p "There are three types of grid: full , fixed-wide and fixed-narrow. They use bre…" at bounding box center [378, 253] width 520 height 29
drag, startPoint x: 278, startPoint y: 246, endPoint x: 325, endPoint y: 246, distance: 47.2
click at [325, 246] on p "There are three types of grid: full , fixed-wide and fixed-narrow. They use bre…" at bounding box center [378, 253] width 520 height 29
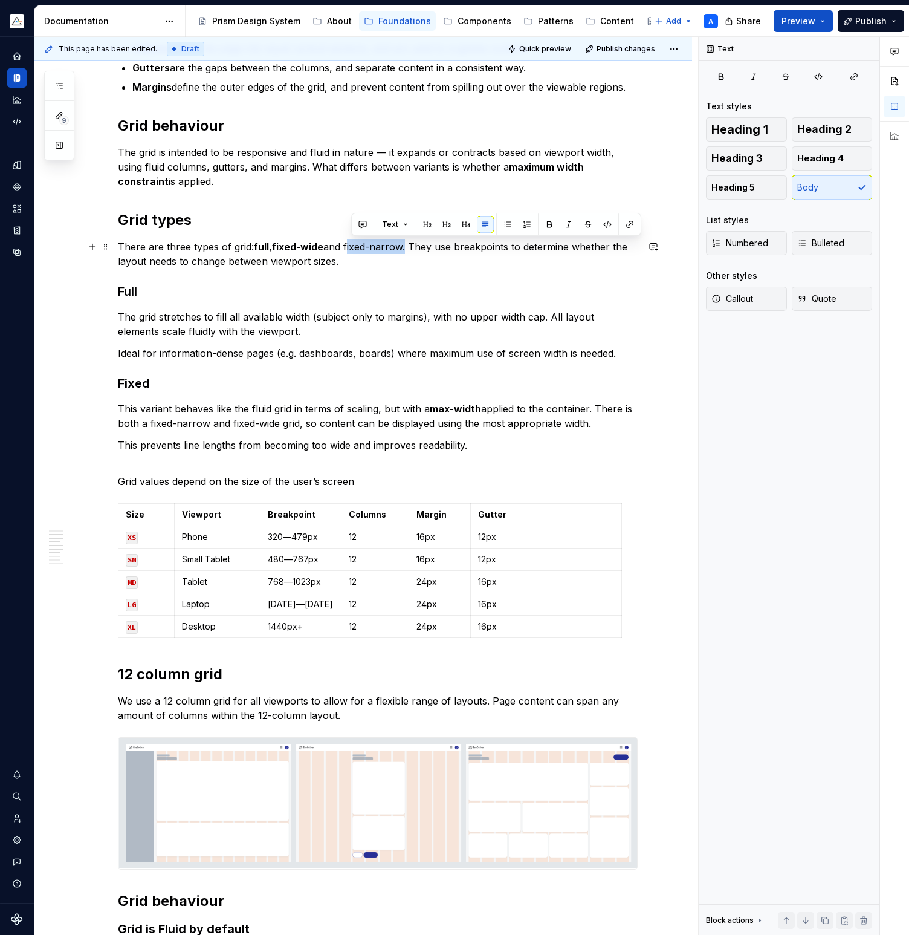
drag, startPoint x: 351, startPoint y: 246, endPoint x: 407, endPoint y: 247, distance: 55.6
click at [407, 247] on p "There are three types of grid: full , fixed-wide and fixed-narrow. They use bre…" at bounding box center [378, 253] width 520 height 29
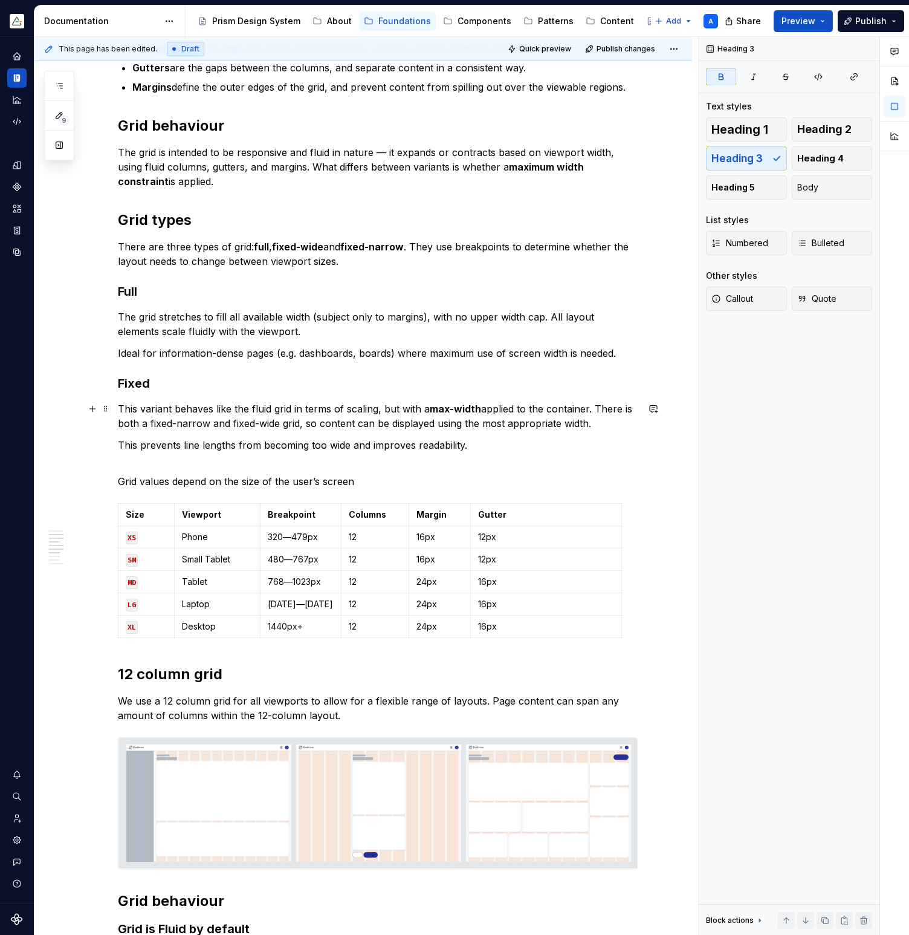
click at [458, 409] on strong "max-width" at bounding box center [455, 409] width 51 height 12
drag, startPoint x: 435, startPoint y: 408, endPoint x: 508, endPoint y: 404, distance: 72.7
click at [505, 404] on strong "maximum width" at bounding box center [467, 409] width 75 height 12
click at [236, 420] on p "This variant behaves like the fluid grid in terms of scaling, but with a maximu…" at bounding box center [378, 416] width 520 height 29
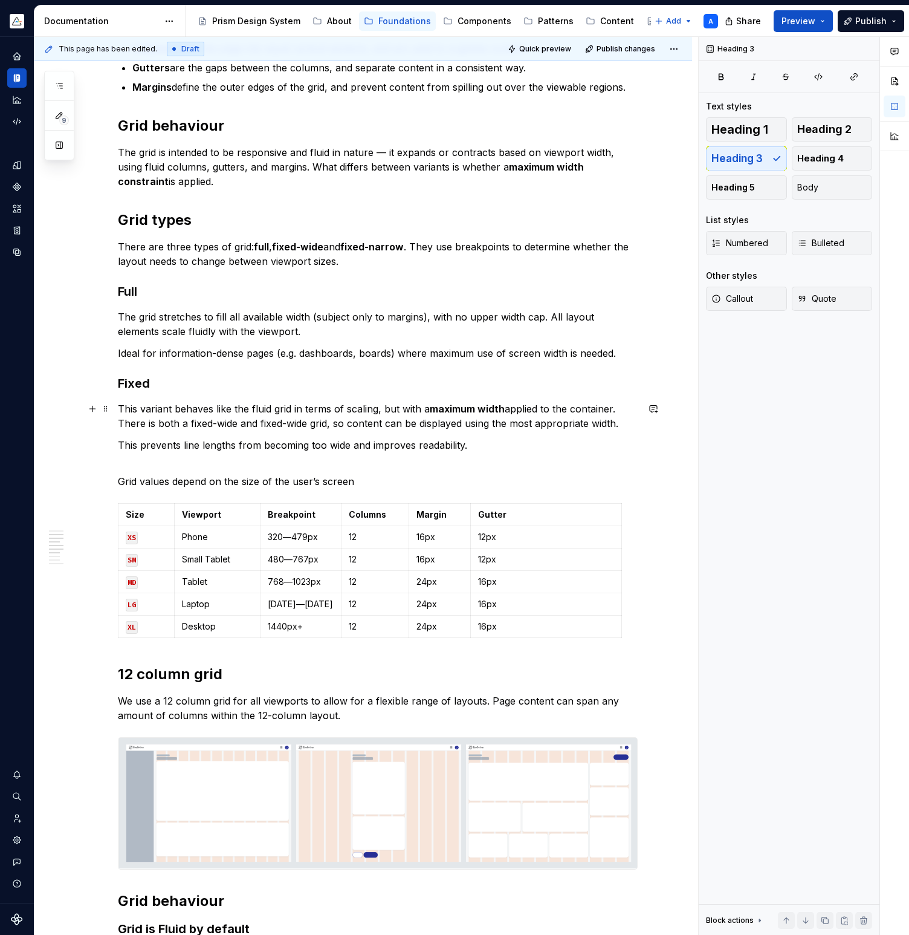
click at [297, 423] on p "This variant behaves like the fluid grid in terms of scaling, but with a maximu…" at bounding box center [378, 416] width 520 height 29
click at [634, 426] on p "This variant behaves like the fluid grid in terms of scaling, but with a maximu…" at bounding box center [378, 416] width 520 height 29
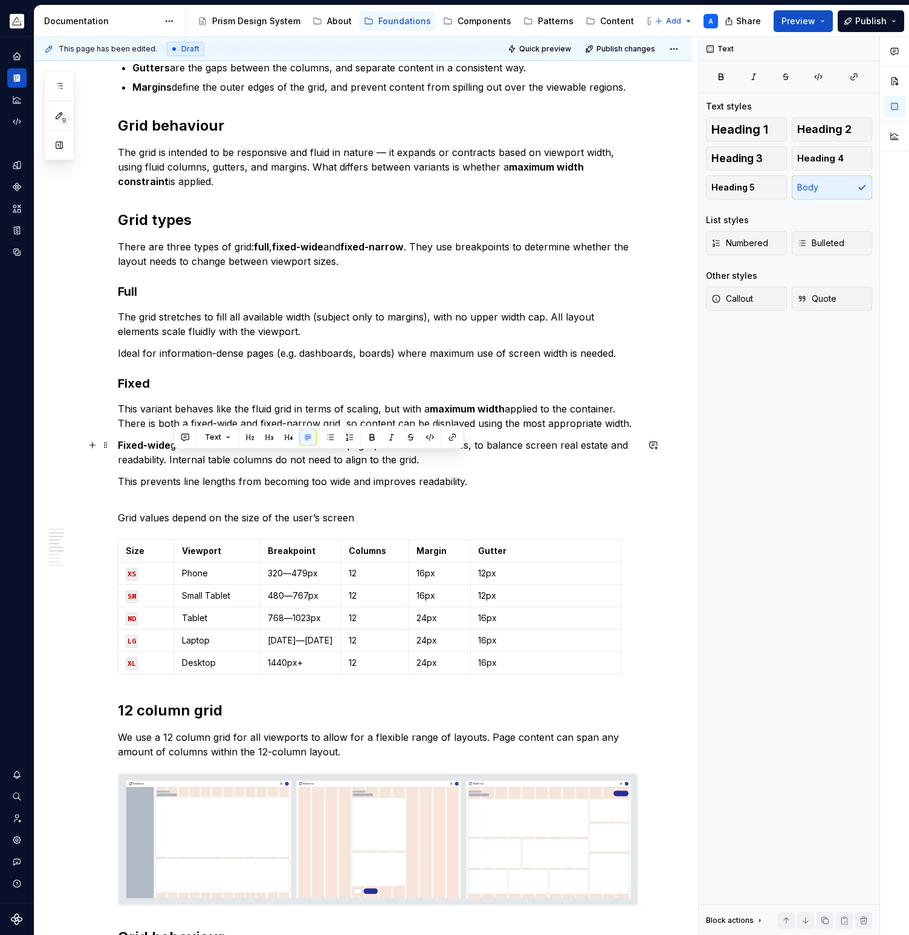
drag, startPoint x: 174, startPoint y: 458, endPoint x: 483, endPoint y: 464, distance: 309.0
click at [483, 464] on p "Fixed-wide grids are best used for content-dense pages, such as data tables, to…" at bounding box center [378, 452] width 520 height 29
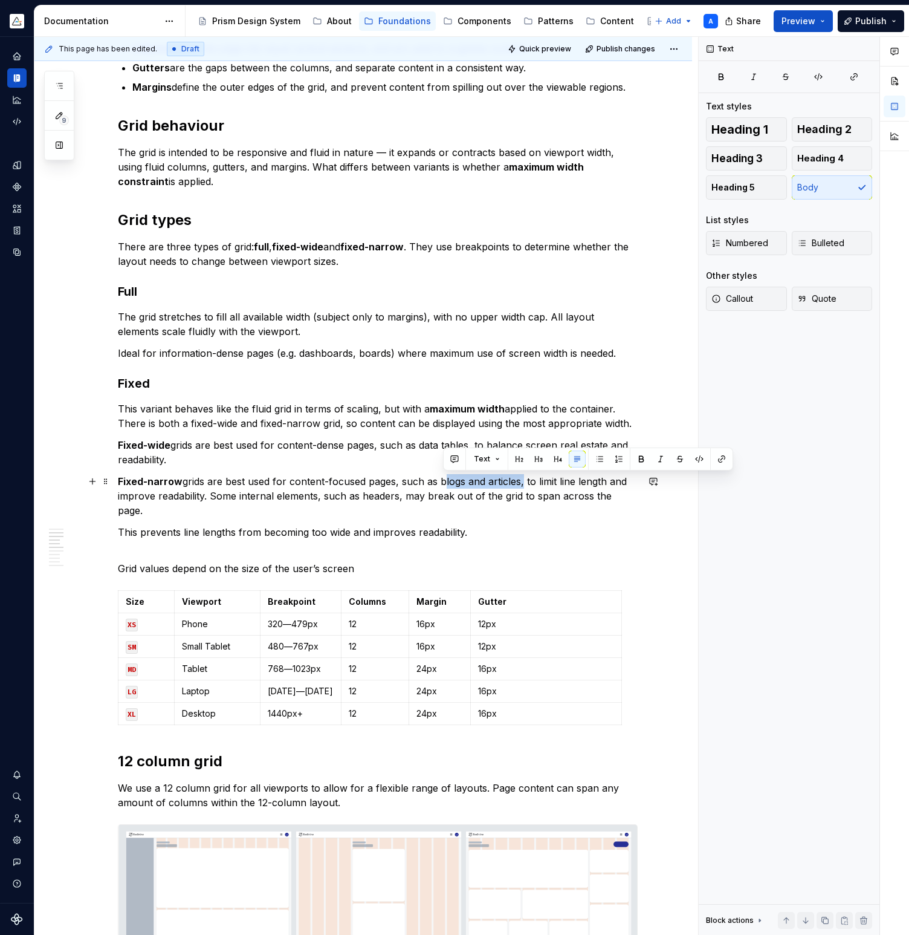
drag, startPoint x: 444, startPoint y: 481, endPoint x: 524, endPoint y: 479, distance: 79.9
click at [524, 479] on p "Fixed-narrow grids are best used for content-focused pages, such as blogs and a…" at bounding box center [378, 496] width 520 height 44
click at [463, 482] on p "Fixed-narrow grids are best used for content-focused pages, such as simple form…" at bounding box center [378, 496] width 520 height 44
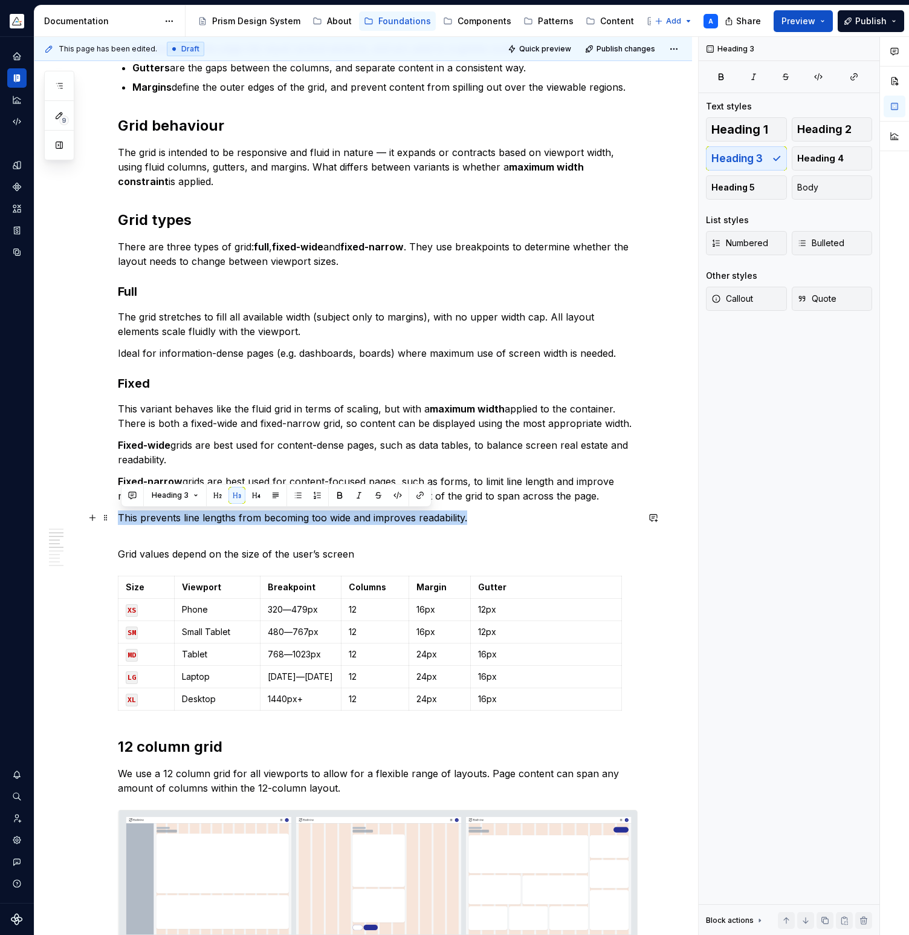
drag, startPoint x: 483, startPoint y: 521, endPoint x: 120, endPoint y: 518, distance: 362.8
click at [120, 518] on p "This prevents line lengths from becoming too wide and improves readability." at bounding box center [378, 524] width 520 height 29
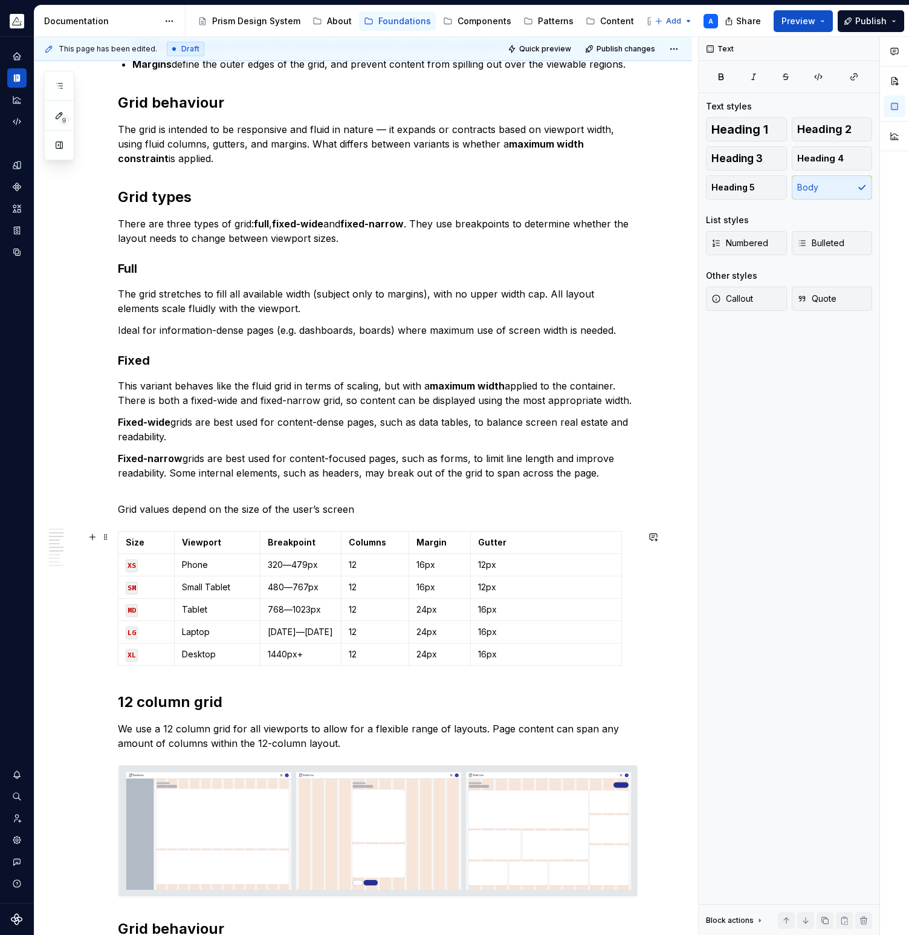
scroll to position [346, 0]
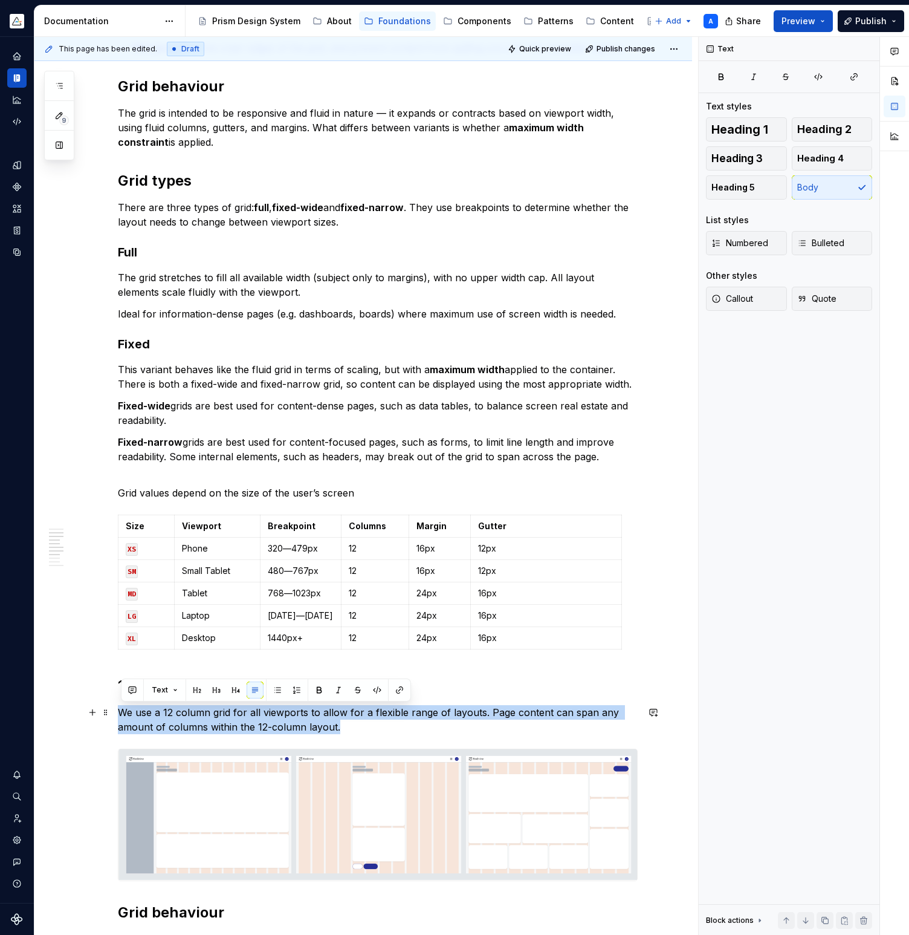
drag, startPoint x: 346, startPoint y: 726, endPoint x: 123, endPoint y: 714, distance: 223.5
click at [123, 714] on p "We use a 12 column grid for all viewports to allow for a flexible range of layo…" at bounding box center [378, 719] width 520 height 29
copy p "We use a 12 column grid for all viewports to allow for a flexible range of layo…"
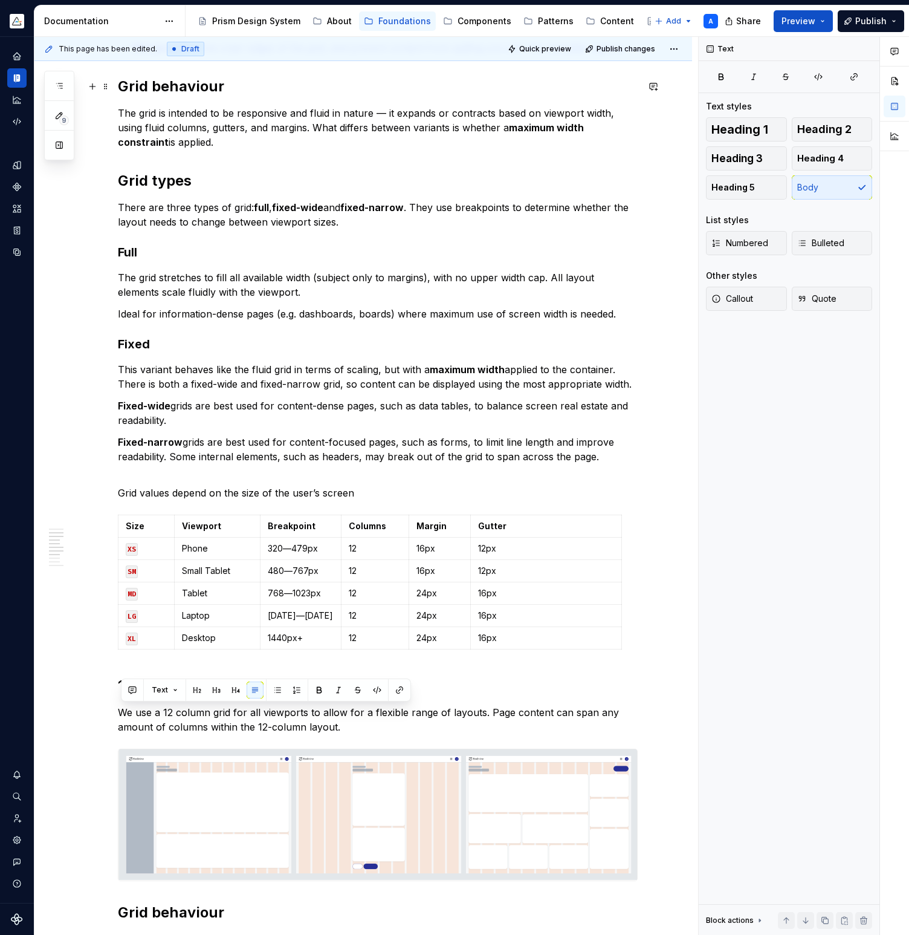
click at [236, 86] on h2 "Grid behaviour" at bounding box center [378, 86] width 520 height 19
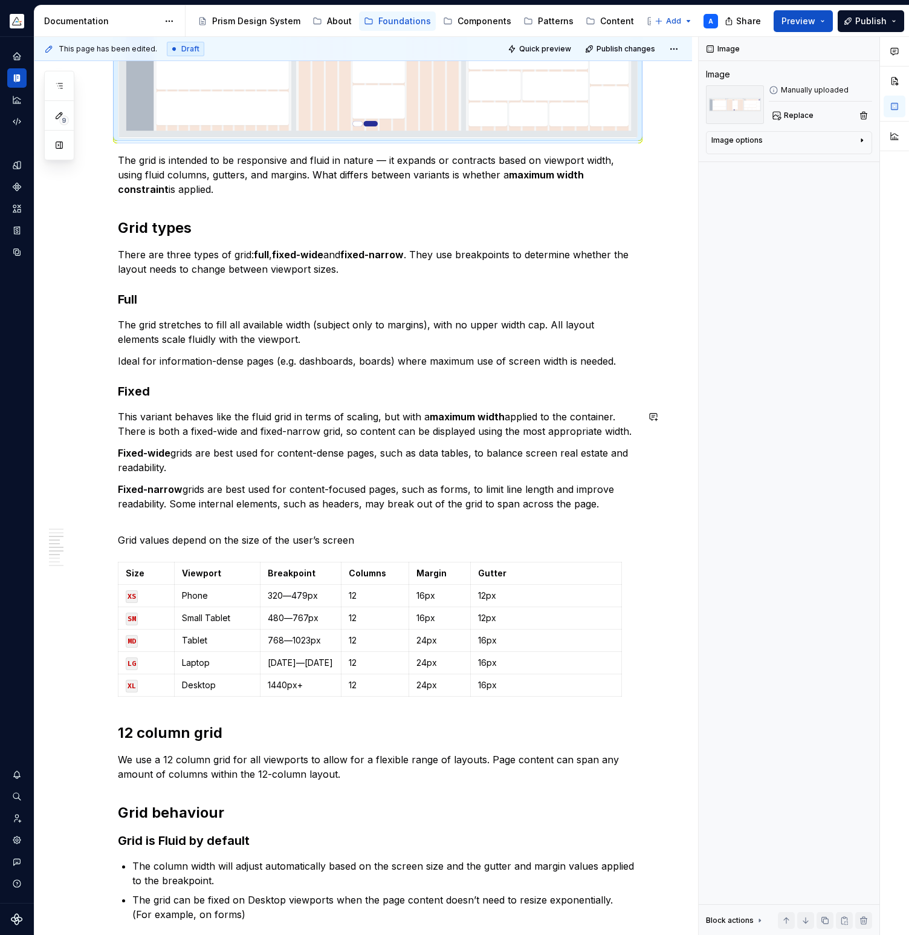
scroll to position [519, 0]
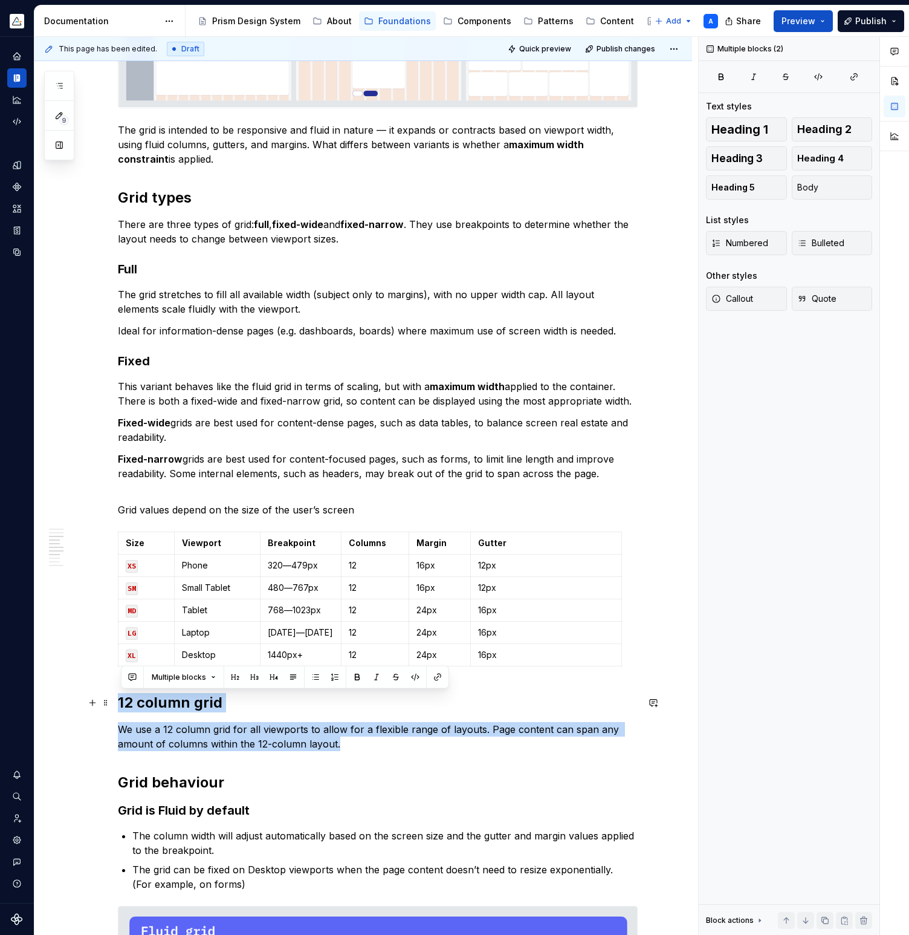
drag, startPoint x: 346, startPoint y: 745, endPoint x: 119, endPoint y: 707, distance: 230.4
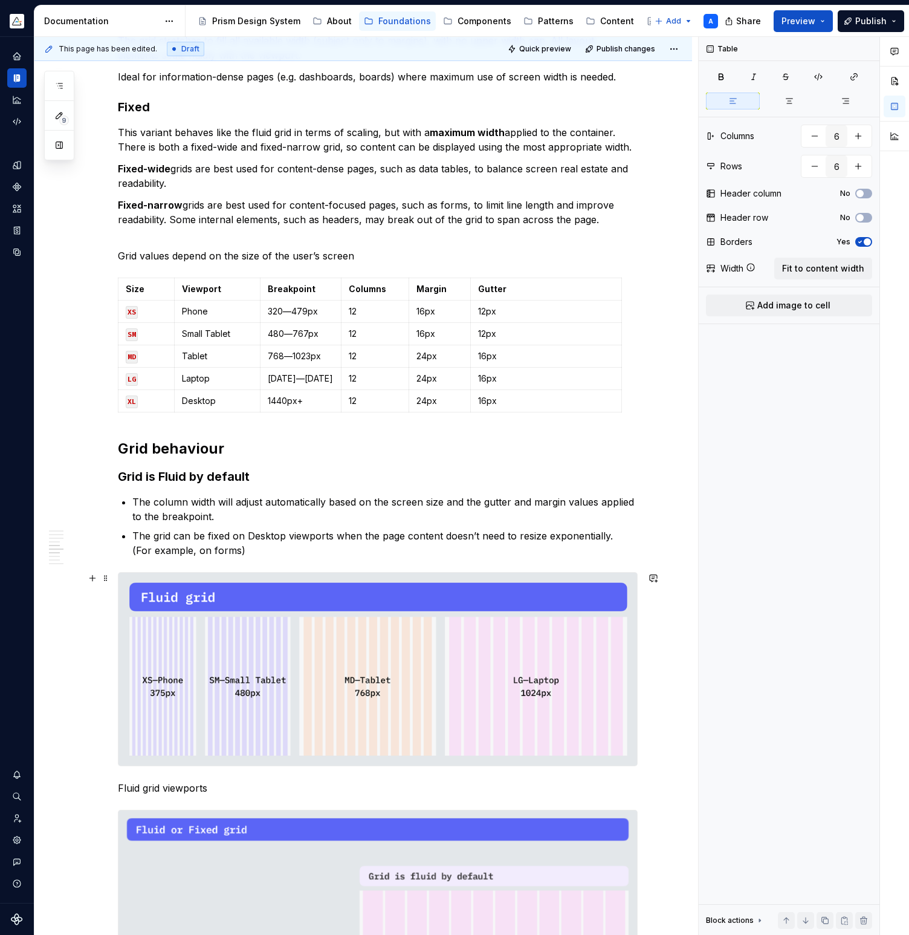
scroll to position [766, 0]
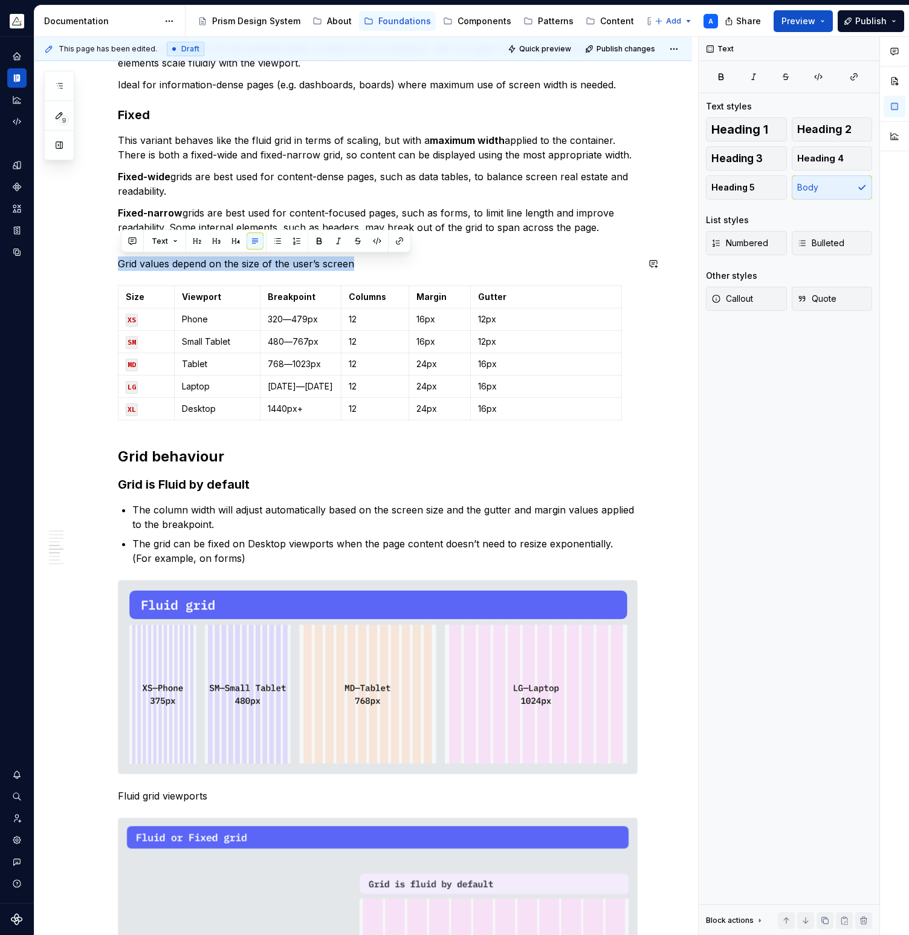
drag, startPoint x: 356, startPoint y: 262, endPoint x: 123, endPoint y: 256, distance: 232.9
click at [123, 256] on p "Grid values depend on the size of the user’s screen" at bounding box center [378, 263] width 520 height 15
click at [196, 242] on button "button" at bounding box center [197, 241] width 17 height 17
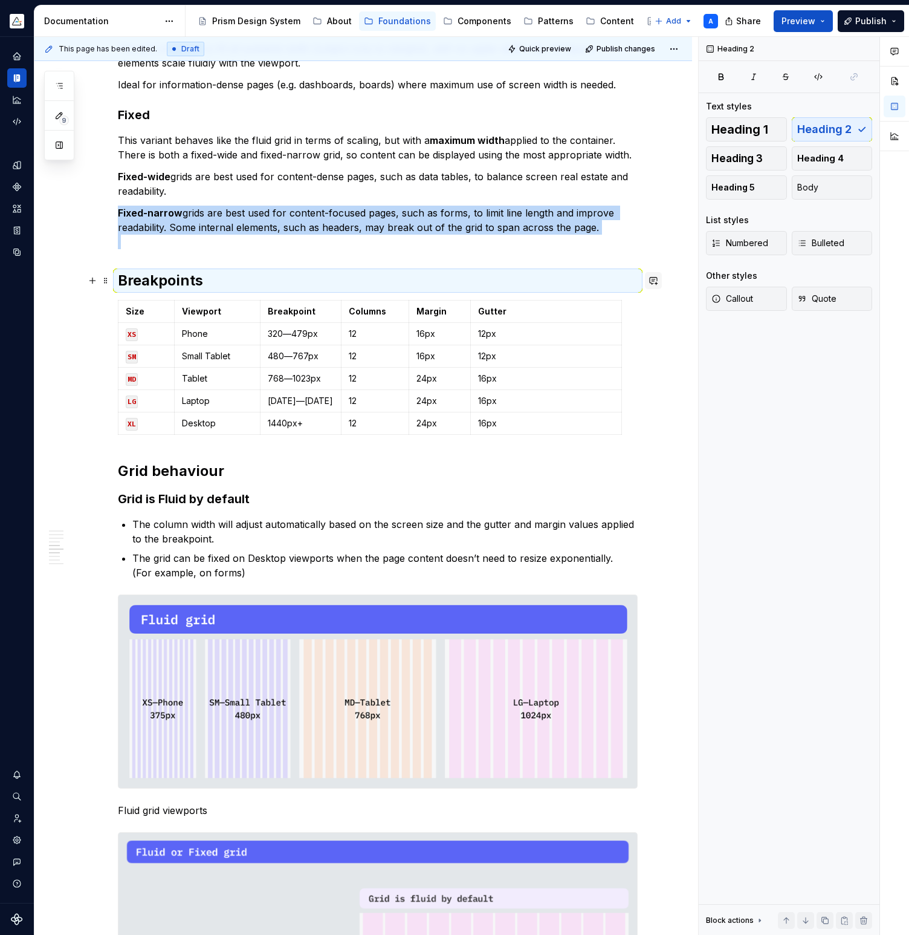
click at [651, 288] on button "button" at bounding box center [653, 280] width 17 height 17
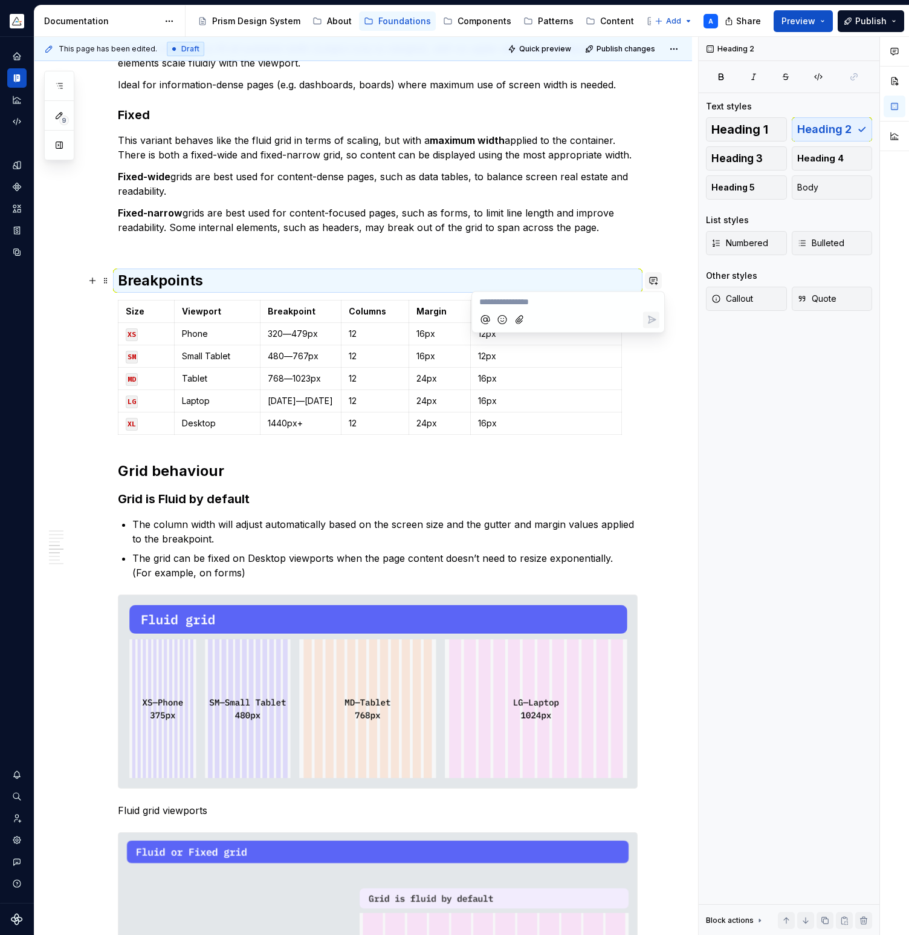
click at [651, 288] on button "button" at bounding box center [653, 280] width 17 height 17
click at [645, 285] on div "A grid system is the foundation of a layout helping designers and developers to…" at bounding box center [363, 788] width 658 height 2688
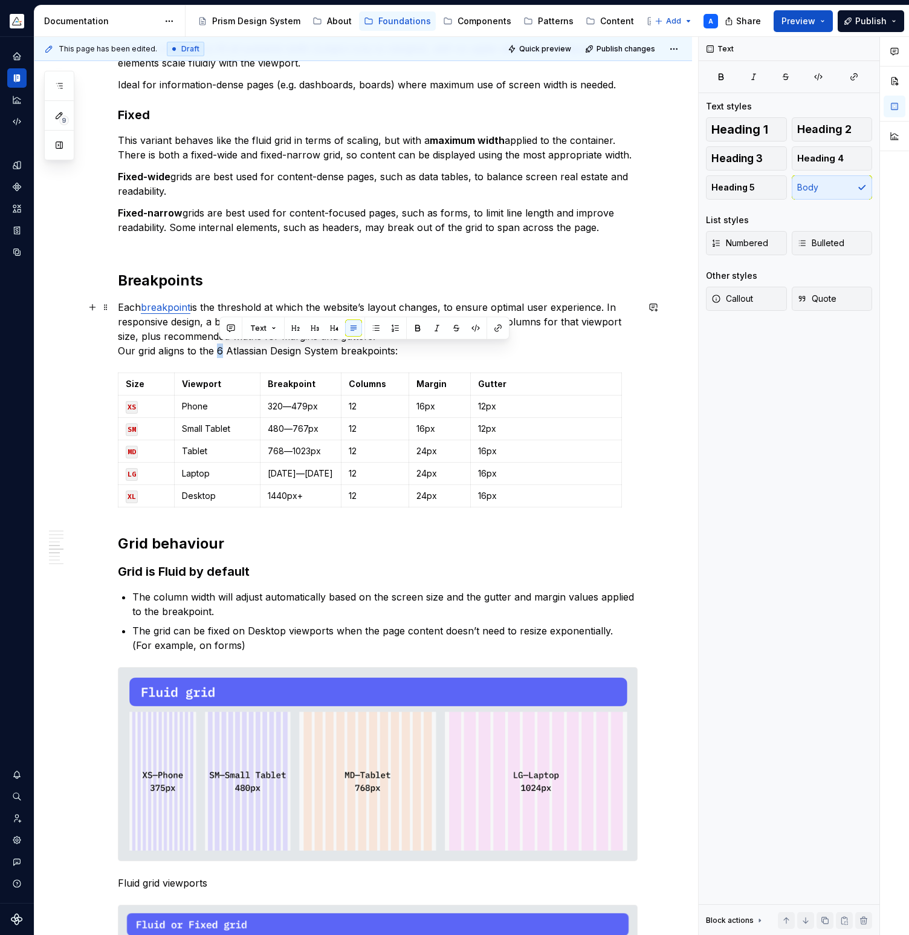
click at [224, 352] on p "Each breakpoint is the threshold at which the website’s layout changes, to ensu…" at bounding box center [378, 329] width 520 height 58
click at [243, 349] on p "Each breakpoint is the threshold at which the website’s layout changes, to ensu…" at bounding box center [378, 329] width 520 height 58
drag, startPoint x: 230, startPoint y: 354, endPoint x: 338, endPoint y: 355, distance: 107.6
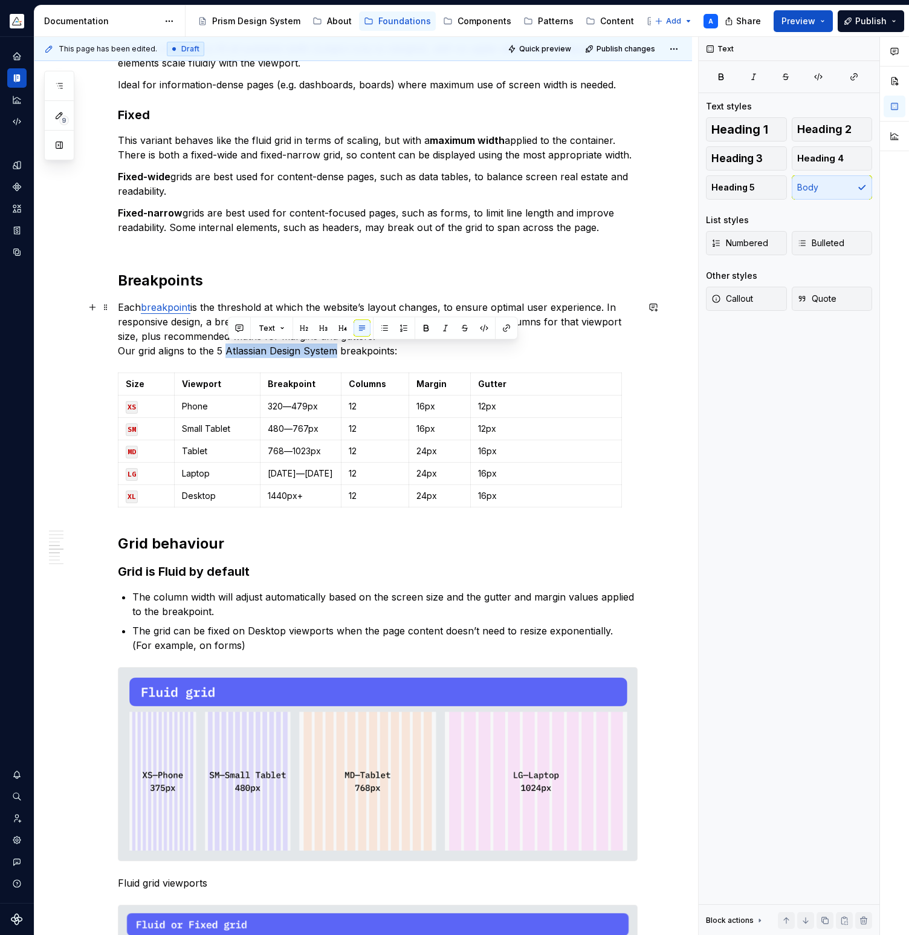
click at [338, 355] on p "Each breakpoint is the threshold at which the website’s layout changes, to ensu…" at bounding box center [378, 329] width 520 height 58
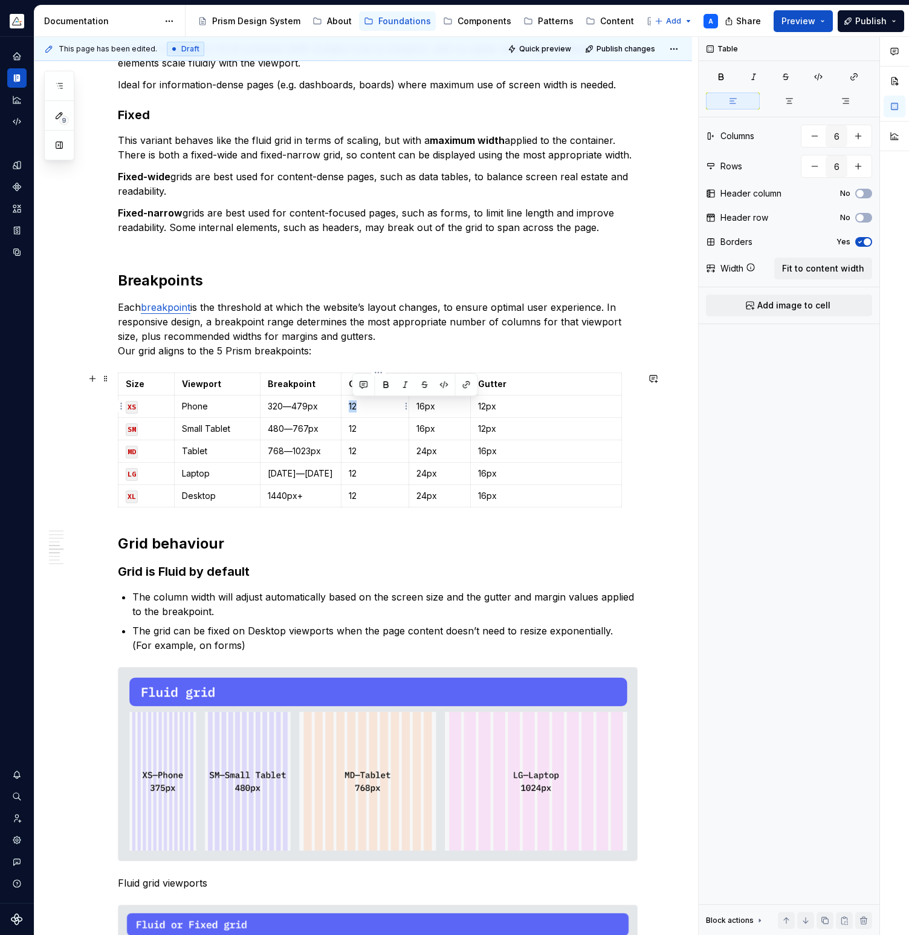
drag, startPoint x: 366, startPoint y: 405, endPoint x: 353, endPoint y: 405, distance: 13.3
click at [353, 405] on p "12" at bounding box center [375, 406] width 53 height 12
drag, startPoint x: 371, startPoint y: 430, endPoint x: 351, endPoint y: 429, distance: 19.4
click at [351, 429] on td "12" at bounding box center [376, 428] width 68 height 22
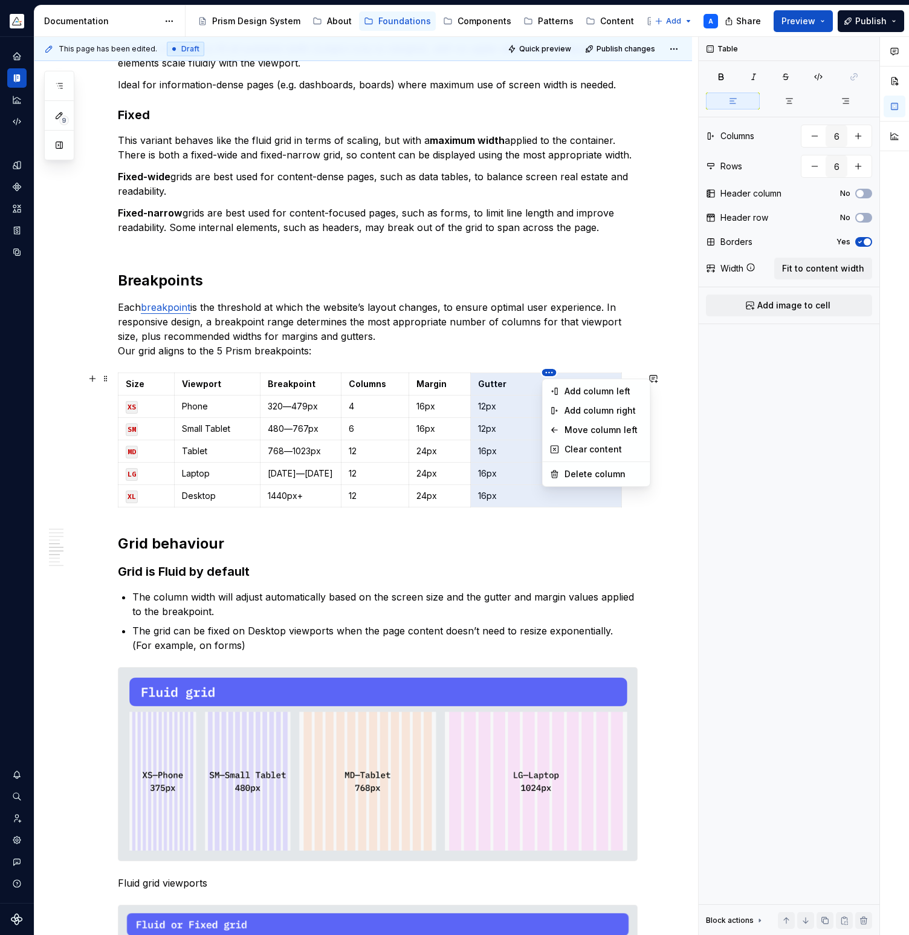
click at [417, 426] on html "Prism A Design system data Documentation Accessibility guide for tree Page tree…" at bounding box center [454, 467] width 909 height 935
click at [580, 428] on div "Move column left" at bounding box center [604, 430] width 79 height 12
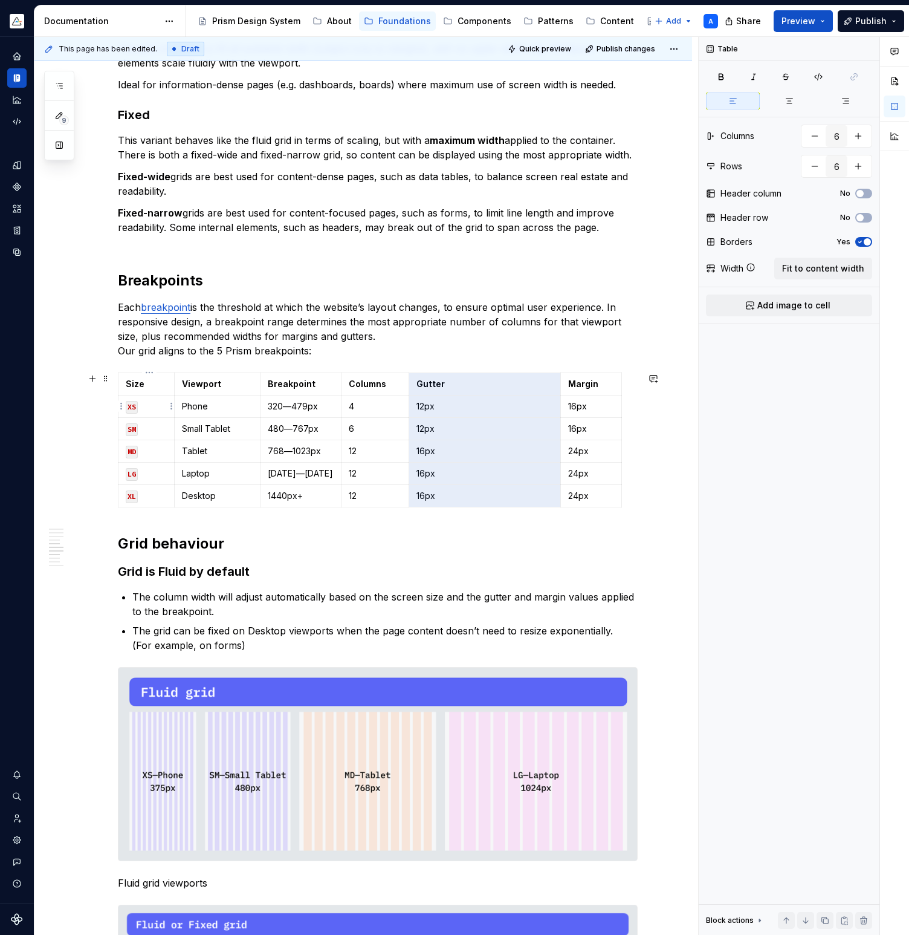
click at [133, 409] on code "XS" at bounding box center [132, 407] width 12 height 13
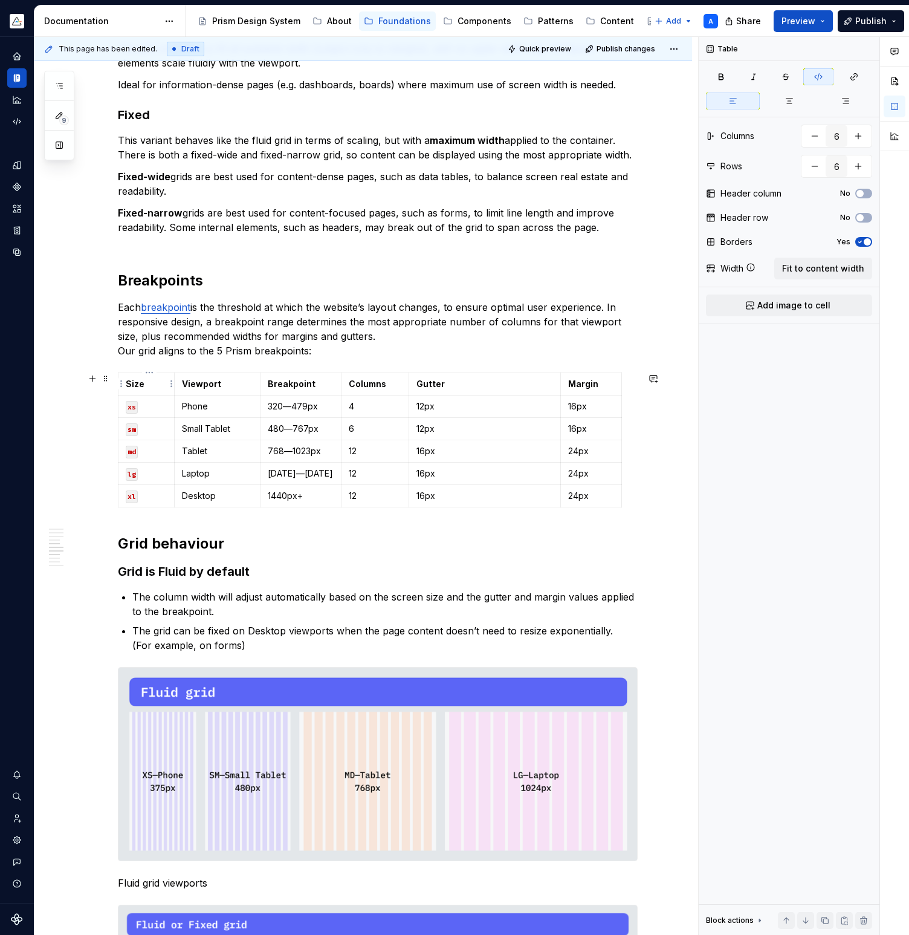
click at [131, 382] on strong "Size" at bounding box center [135, 384] width 19 height 10
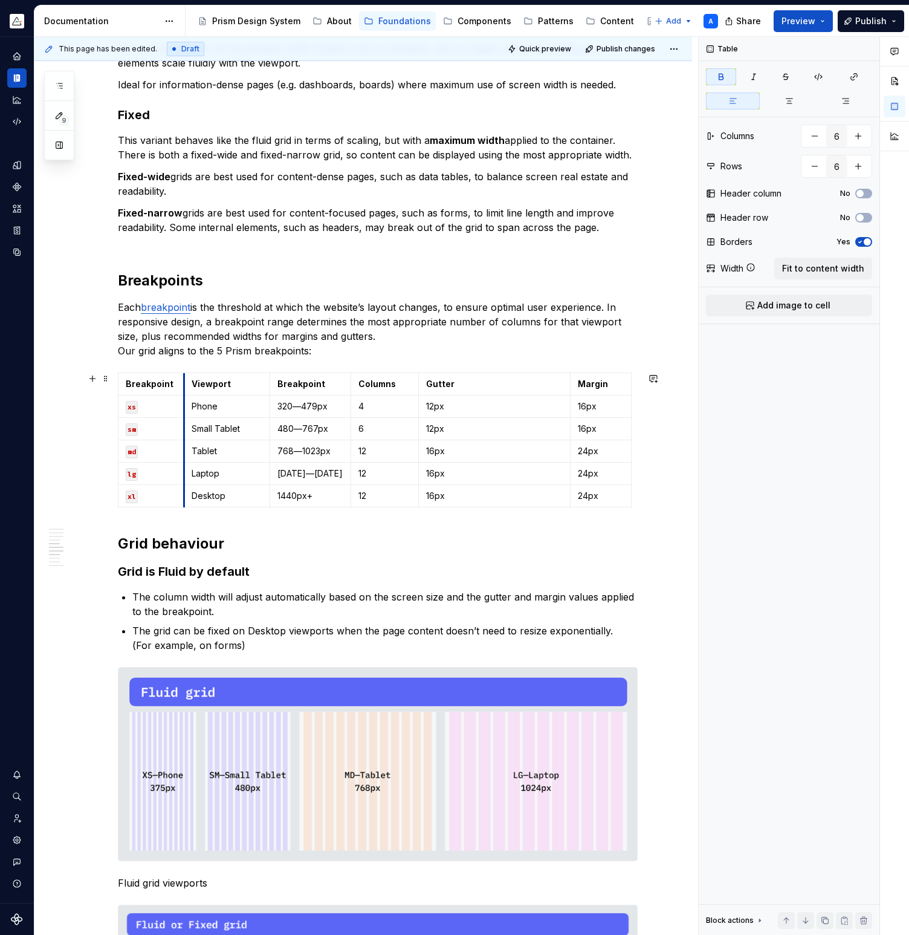
drag, startPoint x: 181, startPoint y: 377, endPoint x: 189, endPoint y: 377, distance: 7.9
click at [189, 377] on td "Viewport" at bounding box center [227, 383] width 86 height 22
click at [312, 385] on strong "Breakpoint" at bounding box center [302, 384] width 48 height 10
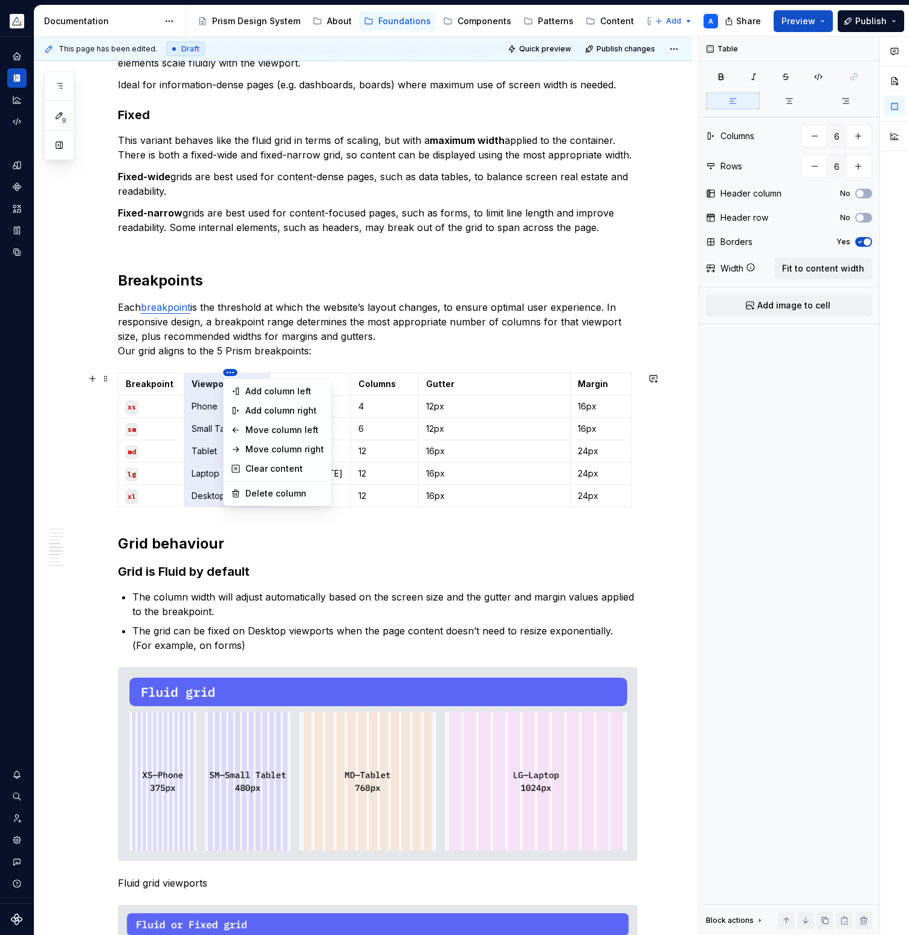
click at [153, 372] on html "Prism A Design system data Documentation Accessibility guide for tree Page tree…" at bounding box center [454, 467] width 909 height 935
click at [259, 425] on div "Move column left" at bounding box center [285, 430] width 79 height 12
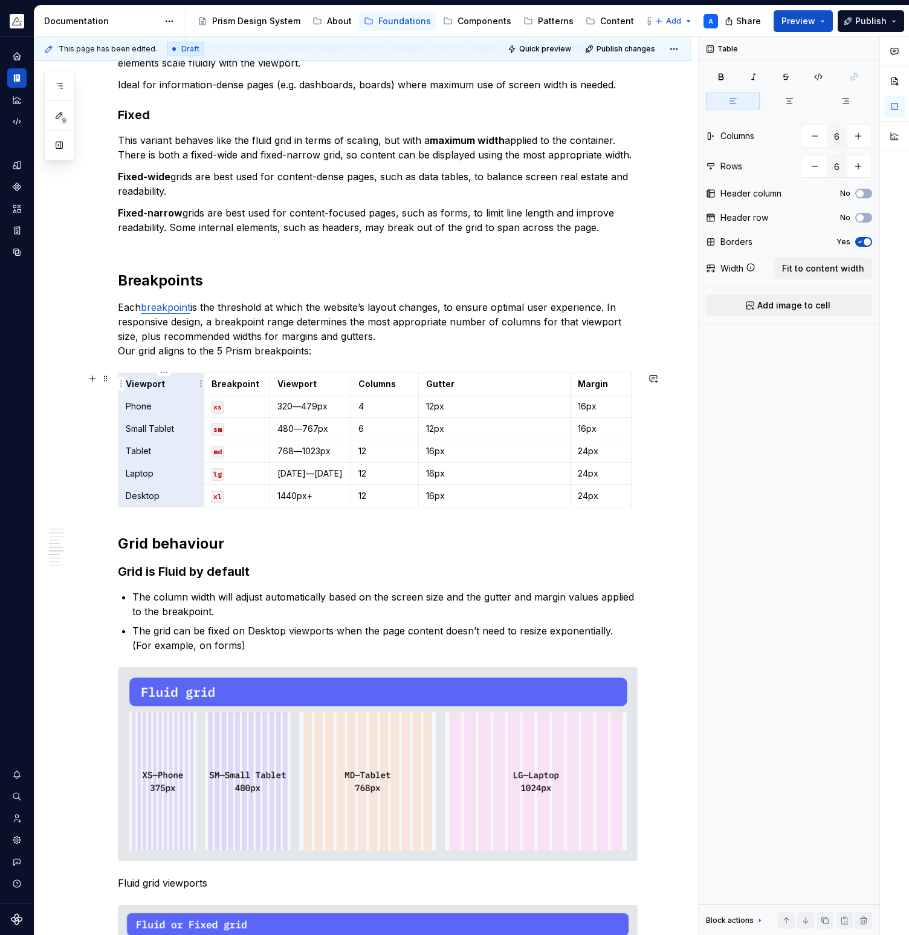
click at [151, 381] on strong "Viewport" at bounding box center [145, 384] width 39 height 10
click at [147, 382] on strong "Viewport" at bounding box center [145, 384] width 39 height 10
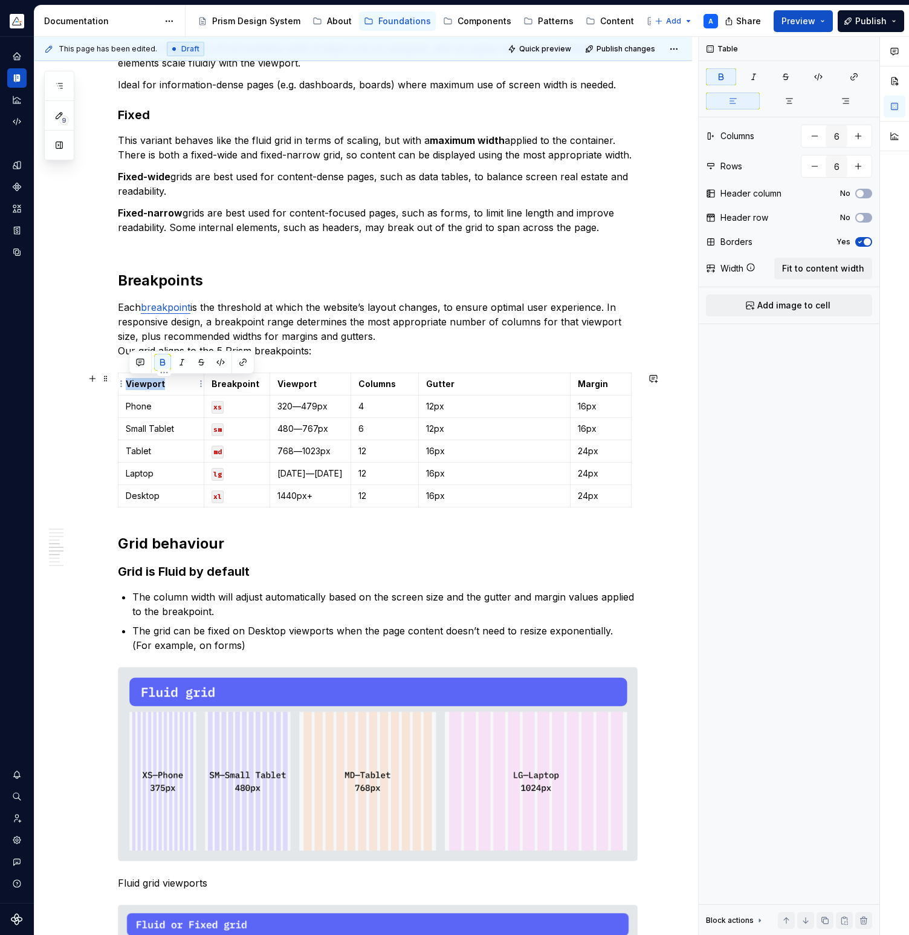
click at [147, 382] on strong "Viewport" at bounding box center [145, 384] width 39 height 10
drag, startPoint x: 571, startPoint y: 377, endPoint x: 497, endPoint y: 378, distance: 74.4
click at [106, 377] on span at bounding box center [106, 378] width 10 height 17
click at [585, 391] on div "Name Breakpoint Viewport Columns Gutter Margin Phone xs 320—479px 4 12px 16px S…" at bounding box center [378, 442] width 520 height 140
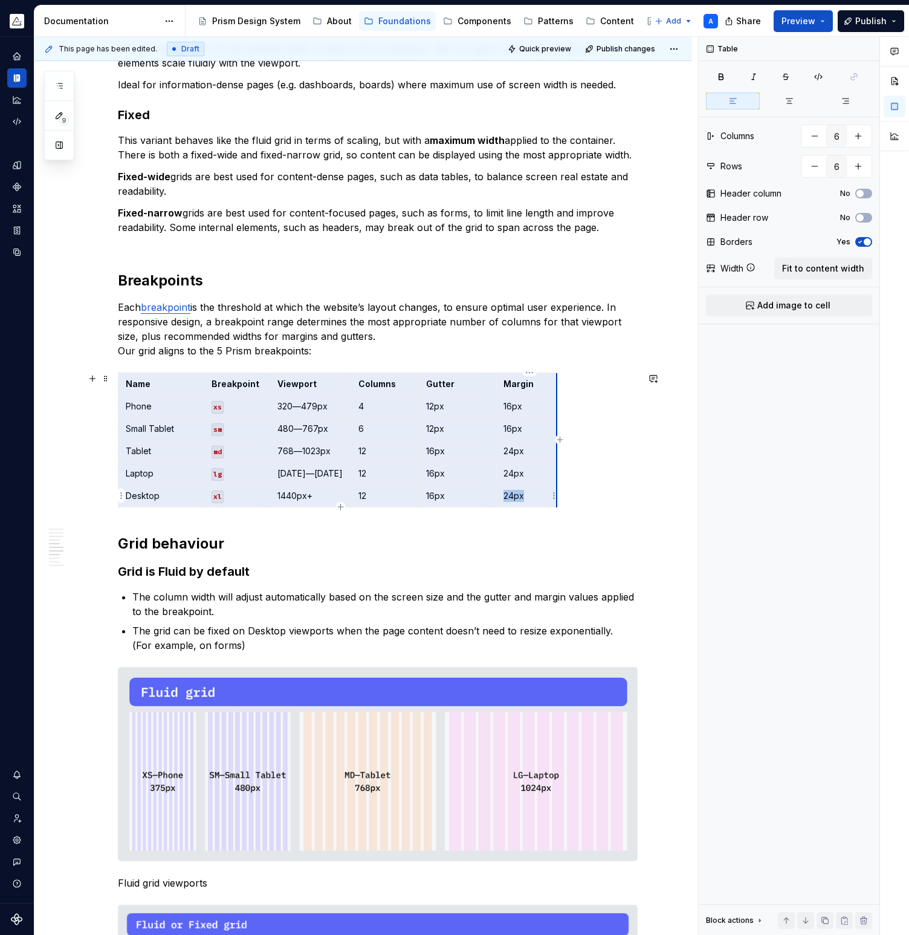
drag, startPoint x: 128, startPoint y: 377, endPoint x: 560, endPoint y: 502, distance: 450.1
click at [558, 502] on tbody "Name Breakpoint Viewport Columns Gutter Margin Phone xs 320—479px 4 12px 16px S…" at bounding box center [338, 439] width 439 height 134
click at [819, 267] on span "Fit to content width" at bounding box center [823, 268] width 82 height 12
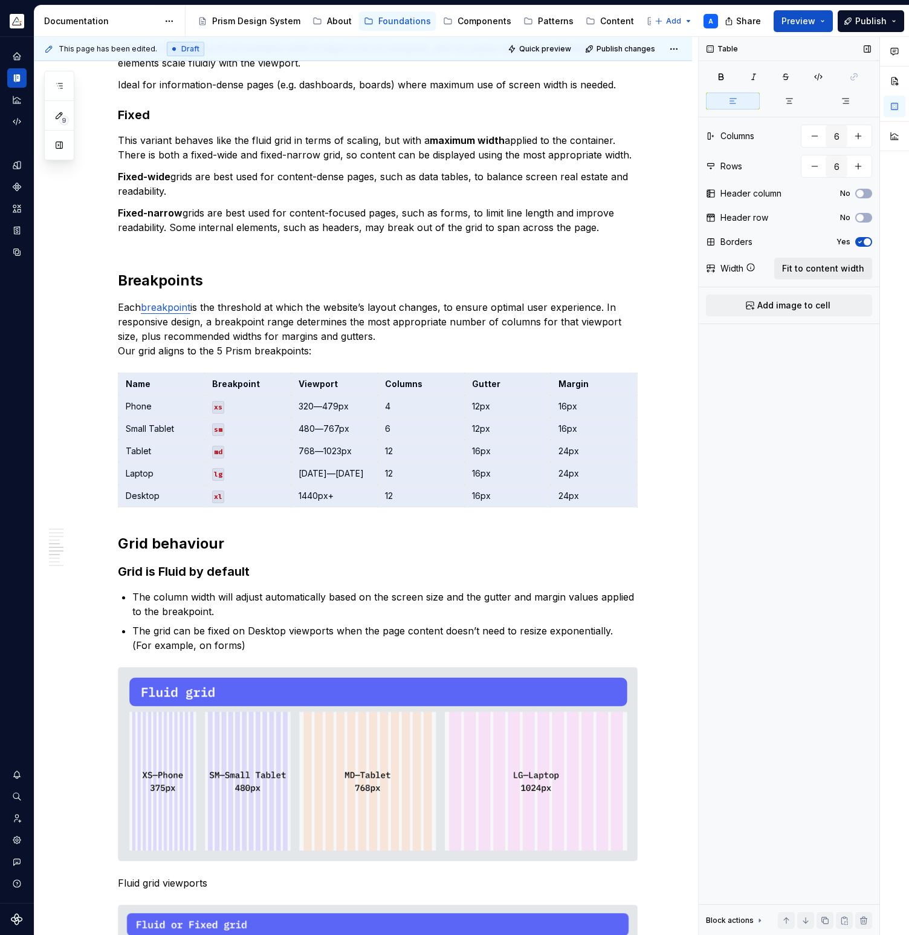
type textarea "*"
click at [862, 215] on span "button" at bounding box center [860, 217] width 7 height 7
click at [863, 193] on span "button" at bounding box center [860, 193] width 7 height 7
click at [673, 426] on div "A grid system is the foundation of a layout helping designers and developers to…" at bounding box center [363, 824] width 658 height 2761
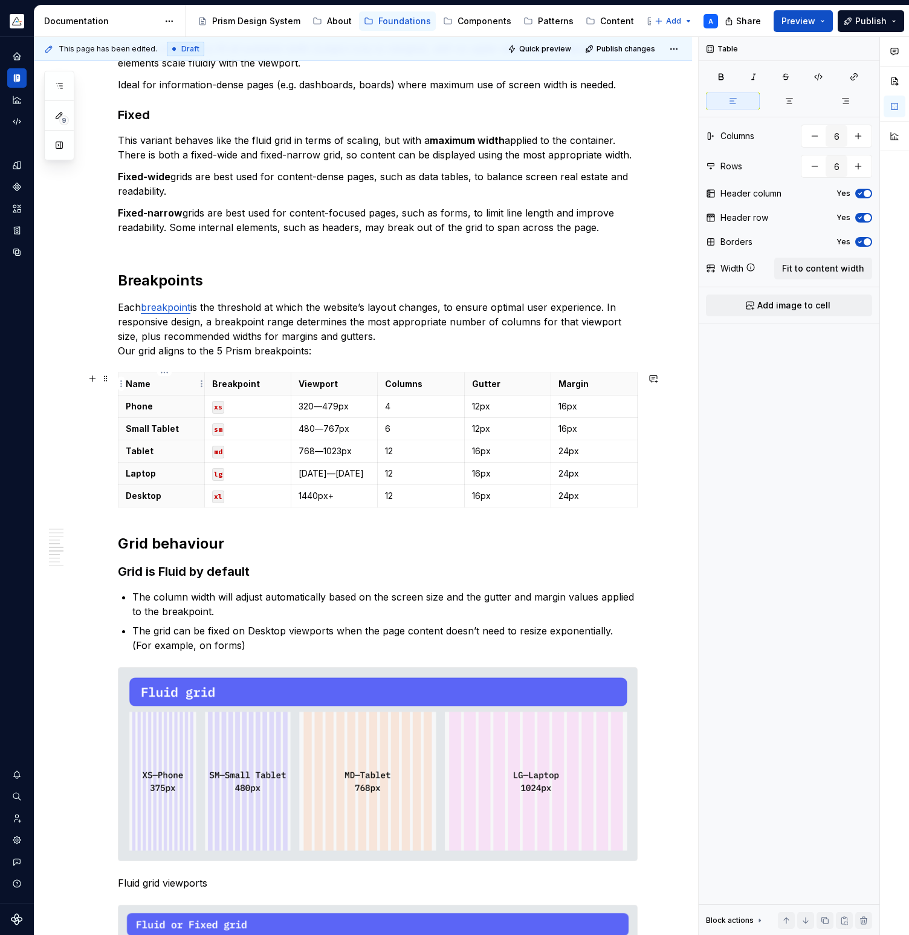
click at [135, 383] on strong "Name" at bounding box center [138, 384] width 25 height 10
click at [759, 394] on div "Table Columns 6 Rows 6 Header column Yes Header row Yes Borders Yes Width Fit t…" at bounding box center [789, 486] width 181 height 899
